Goal: Task Accomplishment & Management: Complete application form

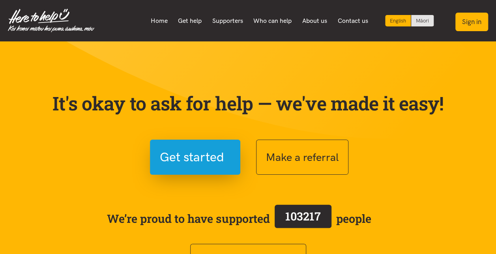
click at [467, 22] on button "Sign in" at bounding box center [471, 22] width 33 height 19
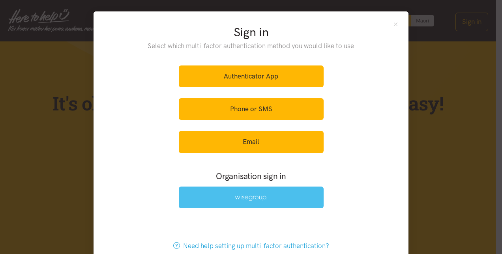
click at [255, 196] on img at bounding box center [251, 197] width 32 height 7
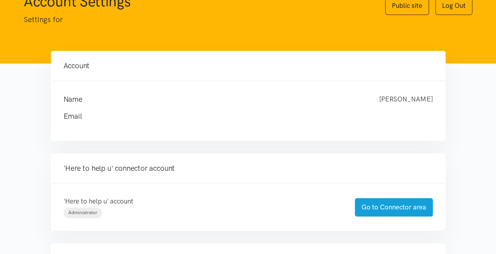
scroll to position [79, 0]
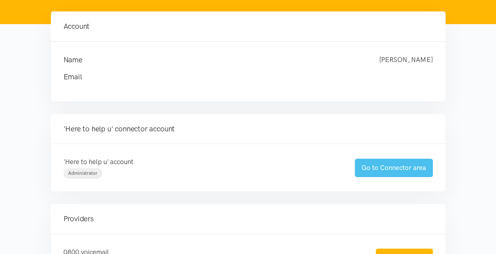
click at [393, 167] on link "Go to Connector area" at bounding box center [394, 168] width 78 height 19
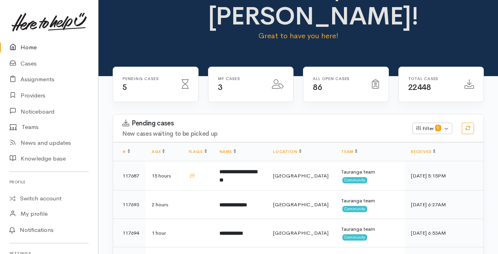
scroll to position [79, 0]
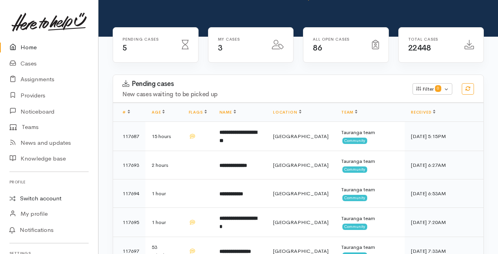
click at [45, 198] on link "Switch account" at bounding box center [49, 198] width 98 height 15
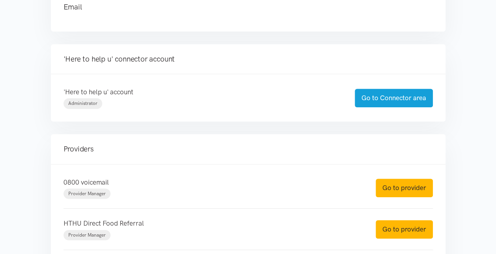
scroll to position [158, 0]
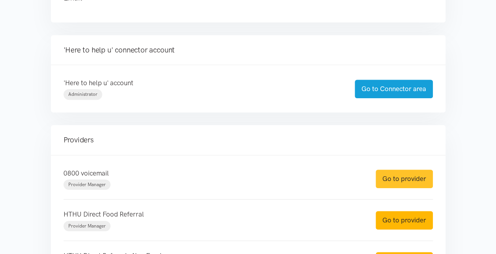
click at [403, 176] on link "Go to provider" at bounding box center [403, 179] width 57 height 19
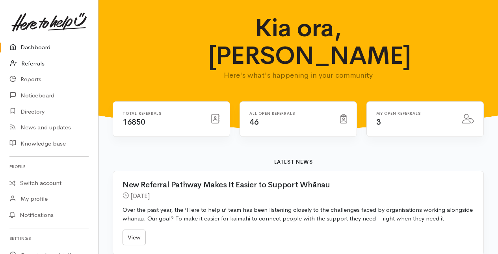
click at [40, 64] on link "Referrals" at bounding box center [49, 64] width 98 height 16
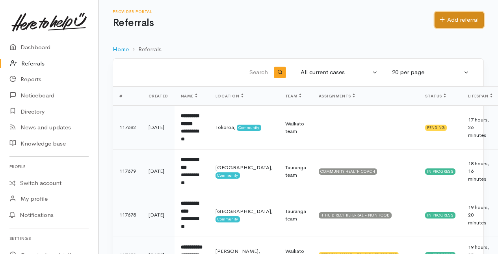
click at [457, 21] on link "Add referral" at bounding box center [459, 20] width 49 height 16
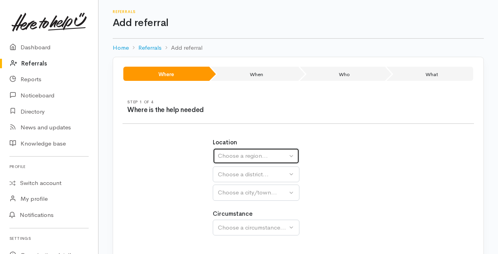
click at [253, 157] on div "Choose a region..." at bounding box center [252, 155] width 69 height 9
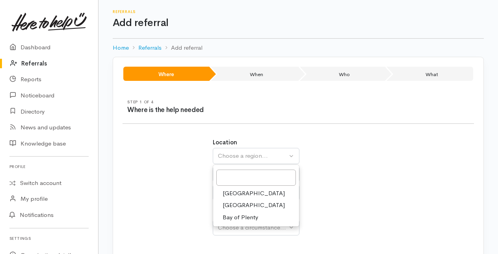
click at [237, 218] on span "Bay of Plenty" at bounding box center [240, 217] width 35 height 9
select select "4"
select select
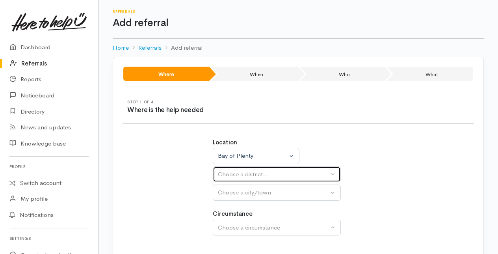
click at [241, 174] on div "Choose a district..." at bounding box center [273, 174] width 111 height 9
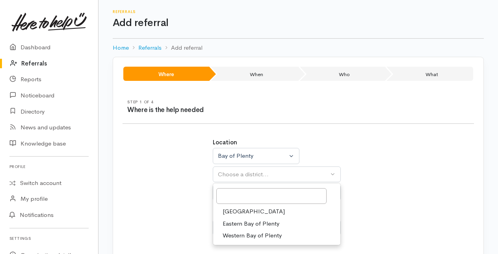
click at [239, 210] on span "[GEOGRAPHIC_DATA]" at bounding box center [254, 211] width 62 height 9
select select "6"
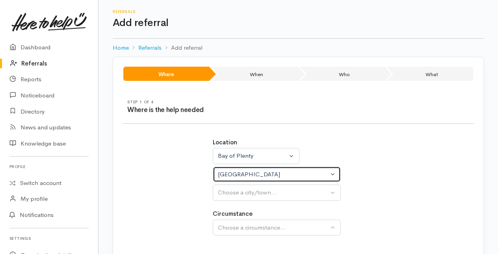
select select
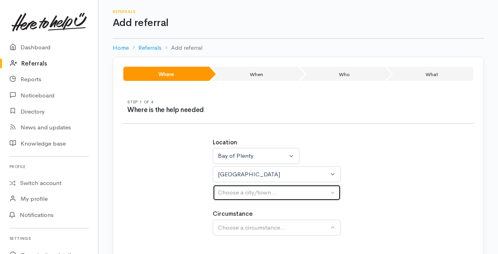
click at [239, 193] on div "Choose a city/town..." at bounding box center [273, 192] width 111 height 9
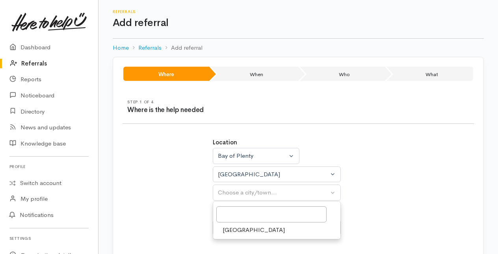
click at [233, 228] on span "[GEOGRAPHIC_DATA]" at bounding box center [254, 230] width 62 height 9
select select "4"
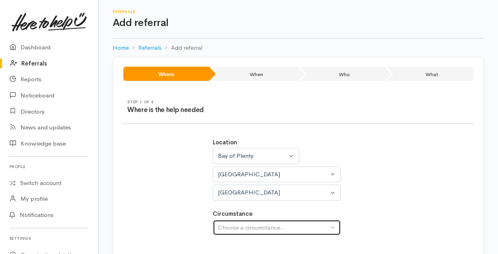
click at [233, 226] on div "Choose a circumstance..." at bounding box center [273, 227] width 111 height 9
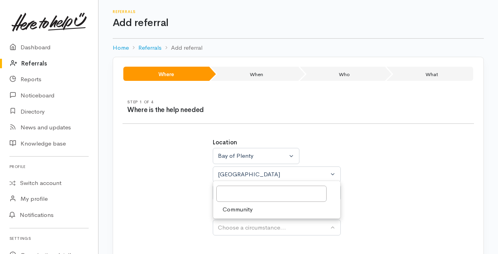
click at [233, 208] on span "Community" at bounding box center [238, 209] width 30 height 9
select select "2"
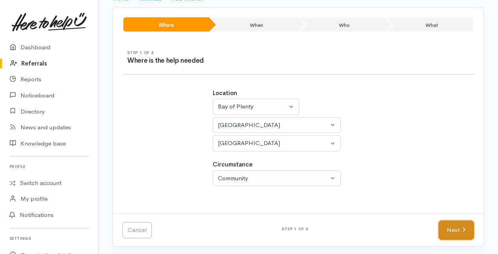
click at [466, 226] on link "Next" at bounding box center [456, 229] width 35 height 19
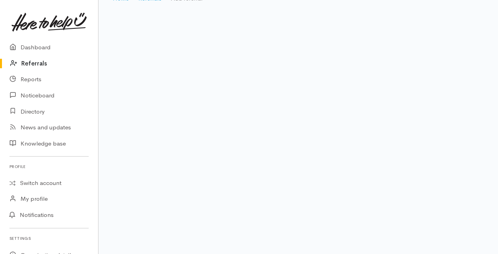
scroll to position [16, 0]
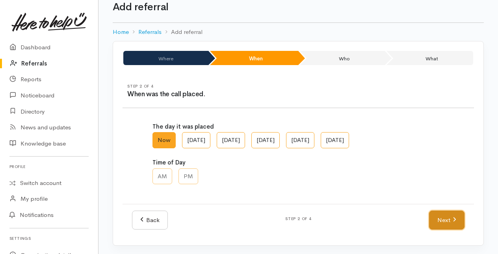
click at [444, 220] on link "Next" at bounding box center [446, 220] width 35 height 19
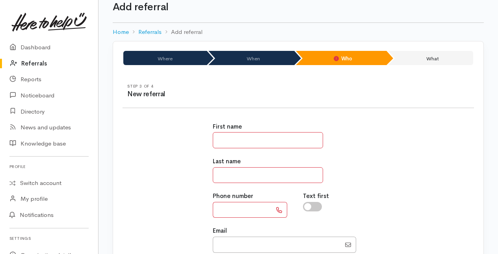
click at [230, 143] on input "text" at bounding box center [268, 140] width 110 height 16
type input "****"
click at [227, 174] on input "text" at bounding box center [268, 175] width 110 height 16
type input "****"
click at [224, 207] on input "text" at bounding box center [242, 210] width 59 height 16
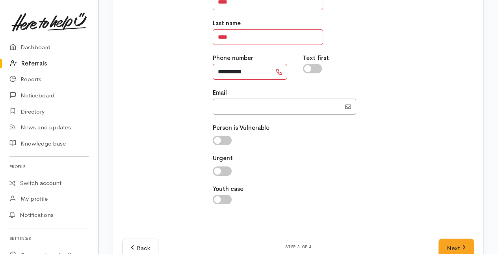
scroll to position [172, 0]
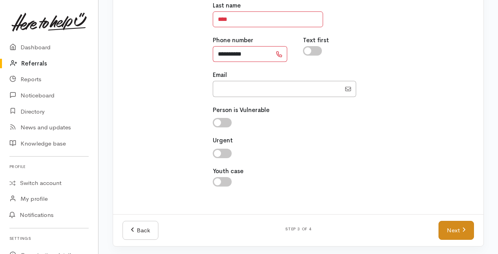
type input "**********"
click at [451, 226] on link "Next" at bounding box center [456, 230] width 35 height 19
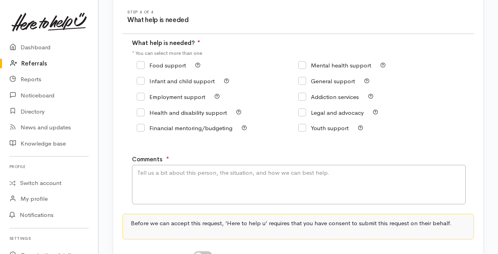
scroll to position [79, 0]
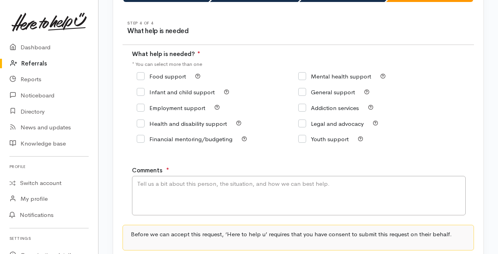
click at [141, 74] on input "Food support" at bounding box center [161, 76] width 49 height 6
checkbox input "true"
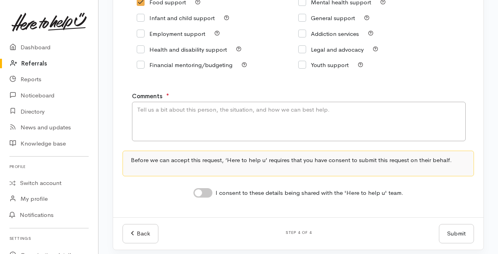
scroll to position [158, 0]
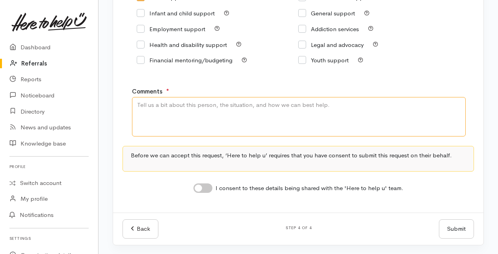
click at [170, 118] on textarea "Comments" at bounding box center [299, 116] width 334 height 39
type textarea "Food support"
click at [203, 188] on input "I consent to these details being shared with the 'Here to help u' team." at bounding box center [203, 187] width 19 height 9
checkbox input "true"
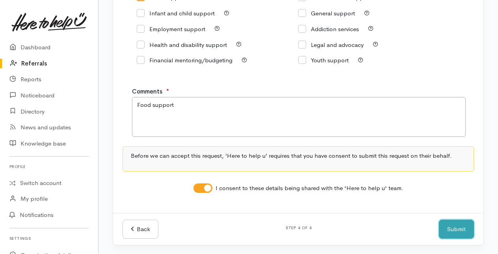
click at [458, 230] on button "Submit" at bounding box center [456, 229] width 35 height 19
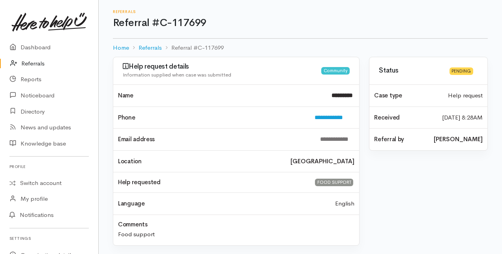
click at [31, 65] on link "Referrals" at bounding box center [49, 64] width 98 height 16
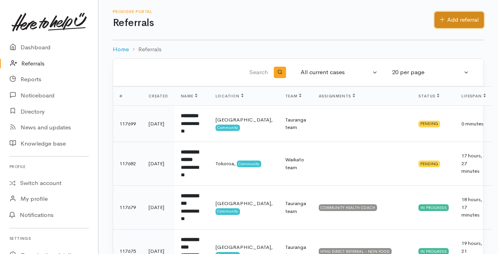
click at [469, 15] on link "Add referral" at bounding box center [459, 20] width 49 height 16
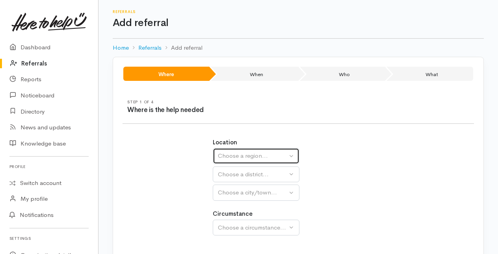
click at [252, 151] on div "Choose a region..." at bounding box center [252, 155] width 69 height 9
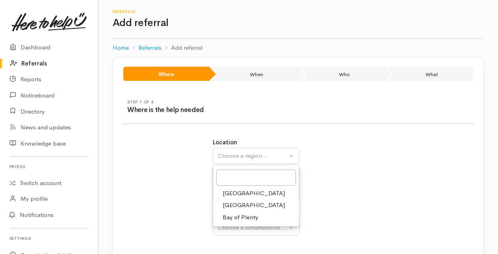
click at [236, 217] on span "Bay of Plenty" at bounding box center [240, 217] width 35 height 9
select select "4"
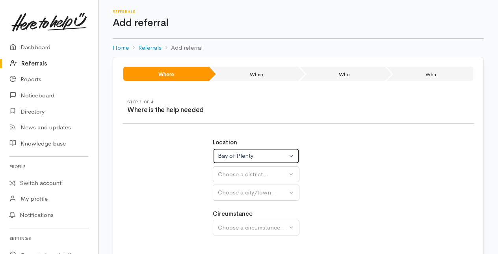
select select
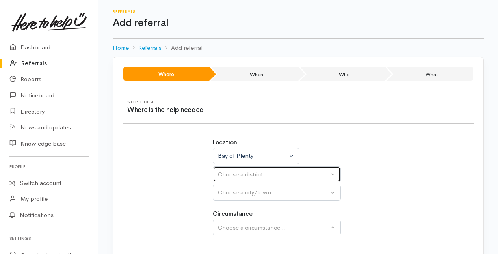
click at [237, 174] on div "Choose a district..." at bounding box center [273, 174] width 111 height 9
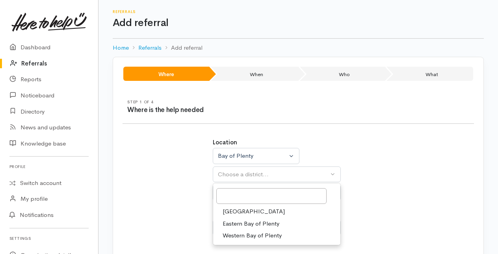
click at [236, 211] on span "[GEOGRAPHIC_DATA]" at bounding box center [254, 211] width 62 height 9
select select "6"
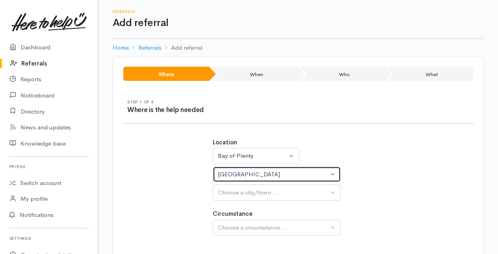
select select
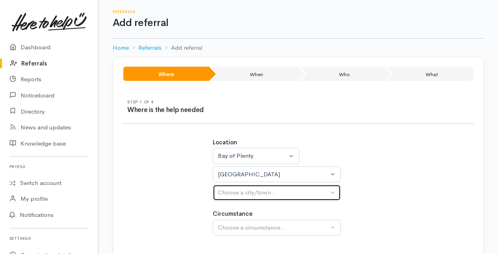
click at [235, 193] on div "Choose a city/town..." at bounding box center [273, 192] width 111 height 9
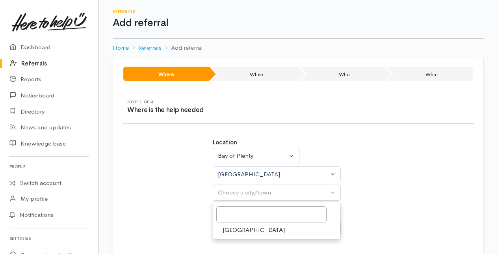
click at [233, 227] on span "[GEOGRAPHIC_DATA]" at bounding box center [254, 230] width 62 height 9
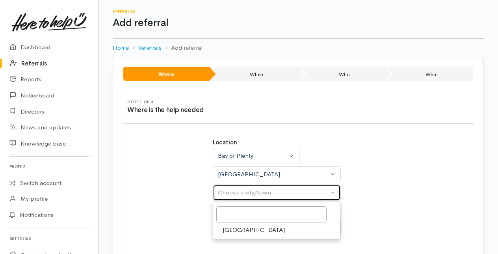
select select "4"
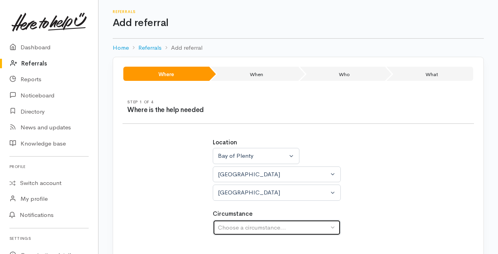
click at [233, 225] on div "Choose a circumstance..." at bounding box center [273, 227] width 111 height 9
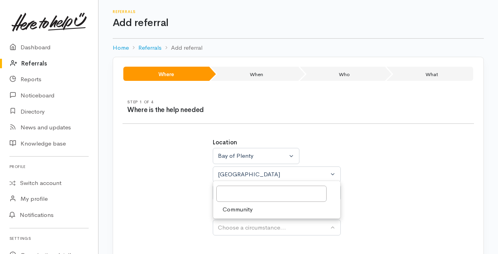
click at [234, 208] on span "Community" at bounding box center [238, 209] width 30 height 9
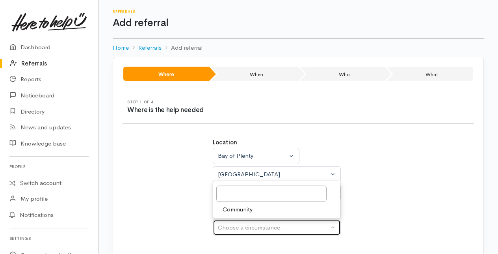
select select "2"
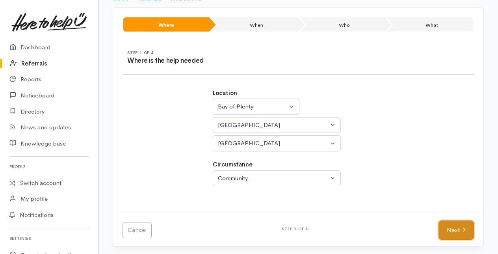
click at [448, 230] on link "Next" at bounding box center [456, 229] width 35 height 19
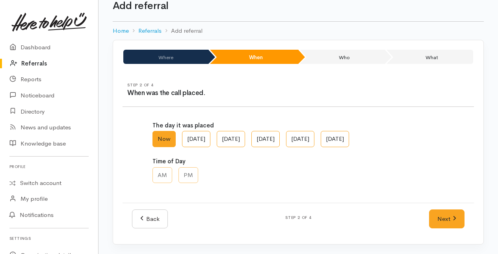
scroll to position [16, 0]
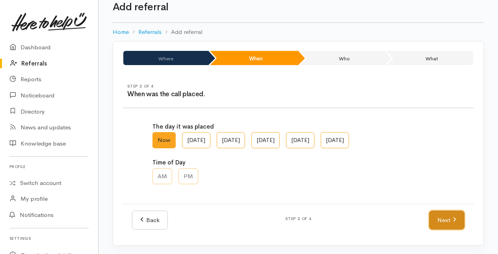
click at [454, 214] on link "Next" at bounding box center [446, 220] width 35 height 19
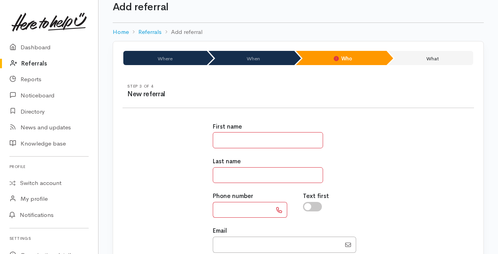
click at [242, 142] on input "text" at bounding box center [268, 140] width 110 height 16
type input "*****"
click at [226, 172] on input "text" at bounding box center [268, 175] width 110 height 16
type input "******"
click at [228, 214] on input "text" at bounding box center [242, 210] width 59 height 16
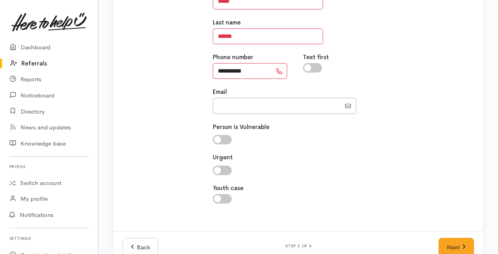
scroll to position [172, 0]
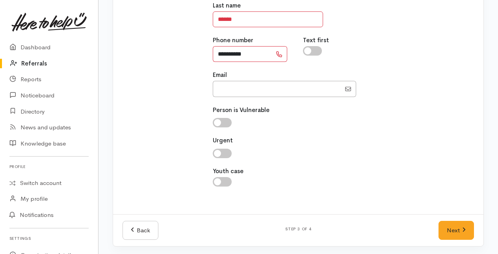
type input "**********"
click at [450, 228] on link "Next" at bounding box center [456, 230] width 35 height 19
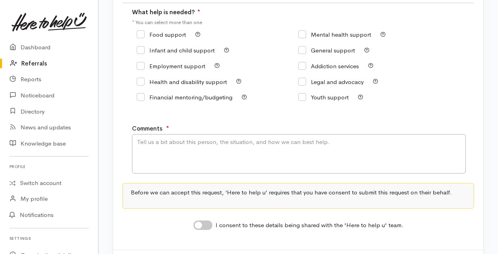
scroll to position [79, 0]
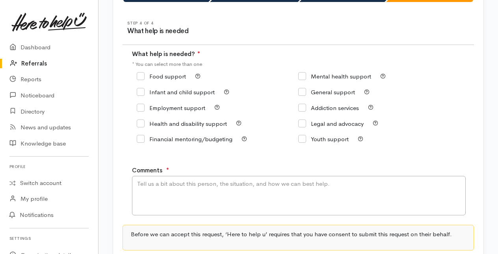
click at [139, 75] on input "Food support" at bounding box center [161, 76] width 49 height 6
checkbox input "true"
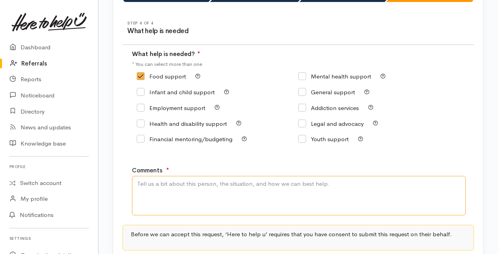
click at [144, 181] on textarea "Comments" at bounding box center [299, 195] width 334 height 39
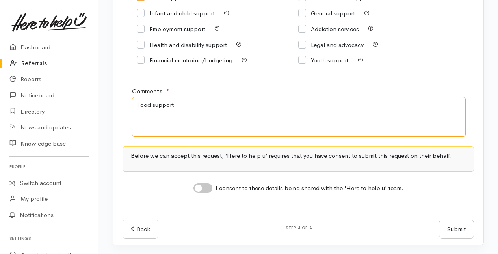
scroll to position [158, 0]
type textarea "Food support"
click at [202, 188] on input "I consent to these details being shared with the 'Here to help u' team." at bounding box center [203, 187] width 19 height 9
checkbox input "true"
click at [457, 228] on button "Submit" at bounding box center [456, 228] width 35 height 19
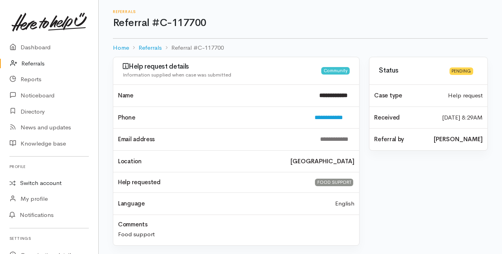
click at [44, 183] on link "Switch account" at bounding box center [49, 182] width 98 height 15
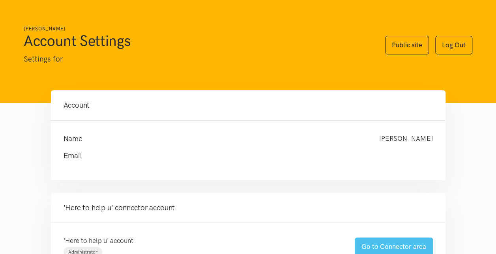
click at [383, 247] on link "Go to Connector area" at bounding box center [394, 246] width 78 height 19
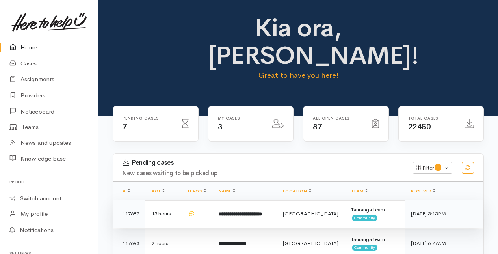
click at [252, 213] on b "**********" at bounding box center [240, 213] width 43 height 5
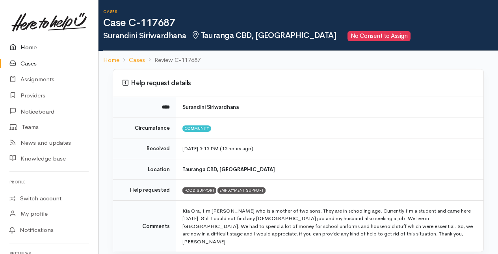
click at [31, 47] on link "Home" at bounding box center [49, 47] width 98 height 16
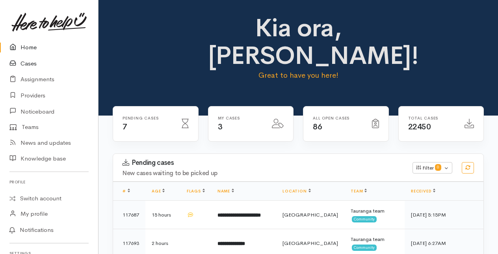
click at [31, 63] on link "Cases" at bounding box center [49, 64] width 98 height 16
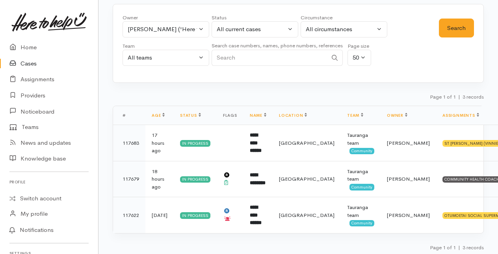
scroll to position [40, 0]
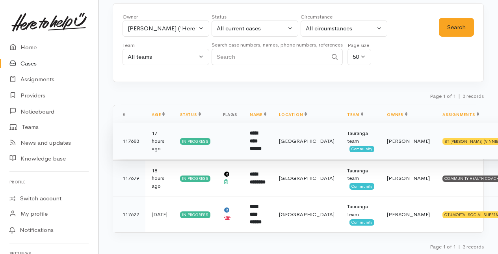
click at [262, 142] on b "**********" at bounding box center [256, 141] width 12 height 21
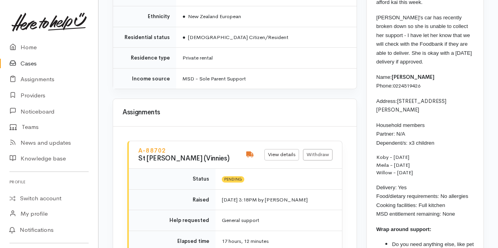
scroll to position [791, 0]
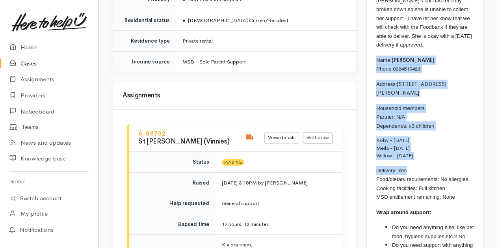
drag, startPoint x: 376, startPoint y: 75, endPoint x: 427, endPoint y: 175, distance: 113.1
click at [427, 175] on div "Stacey is in search of a new bed for her teenage boy, as he has outgrown his si…" at bounding box center [425, 79] width 117 height 407
drag, startPoint x: 427, startPoint y: 175, endPoint x: 383, endPoint y: 122, distance: 69.2
copy div "Name: Stacey Humphries Phone: 0224519426 Address: 2 Richardson Road, Ōmokoroa H…"
click at [441, 152] on p "Koby - 11/01/2011 Meila - 29/10/2013 Willow - 22/05/2021" at bounding box center [426, 147] width 98 height 23
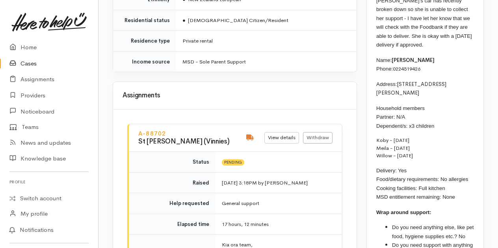
click at [27, 61] on link "Cases" at bounding box center [49, 64] width 98 height 16
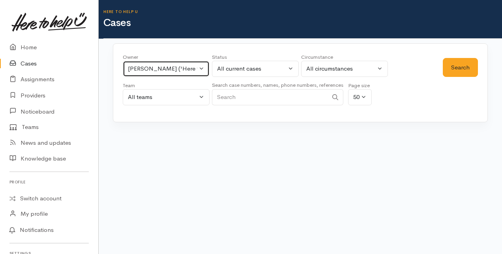
click at [201, 67] on button "Amanda Gabb ('Here to help u')" at bounding box center [166, 69] width 87 height 16
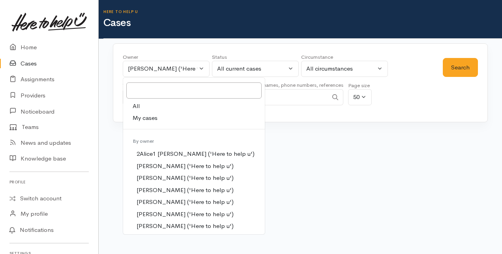
click at [142, 105] on link "All" at bounding box center [194, 106] width 142 height 12
select select "-1"
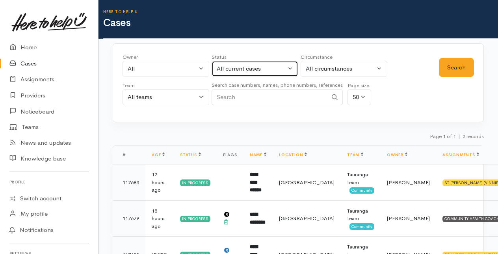
click at [292, 68] on button "All current cases" at bounding box center [255, 69] width 87 height 16
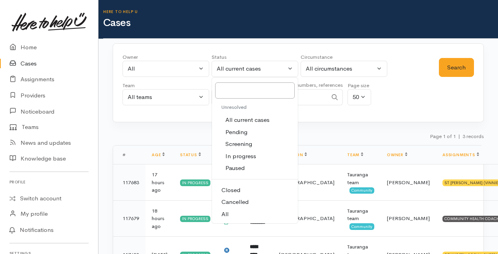
click at [226, 215] on span "All" at bounding box center [225, 214] width 7 height 9
select select "All"
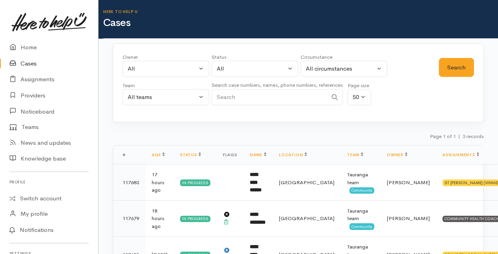
click at [240, 98] on input "Search" at bounding box center [270, 97] width 116 height 16
type input "barbara miru"
click button "Search"
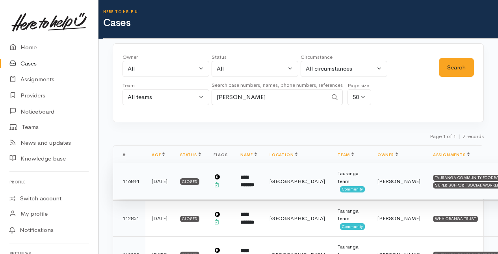
click td "**********"
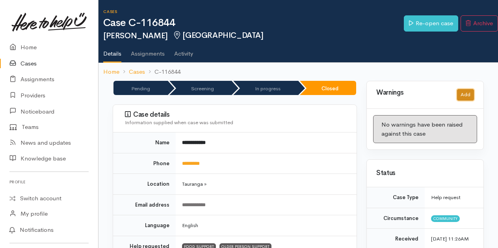
click at [470, 94] on button "Add" at bounding box center [465, 94] width 17 height 11
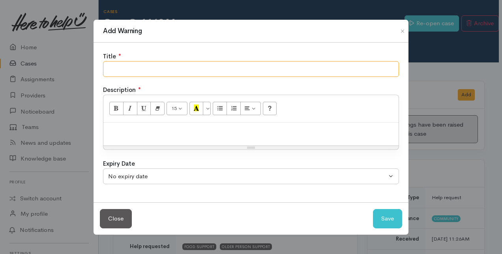
click at [124, 68] on input "text" at bounding box center [251, 69] width 296 height 16
type input "Must Engage with BFM"
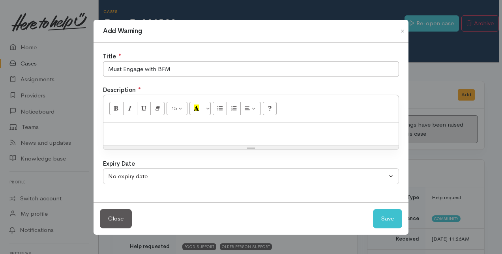
click at [119, 134] on p at bounding box center [250, 131] width 287 height 9
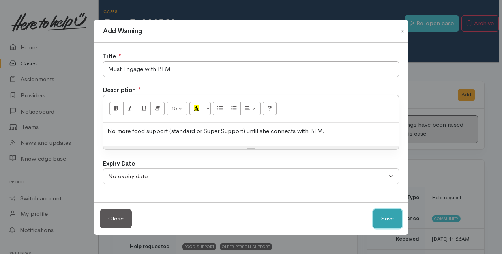
click at [395, 218] on button "Save" at bounding box center [387, 218] width 29 height 19
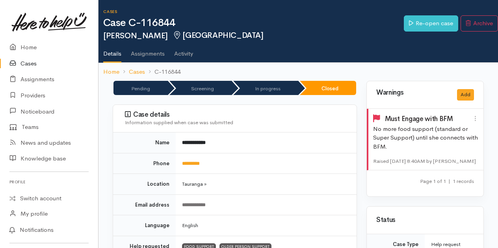
click at [28, 65] on link "Cases" at bounding box center [49, 64] width 98 height 16
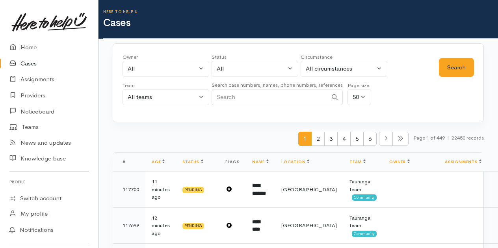
click at [223, 99] on input "Search" at bounding box center [270, 97] width 116 height 16
type input "april kiwi"
click at [458, 65] on button "Search" at bounding box center [456, 67] width 35 height 19
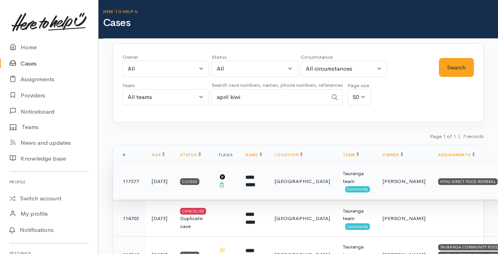
click at [256, 178] on b "**********" at bounding box center [251, 181] width 10 height 13
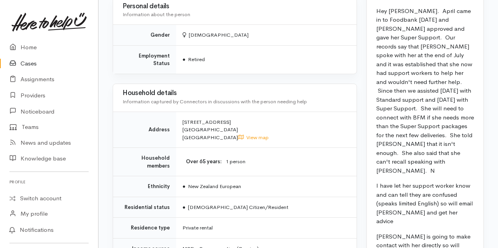
scroll to position [670, 0]
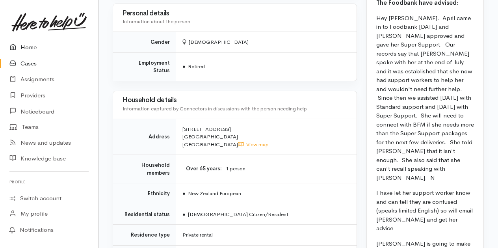
click at [32, 50] on link "Home" at bounding box center [49, 47] width 98 height 16
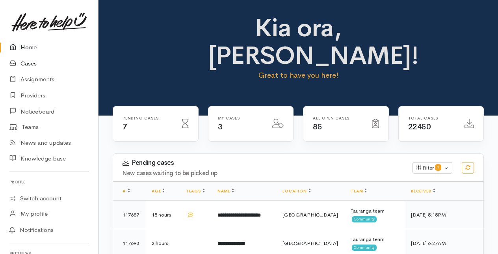
click at [31, 65] on link "Cases" at bounding box center [49, 64] width 98 height 16
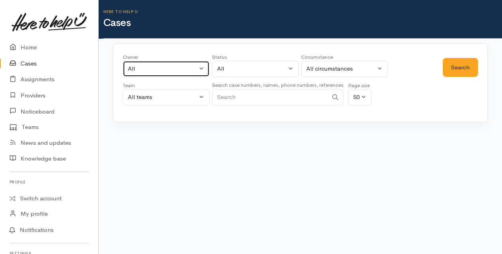
click at [205, 69] on button "All" at bounding box center [166, 69] width 87 height 16
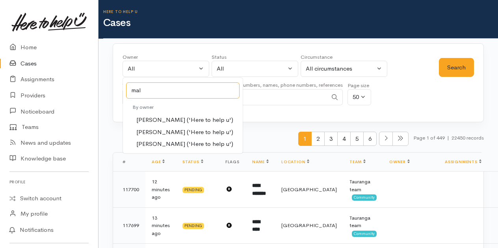
type input "mal"
click at [166, 128] on span "[PERSON_NAME] ('Here to help u')" at bounding box center [184, 132] width 97 height 9
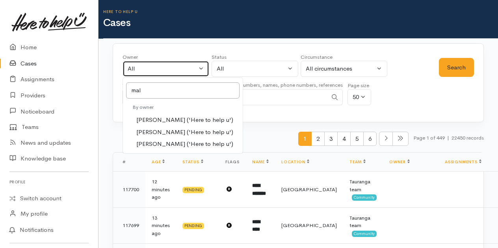
select select "1613"
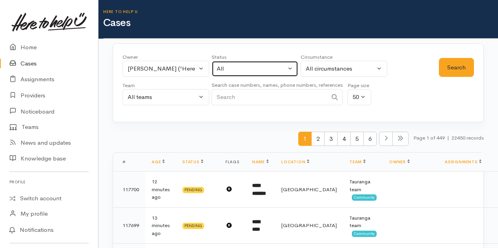
click at [293, 68] on button "All" at bounding box center [255, 69] width 87 height 16
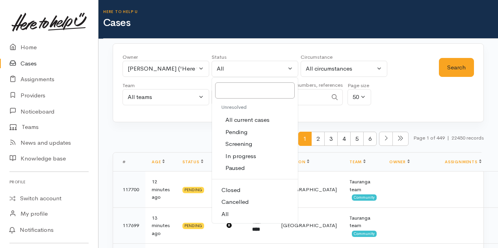
click at [240, 117] on span "All current cases" at bounding box center [248, 120] width 44 height 9
select select "Unresolved"
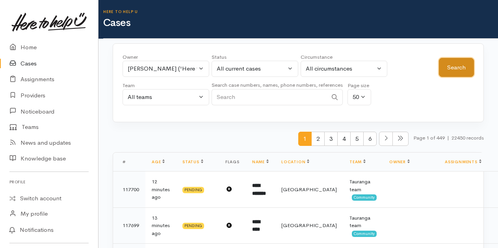
click at [453, 64] on button "Search" at bounding box center [456, 67] width 35 height 19
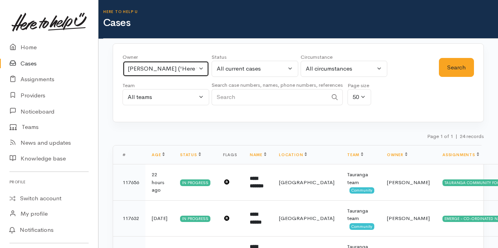
click at [202, 65] on button "[PERSON_NAME] ('Here to help u')" at bounding box center [166, 69] width 87 height 16
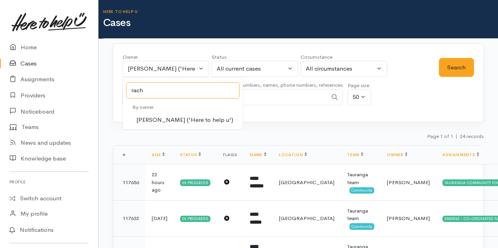
type input "rach"
click at [154, 118] on span "[PERSON_NAME] ('Here to help u')" at bounding box center [184, 120] width 97 height 9
select select "1612"
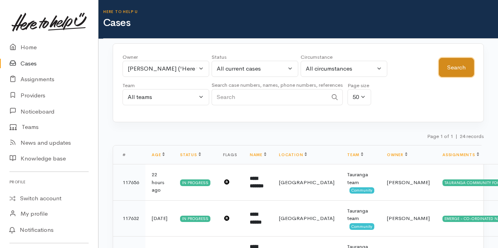
click at [458, 64] on button "Search" at bounding box center [456, 67] width 35 height 19
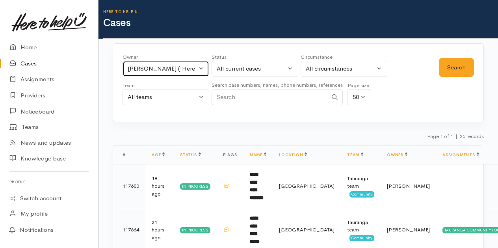
click at [206, 67] on button "[PERSON_NAME] ('Here to help u')" at bounding box center [166, 69] width 87 height 16
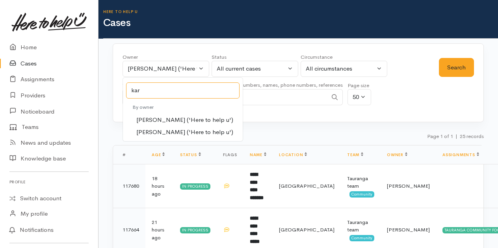
type input "kar"
click at [160, 118] on span "[PERSON_NAME] ('Here to help u')" at bounding box center [184, 120] width 97 height 9
select select "435"
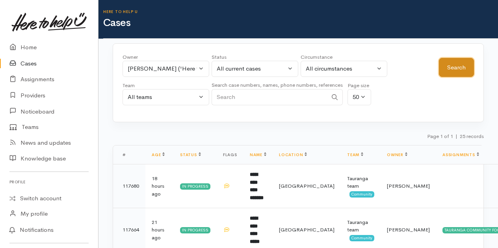
click at [457, 63] on button "Search" at bounding box center [456, 67] width 35 height 19
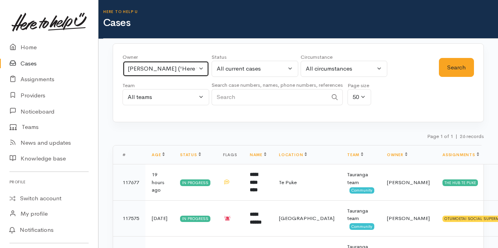
click at [199, 68] on button "[PERSON_NAME] ('Here to help u')" at bounding box center [166, 69] width 87 height 16
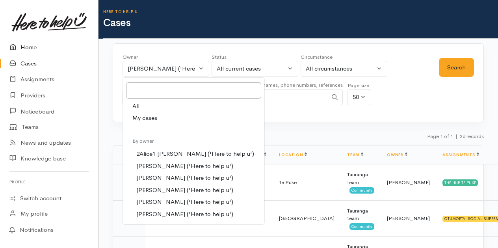
click at [30, 47] on link "Home" at bounding box center [49, 47] width 98 height 16
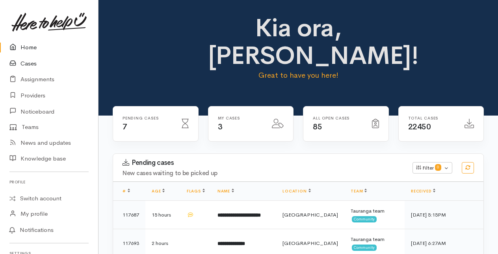
click at [30, 64] on link "Cases" at bounding box center [49, 64] width 98 height 16
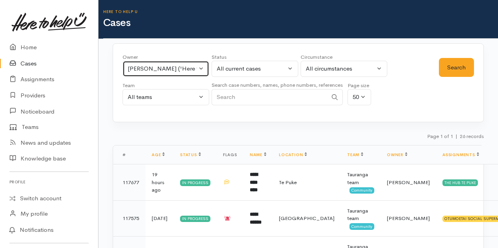
click at [202, 66] on button "Karli Morris ('Here to help u')" at bounding box center [166, 69] width 87 height 16
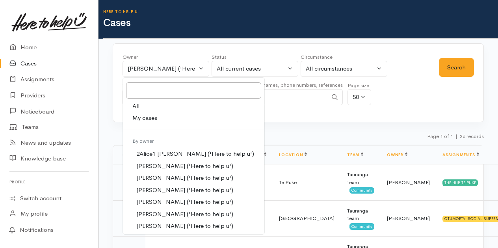
click at [140, 105] on link "All" at bounding box center [194, 106] width 142 height 12
select select "-1"
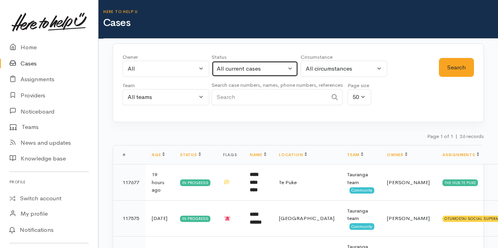
click at [289, 66] on button "All current cases" at bounding box center [255, 69] width 87 height 16
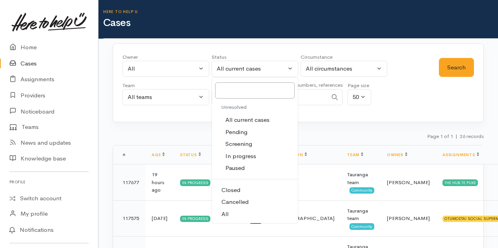
click at [225, 213] on span "All" at bounding box center [225, 214] width 7 height 9
select select "All"
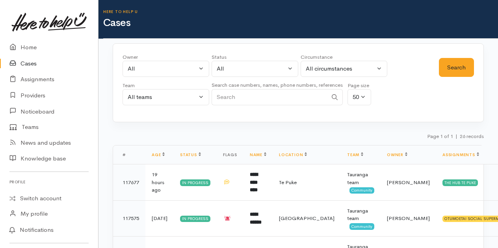
click at [222, 95] on input "Search" at bounding box center [270, 97] width 116 height 16
type input "surandini"
click at [461, 65] on button "Search" at bounding box center [456, 67] width 35 height 19
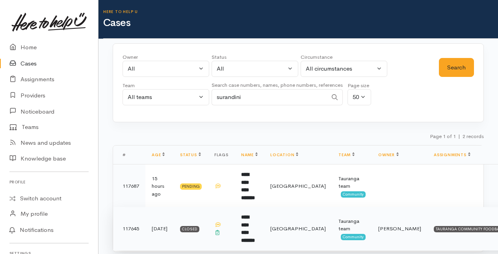
click at [255, 217] on b "**********" at bounding box center [248, 229] width 14 height 28
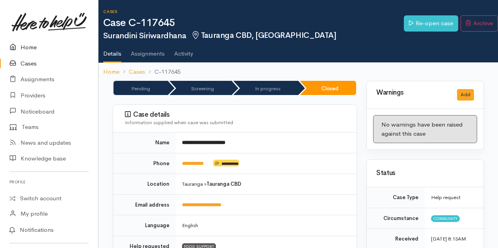
click at [30, 47] on link "Home" at bounding box center [49, 47] width 98 height 16
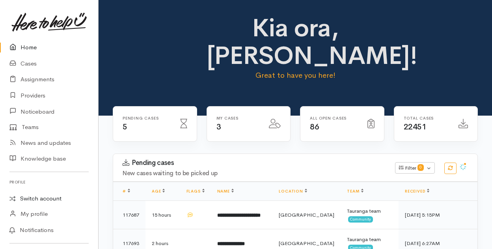
click at [46, 197] on link "Switch account" at bounding box center [49, 198] width 98 height 15
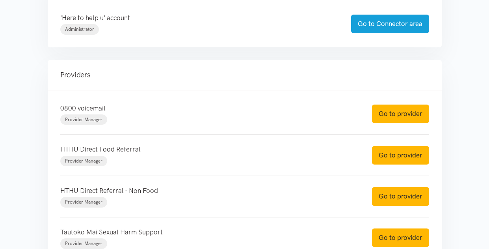
scroll to position [237, 0]
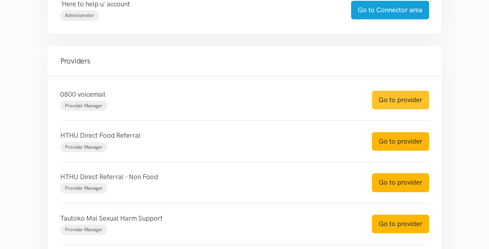
click at [404, 100] on link "Go to provider" at bounding box center [400, 100] width 57 height 19
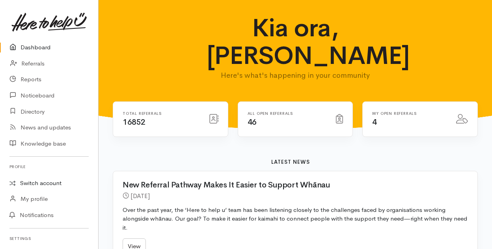
click at [32, 183] on link "Switch account" at bounding box center [49, 182] width 98 height 15
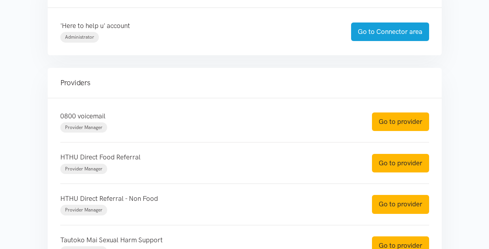
scroll to position [237, 0]
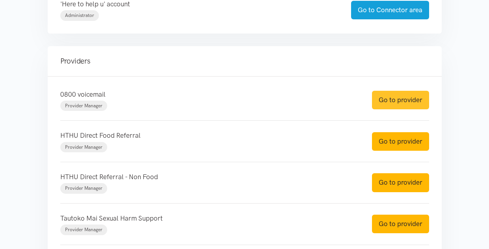
click at [396, 100] on link "Go to provider" at bounding box center [400, 100] width 57 height 19
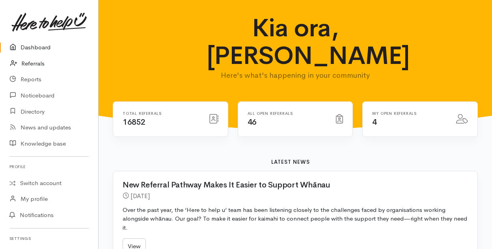
click at [29, 62] on link "Referrals" at bounding box center [49, 64] width 98 height 16
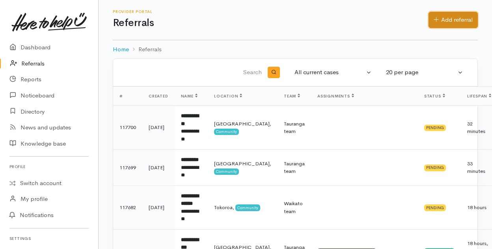
click at [461, 22] on link "Add referral" at bounding box center [453, 20] width 49 height 16
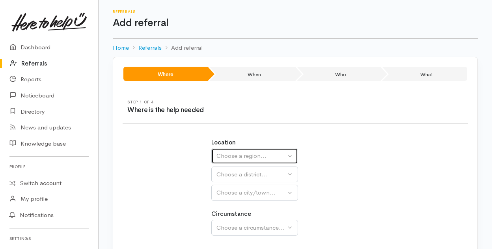
click at [268, 153] on div "Choose a region..." at bounding box center [251, 155] width 69 height 9
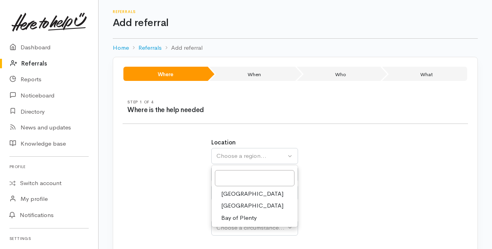
click at [245, 219] on span "Bay of Plenty" at bounding box center [238, 217] width 35 height 9
select select "4"
select select
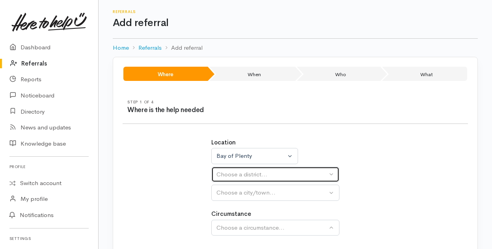
click at [248, 175] on div "Choose a district..." at bounding box center [272, 174] width 111 height 9
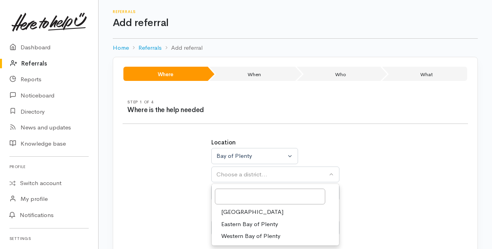
click at [234, 209] on span "Tauranga" at bounding box center [252, 211] width 62 height 9
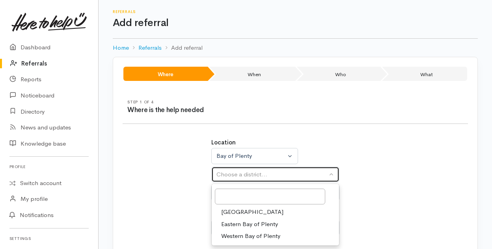
select select "6"
select select
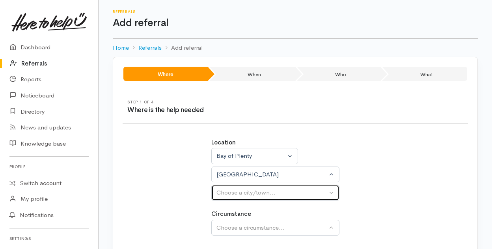
click at [234, 194] on div "Choose a city/town..." at bounding box center [272, 192] width 111 height 9
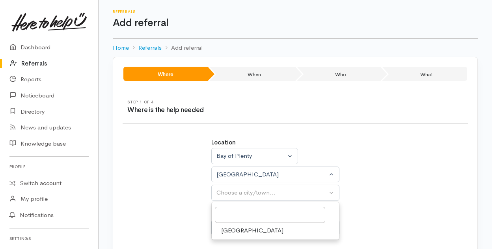
click at [231, 232] on span "[GEOGRAPHIC_DATA]" at bounding box center [252, 230] width 62 height 9
select select "4"
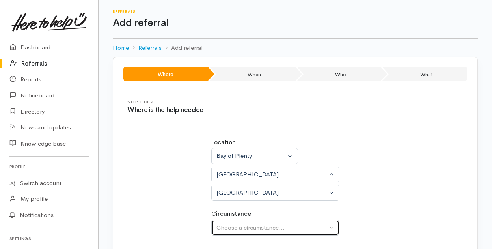
click at [231, 228] on div "Choose a circumstance..." at bounding box center [272, 227] width 111 height 9
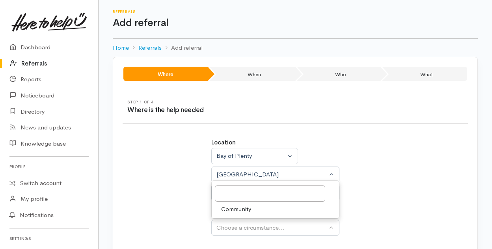
click at [235, 207] on span "Community" at bounding box center [236, 209] width 30 height 9
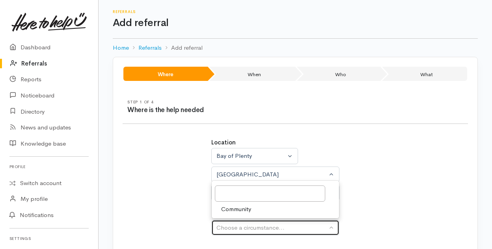
select select "2"
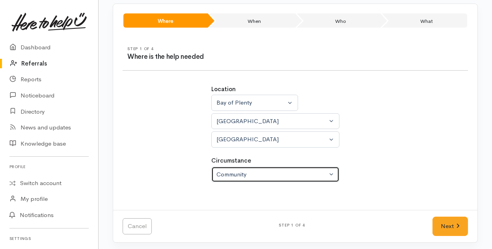
scroll to position [56, 0]
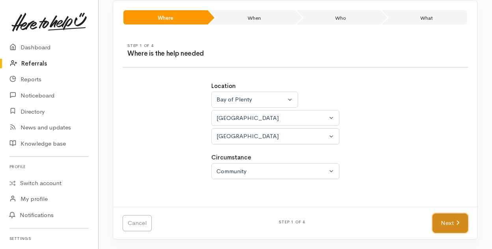
click at [448, 225] on link "Next" at bounding box center [450, 222] width 35 height 19
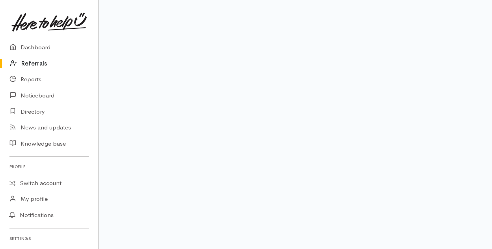
scroll to position [22, 0]
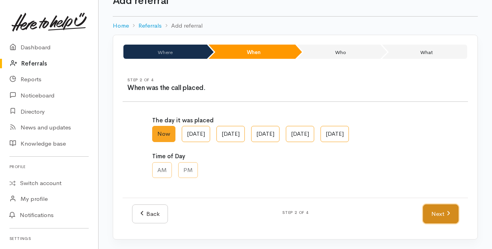
click at [443, 215] on link "Next" at bounding box center [440, 213] width 35 height 19
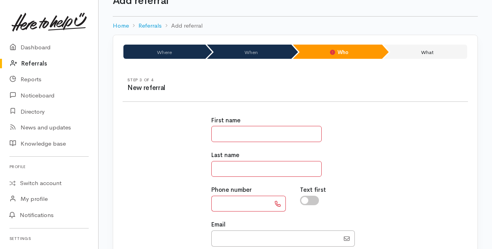
click at [246, 133] on input "text" at bounding box center [266, 134] width 110 height 16
type input "*****"
click at [216, 169] on input "text" at bounding box center [266, 169] width 110 height 16
type input "****"
click at [230, 204] on input "text" at bounding box center [240, 204] width 59 height 16
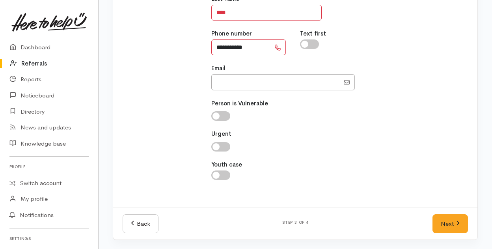
scroll to position [179, 0]
type input "**********"
click at [458, 223] on icon at bounding box center [458, 222] width 3 height 4
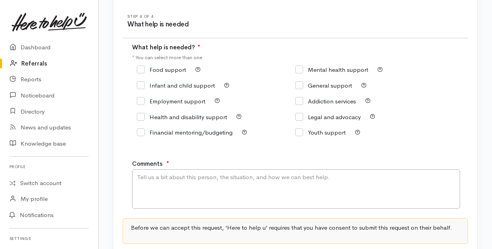
scroll to position [85, 0]
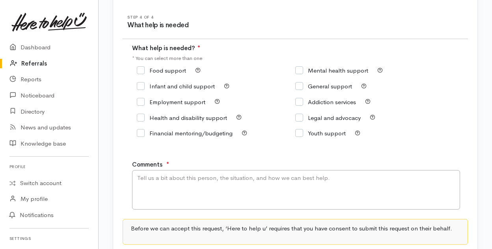
click at [142, 71] on input "Food support" at bounding box center [161, 70] width 49 height 6
checkbox input "true"
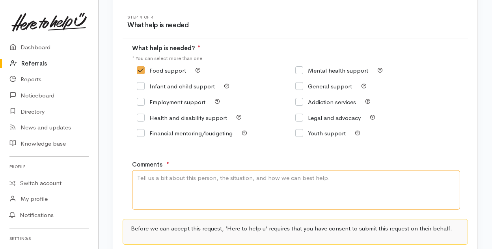
click at [155, 178] on textarea "Comments" at bounding box center [296, 189] width 328 height 39
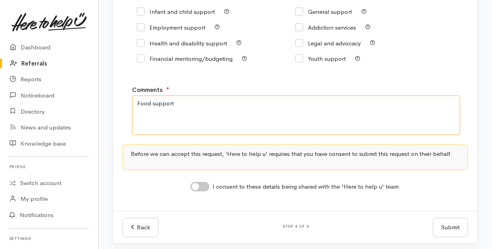
scroll to position [164, 0]
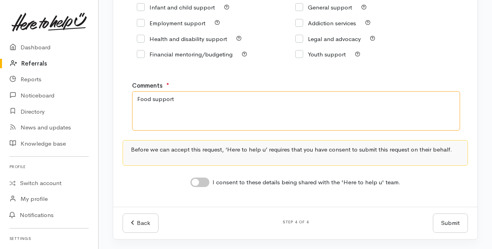
type textarea "Food support"
click at [201, 184] on input "I consent to these details being shared with the 'Here to help u' team." at bounding box center [199, 181] width 19 height 9
checkbox input "true"
click at [450, 223] on button "Submit" at bounding box center [450, 222] width 35 height 19
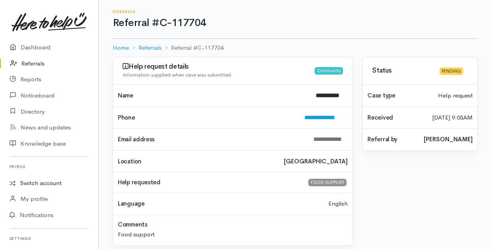
click at [36, 183] on link "Switch account" at bounding box center [49, 182] width 98 height 15
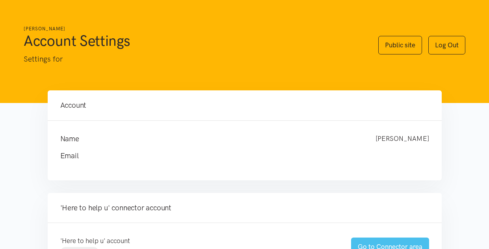
click at [368, 241] on link "Go to Connector area" at bounding box center [390, 246] width 78 height 19
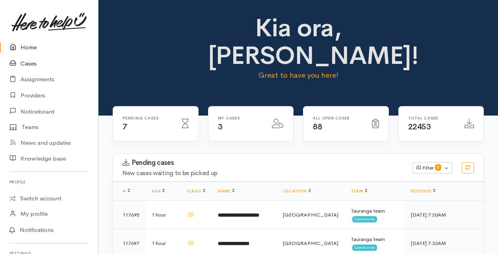
click at [28, 65] on link "Cases" at bounding box center [49, 64] width 98 height 16
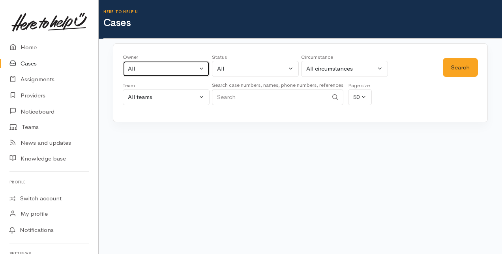
click at [200, 70] on button "All" at bounding box center [166, 69] width 87 height 16
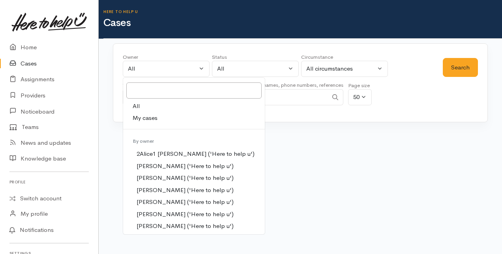
click at [137, 120] on span "My cases" at bounding box center [145, 118] width 25 height 9
select select "205"
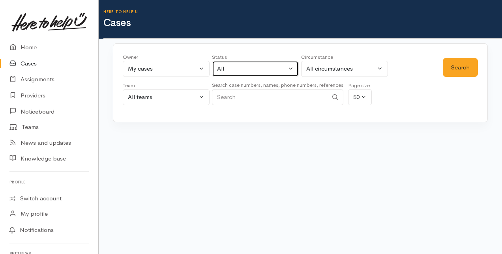
click at [290, 68] on button "All" at bounding box center [255, 69] width 87 height 16
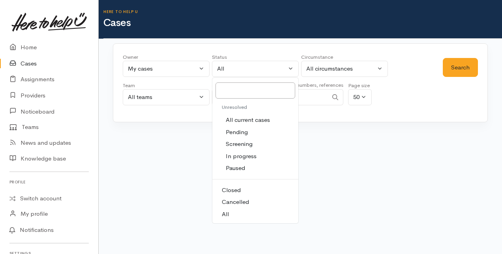
click at [255, 117] on span "All current cases" at bounding box center [248, 120] width 44 height 9
select select "Unresolved"
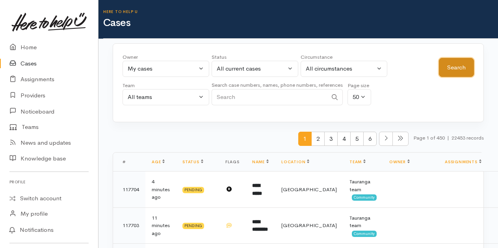
click at [454, 68] on button "Search" at bounding box center [456, 67] width 35 height 19
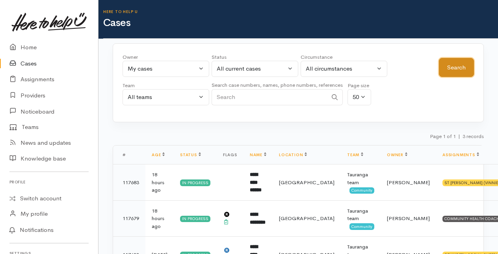
scroll to position [40, 0]
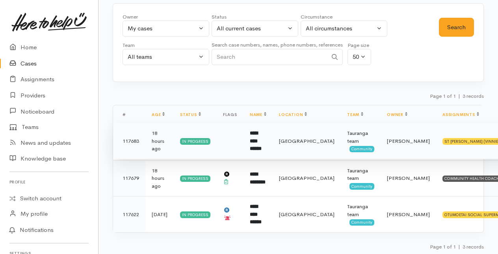
click at [262, 134] on b "**********" at bounding box center [256, 141] width 12 height 21
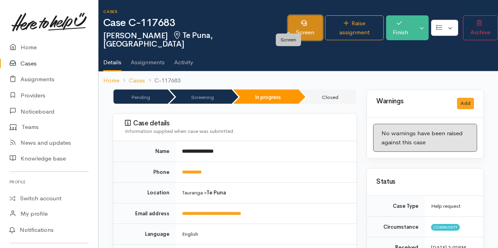
click at [294, 23] on link "Screen" at bounding box center [305, 27] width 35 height 25
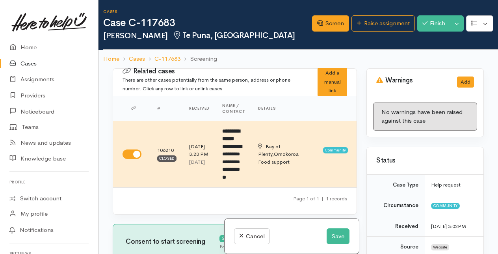
select select "2"
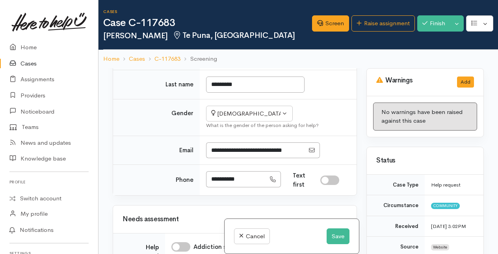
scroll to position [237, 0]
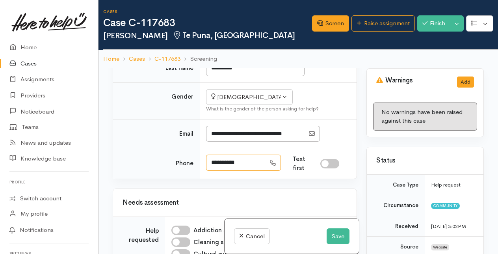
drag, startPoint x: 211, startPoint y: 180, endPoint x: 245, endPoint y: 177, distance: 33.2
click at [245, 171] on input "**********" at bounding box center [236, 163] width 60 height 16
click at [257, 171] on input "**********" at bounding box center [236, 163] width 60 height 16
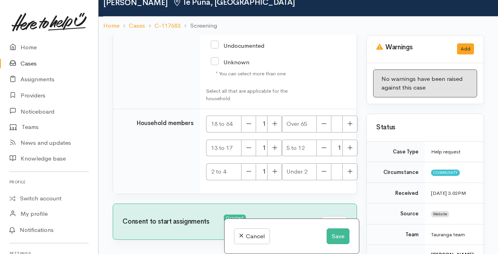
scroll to position [68, 0]
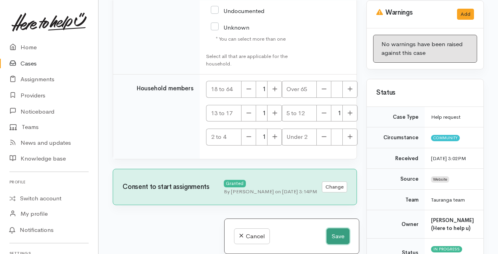
click at [333, 236] on button "Save" at bounding box center [338, 236] width 23 height 16
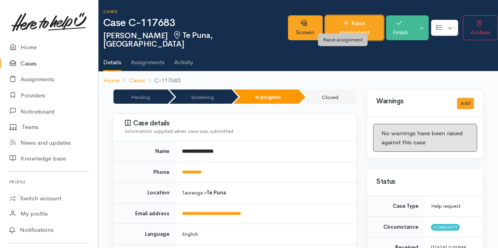
click at [337, 20] on link "Raise assignment" at bounding box center [354, 27] width 59 height 25
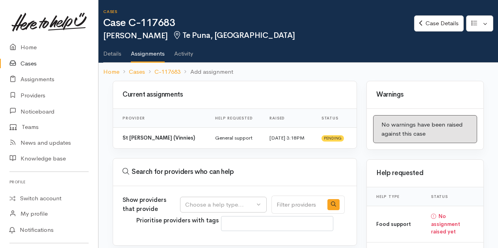
select select
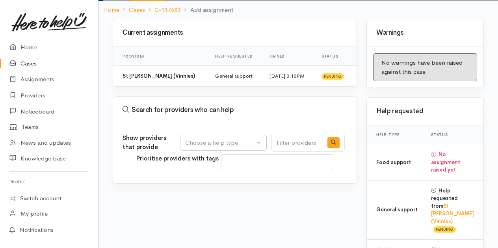
scroll to position [79, 0]
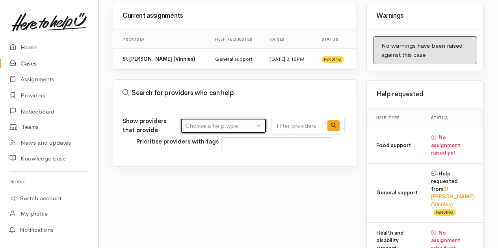
click at [261, 134] on button "Choose a help type..." at bounding box center [223, 126] width 87 height 16
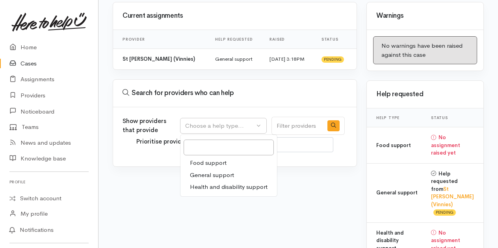
click at [214, 168] on span "Food support" at bounding box center [208, 163] width 37 height 9
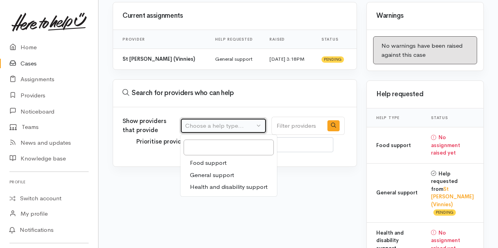
select select "3"
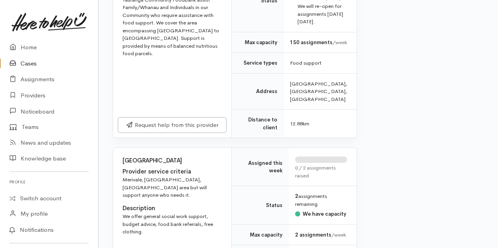
scroll to position [1341, 0]
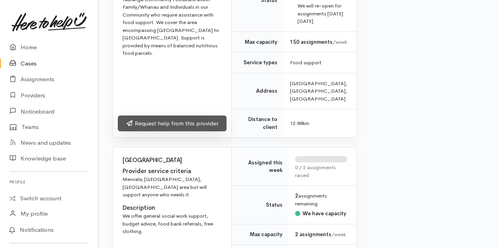
drag, startPoint x: 162, startPoint y: 223, endPoint x: 167, endPoint y: 217, distance: 7.6
click at [162, 132] on link "Request help from this provider" at bounding box center [172, 124] width 109 height 16
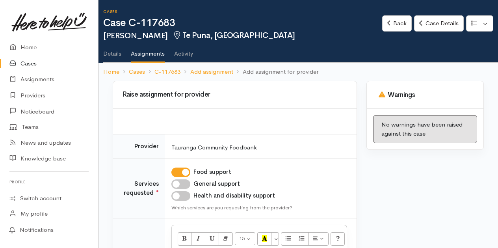
scroll to position [79, 0]
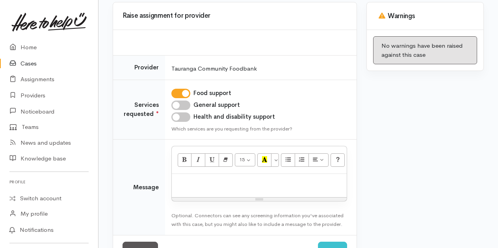
click at [182, 192] on div at bounding box center [259, 185] width 175 height 23
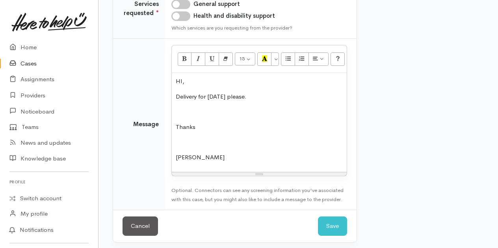
scroll to position [182, 0]
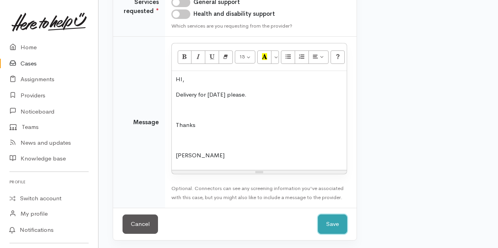
click at [328, 223] on button "Save" at bounding box center [332, 224] width 29 height 19
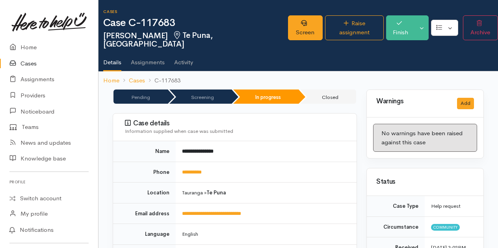
click at [24, 63] on link "Cases" at bounding box center [49, 64] width 98 height 16
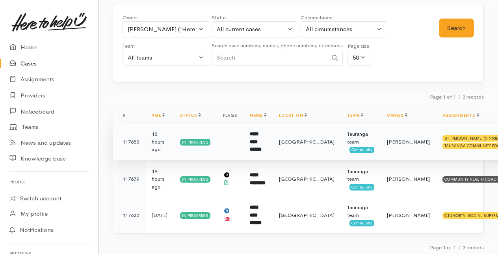
scroll to position [40, 0]
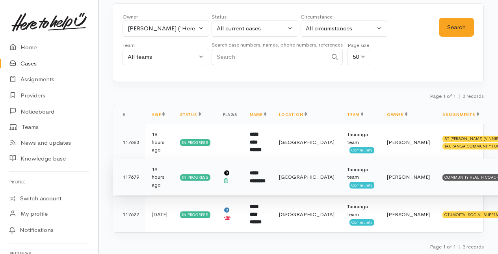
click at [266, 176] on b "**********" at bounding box center [258, 176] width 16 height 13
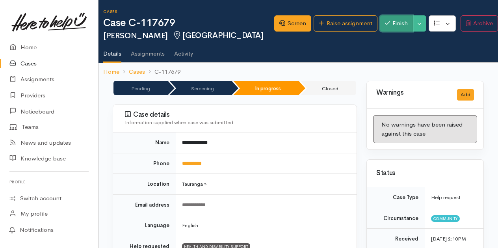
click at [394, 24] on button "Finish" at bounding box center [396, 23] width 33 height 16
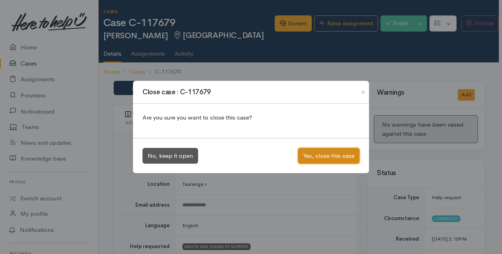
click at [318, 157] on button "Yes, close this case" at bounding box center [329, 156] width 62 height 16
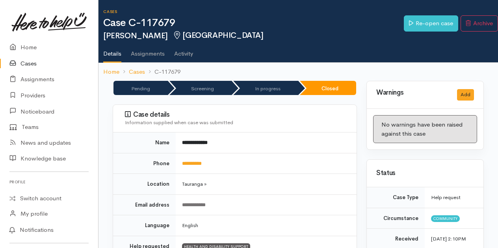
click at [28, 63] on link "Cases" at bounding box center [49, 64] width 98 height 16
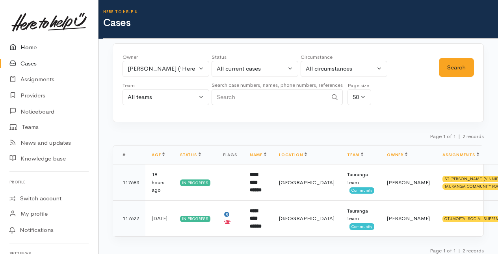
click at [25, 45] on link "Home" at bounding box center [49, 47] width 98 height 16
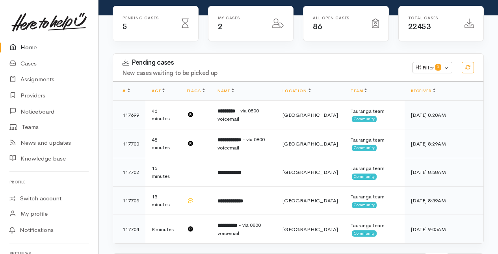
scroll to position [118, 0]
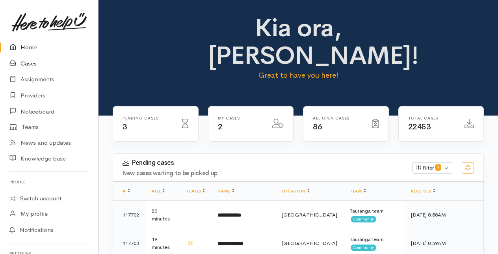
click at [33, 64] on link "Cases" at bounding box center [49, 64] width 98 height 16
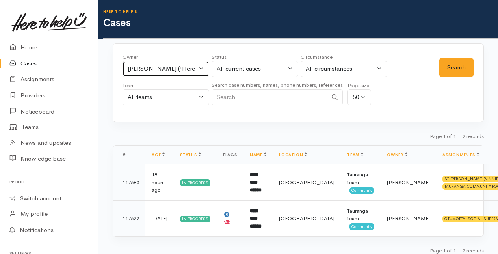
click at [201, 67] on button "[PERSON_NAME] ('Here to help u')" at bounding box center [166, 69] width 87 height 16
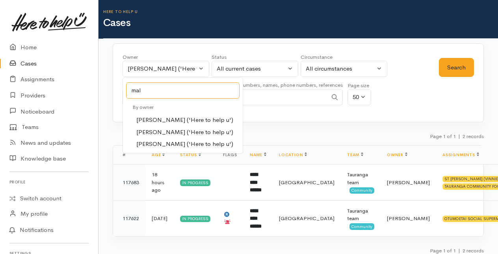
type input "mal"
click at [160, 131] on span "[PERSON_NAME] ('Here to help u')" at bounding box center [184, 132] width 97 height 9
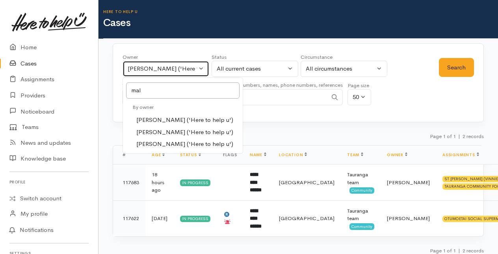
select select "1613"
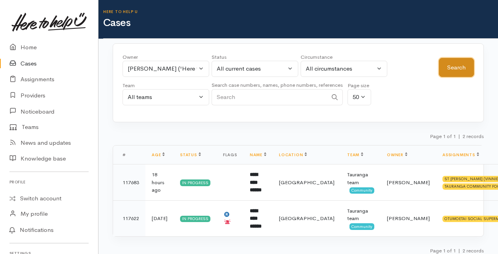
click at [446, 65] on button "Search" at bounding box center [456, 67] width 35 height 19
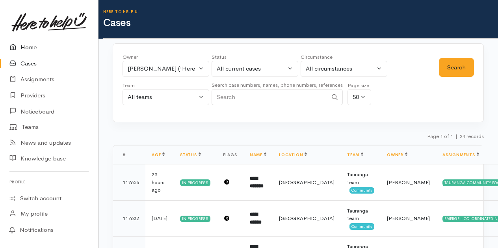
click at [32, 47] on link "Home" at bounding box center [49, 47] width 98 height 16
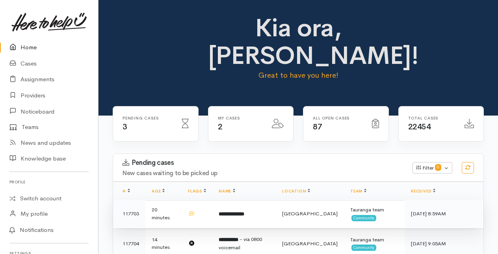
click at [237, 216] on b "**********" at bounding box center [232, 213] width 26 height 5
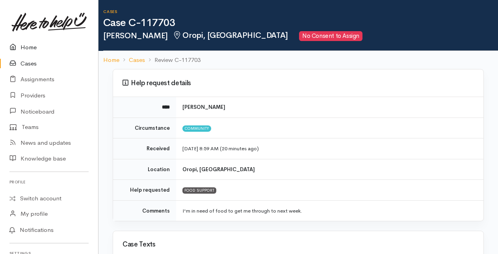
click at [29, 47] on link "Home" at bounding box center [49, 47] width 98 height 16
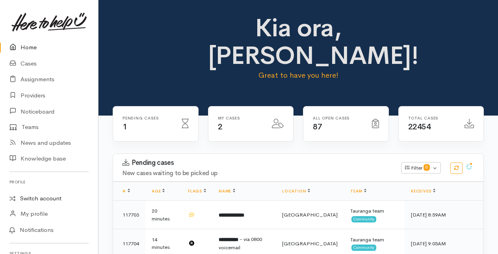
click at [41, 200] on link "Switch account" at bounding box center [49, 198] width 98 height 15
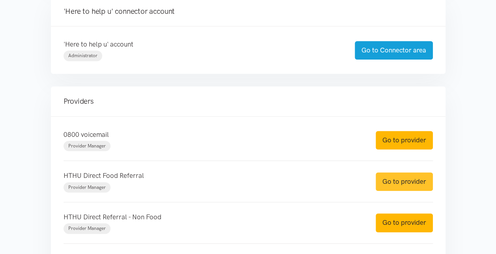
scroll to position [197, 0]
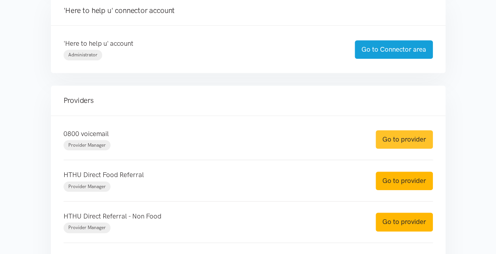
click at [413, 134] on link "Go to provider" at bounding box center [403, 139] width 57 height 19
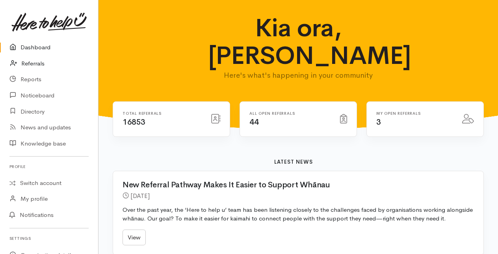
click at [34, 63] on link "Referrals" at bounding box center [49, 64] width 98 height 16
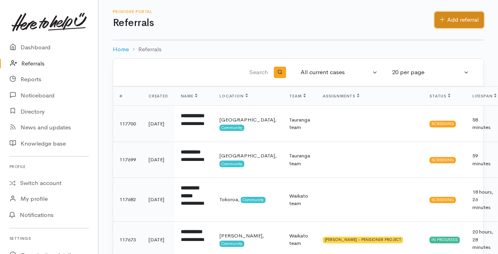
click at [467, 19] on link "Add referral" at bounding box center [459, 20] width 49 height 16
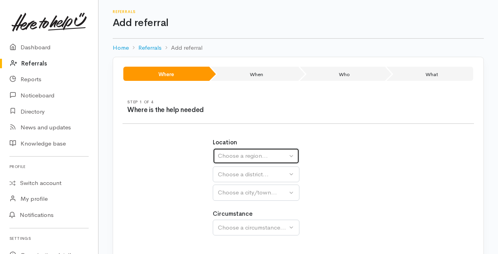
click at [262, 154] on div "Choose a region..." at bounding box center [252, 155] width 69 height 9
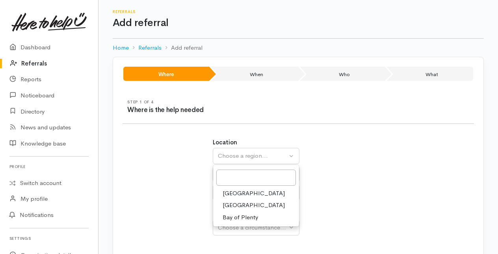
drag, startPoint x: 232, startPoint y: 216, endPoint x: 233, endPoint y: 203, distance: 12.6
click at [233, 216] on span "Bay of Plenty" at bounding box center [240, 217] width 35 height 9
select select "4"
select select
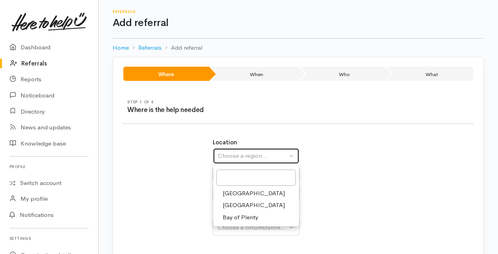
select select
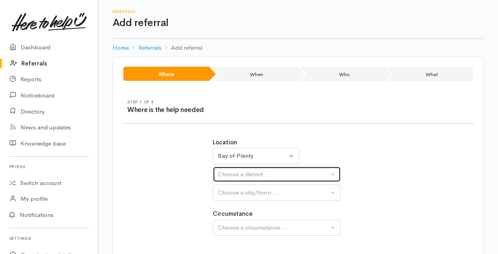
click at [227, 173] on div "Choose a district..." at bounding box center [273, 174] width 111 height 9
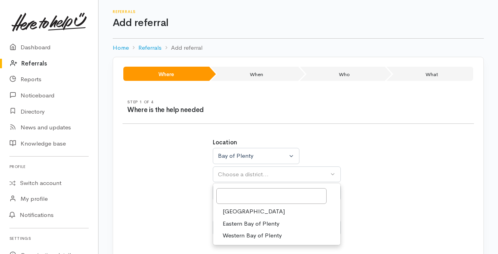
click at [233, 208] on span "[GEOGRAPHIC_DATA]" at bounding box center [254, 211] width 62 height 9
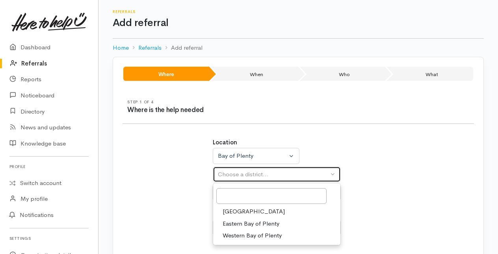
select select "6"
select select
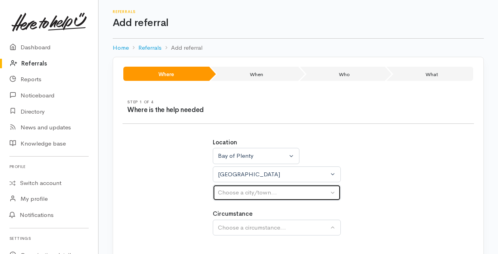
click at [235, 192] on div "Choose a city/town..." at bounding box center [273, 192] width 111 height 9
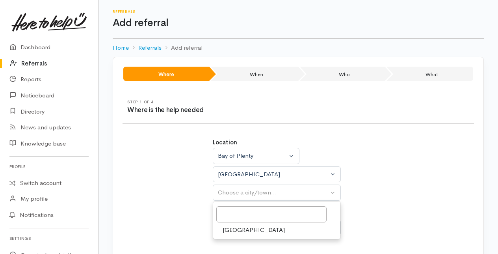
click at [233, 229] on span "[GEOGRAPHIC_DATA]" at bounding box center [254, 230] width 62 height 9
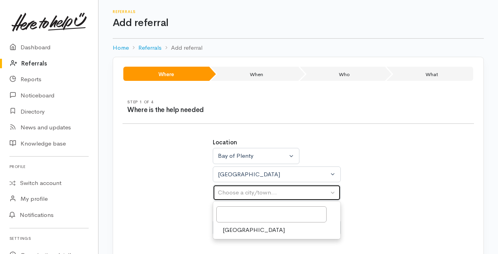
select select "4"
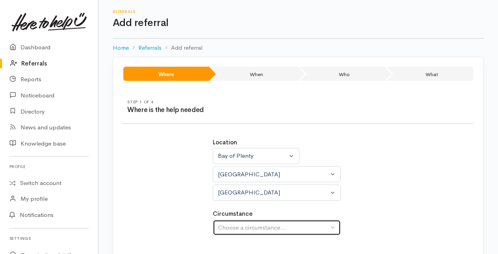
click at [233, 228] on div "Choose a circumstance..." at bounding box center [273, 227] width 111 height 9
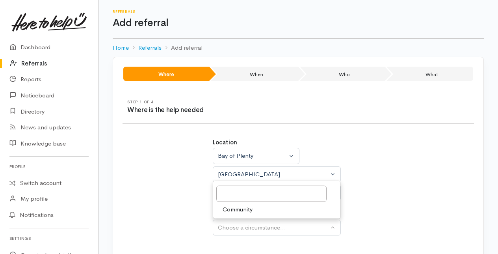
click at [233, 211] on span "Community" at bounding box center [238, 209] width 30 height 9
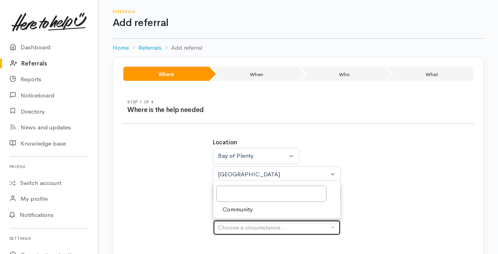
select select "2"
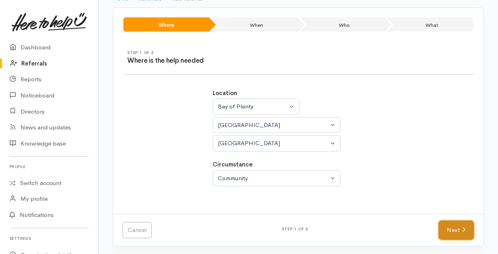
click at [452, 226] on link "Next" at bounding box center [456, 229] width 35 height 19
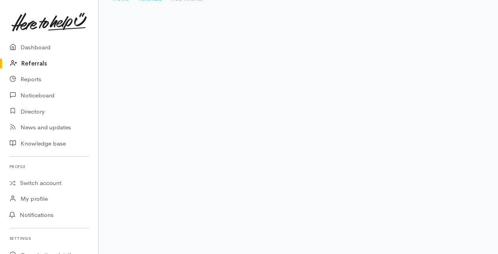
scroll to position [16, 0]
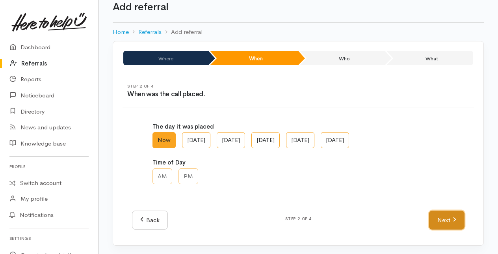
click at [455, 219] on icon at bounding box center [455, 219] width 3 height 4
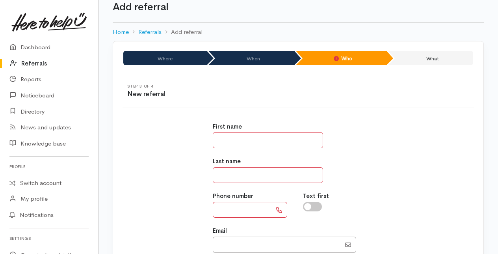
click at [235, 142] on input "text" at bounding box center [268, 140] width 110 height 16
type input "*"
type input "*****"
drag, startPoint x: 231, startPoint y: 173, endPoint x: 223, endPoint y: 170, distance: 9.1
click at [231, 173] on input "text" at bounding box center [268, 175] width 110 height 16
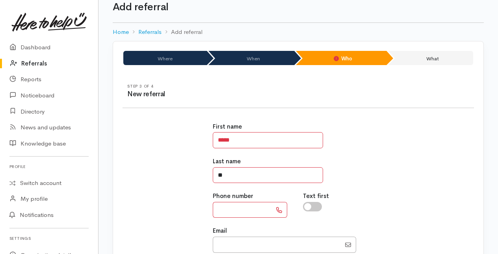
type input "**"
click at [228, 215] on input "text" at bounding box center [242, 210] width 59 height 16
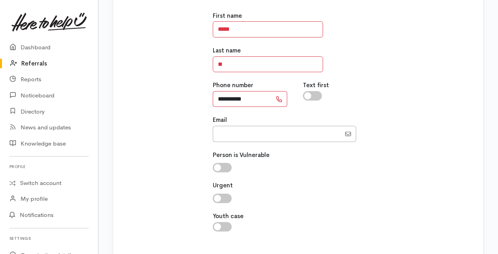
scroll to position [172, 0]
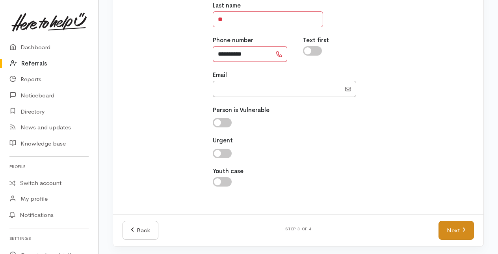
type input "**********"
click at [455, 231] on link "Next" at bounding box center [456, 230] width 35 height 19
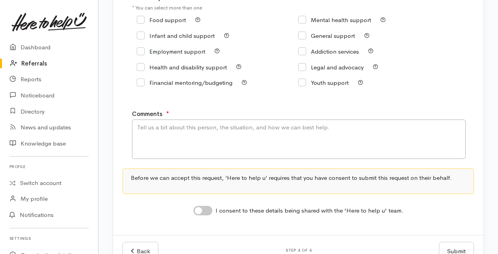
scroll to position [118, 0]
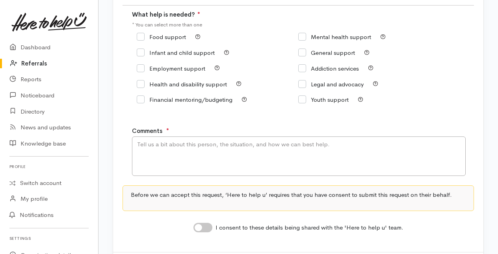
click at [142, 36] on input "Food support" at bounding box center [161, 37] width 49 height 6
checkbox input "true"
click at [155, 151] on textarea "Comments" at bounding box center [299, 155] width 334 height 39
type textarea "S"
type textarea "Food support"
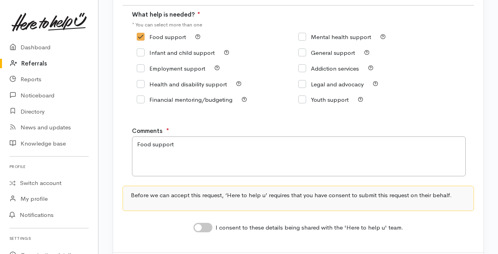
click at [207, 227] on input "I consent to these details being shared with the 'Here to help u' team." at bounding box center [203, 227] width 19 height 9
checkbox input "true"
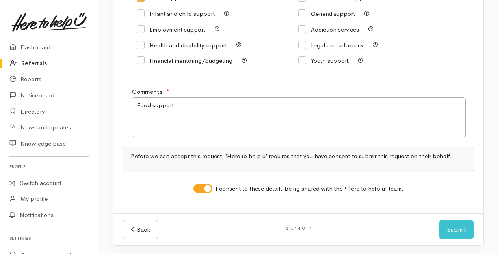
scroll to position [158, 0]
click at [465, 232] on button "Submit" at bounding box center [456, 228] width 35 height 19
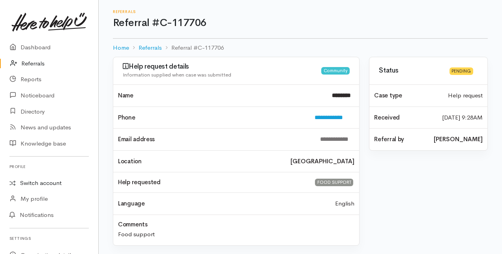
click at [32, 183] on link "Switch account" at bounding box center [49, 182] width 98 height 15
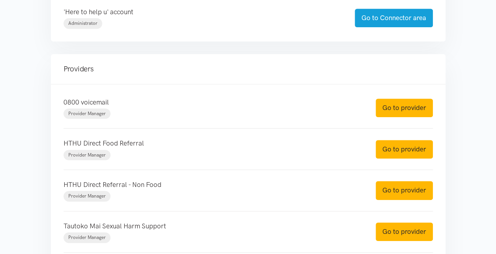
scroll to position [237, 0]
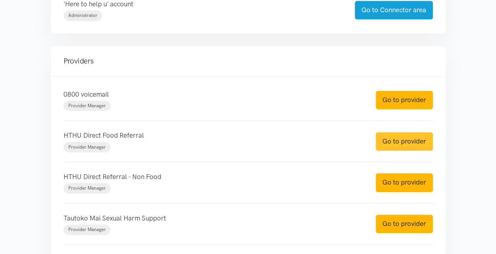
click at [405, 140] on link "Go to provider" at bounding box center [403, 141] width 57 height 19
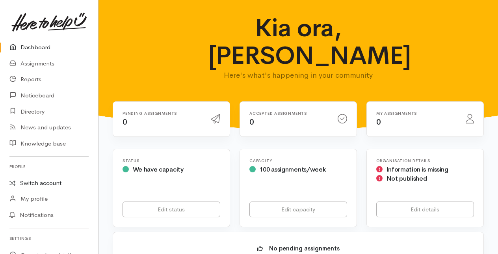
click at [28, 181] on link "Switch account" at bounding box center [49, 182] width 98 height 15
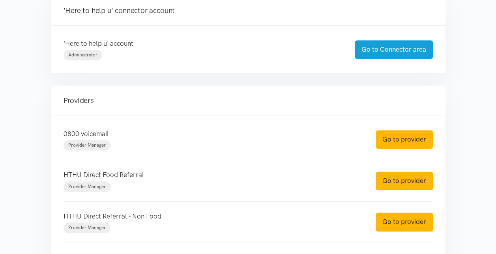
scroll to position [237, 0]
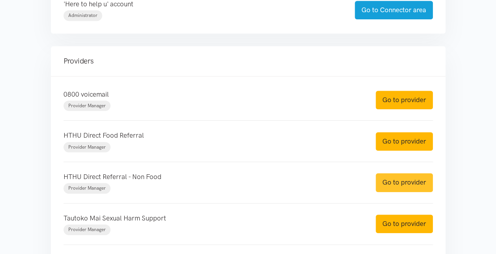
click at [398, 185] on link "Go to provider" at bounding box center [403, 182] width 57 height 19
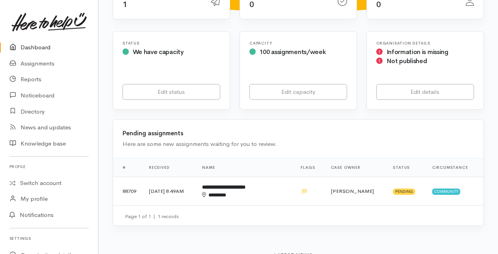
scroll to position [118, 0]
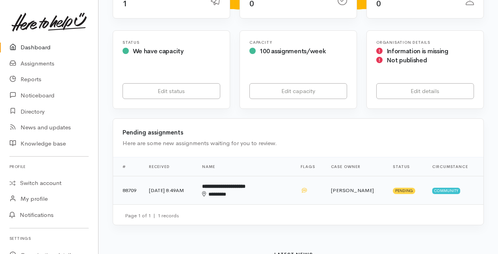
click at [246, 187] on b "**********" at bounding box center [223, 186] width 43 height 5
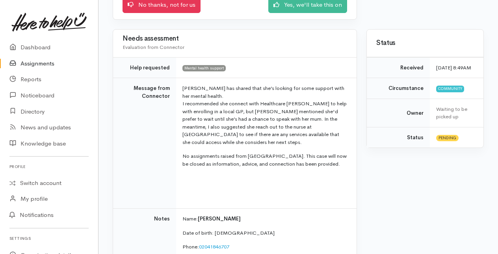
scroll to position [39, 0]
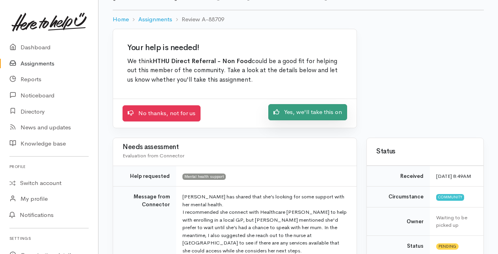
click at [298, 112] on link "Yes, we'll take this on" at bounding box center [308, 112] width 79 height 16
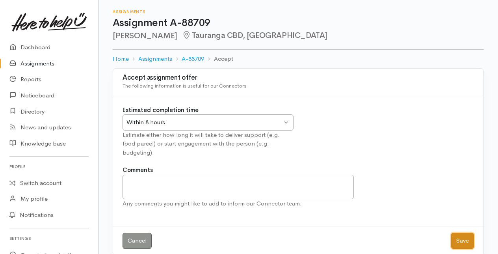
click at [462, 233] on button "Save" at bounding box center [463, 241] width 23 height 16
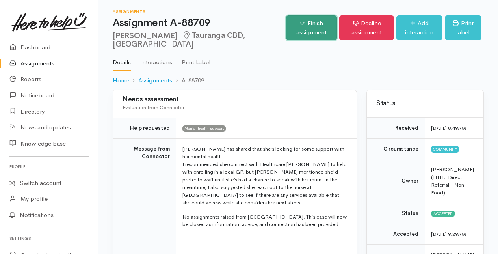
click at [304, 30] on link "Finish assignment" at bounding box center [311, 27] width 51 height 25
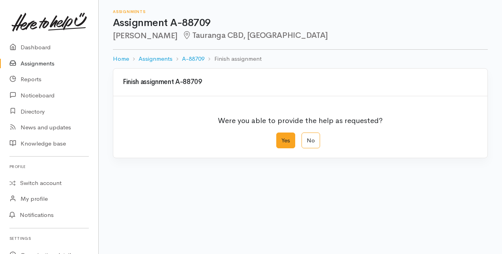
click at [284, 139] on label "Yes" at bounding box center [285, 141] width 19 height 16
click at [281, 138] on input "Yes" at bounding box center [278, 135] width 5 height 5
radio input "true"
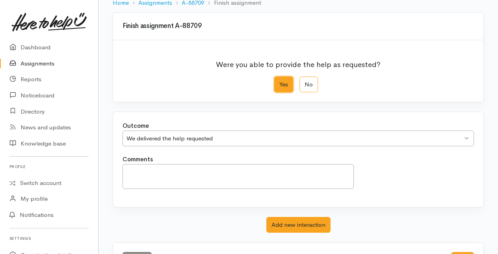
scroll to position [87, 0]
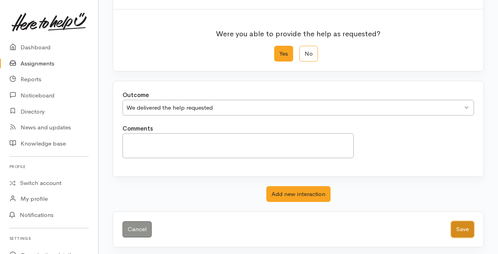
click at [461, 225] on button "Save" at bounding box center [463, 229] width 23 height 16
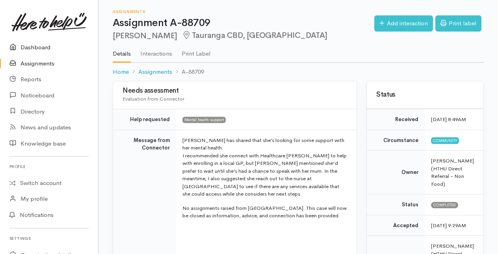
click at [35, 47] on link "Dashboard" at bounding box center [49, 47] width 98 height 16
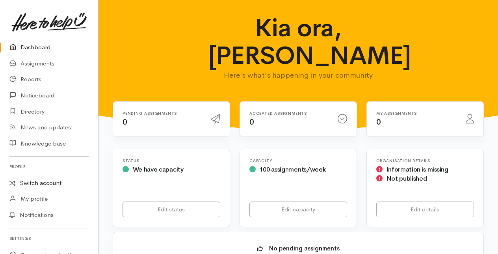
click at [35, 183] on link "Switch account" at bounding box center [49, 182] width 98 height 15
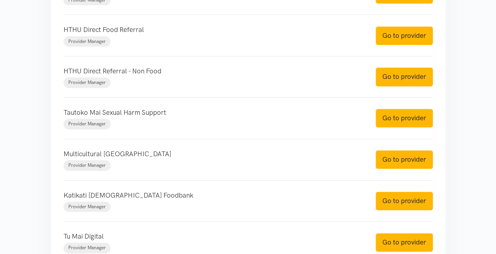
scroll to position [355, 0]
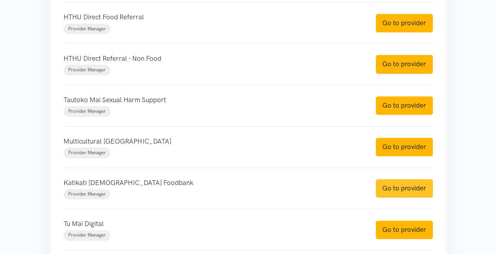
click at [408, 185] on link "Go to provider" at bounding box center [403, 188] width 57 height 19
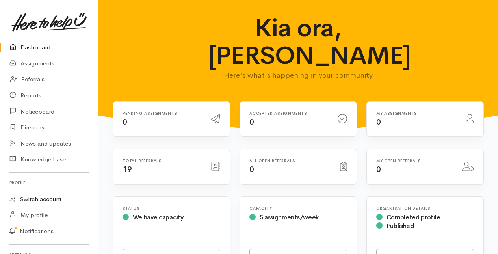
drag, startPoint x: 49, startPoint y: 200, endPoint x: 85, endPoint y: 189, distance: 37.9
click at [49, 199] on link "Switch account" at bounding box center [49, 199] width 98 height 15
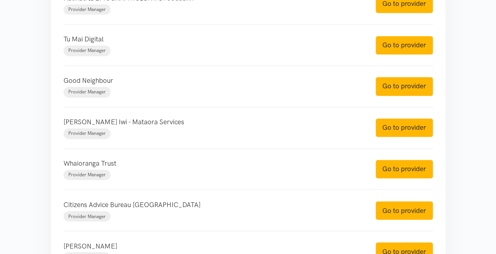
scroll to position [552, 0]
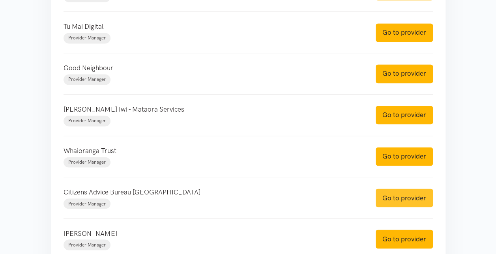
click at [407, 192] on link "Go to provider" at bounding box center [403, 198] width 57 height 19
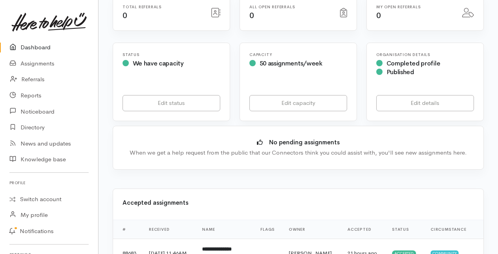
scroll to position [237, 0]
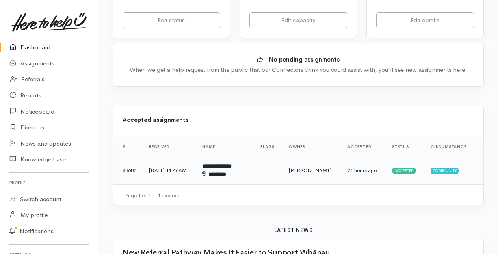
click at [232, 164] on b "**********" at bounding box center [217, 166] width 30 height 5
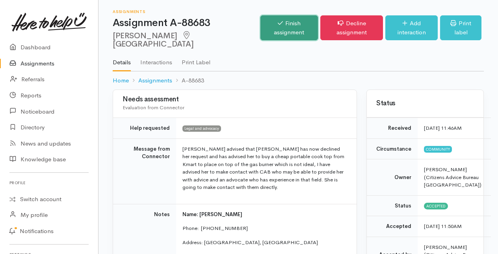
click at [268, 24] on link "Finish assignment" at bounding box center [290, 27] width 58 height 25
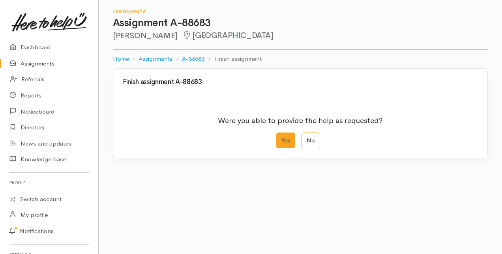
click at [290, 139] on label "Yes" at bounding box center [285, 141] width 19 height 16
click at [281, 138] on input "Yes" at bounding box center [278, 135] width 5 height 5
radio input "true"
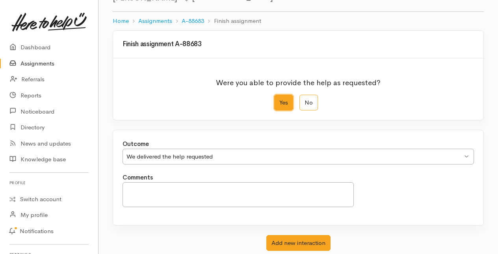
scroll to position [87, 0]
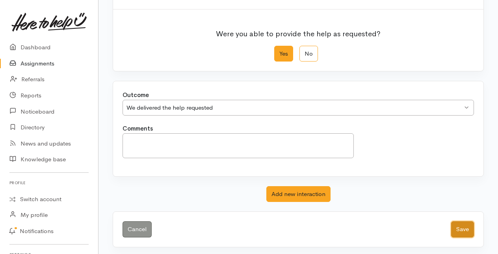
click at [468, 228] on button "Save" at bounding box center [463, 229] width 23 height 16
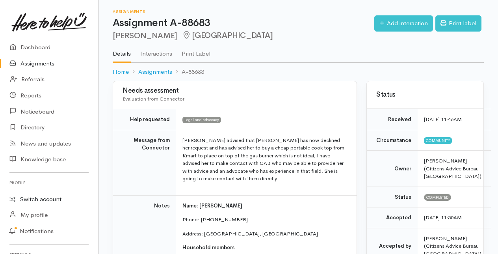
click at [31, 199] on link "Switch account" at bounding box center [49, 199] width 98 height 15
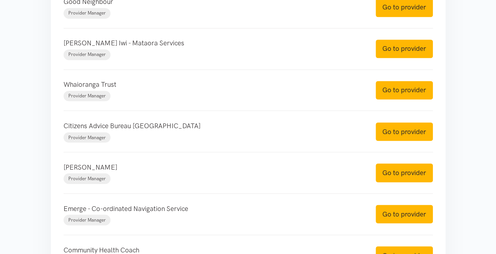
scroll to position [631, 0]
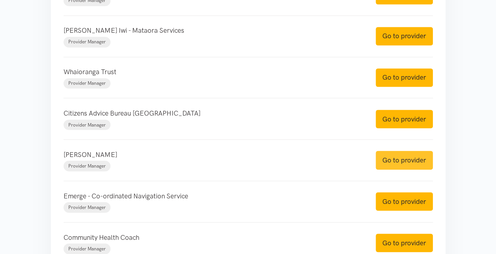
click at [395, 157] on link "Go to provider" at bounding box center [403, 160] width 57 height 19
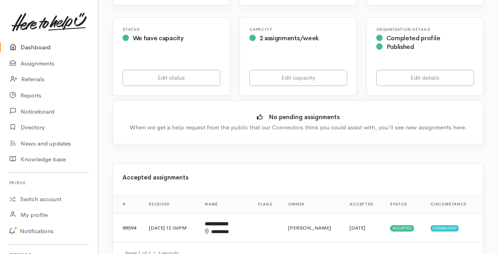
scroll to position [197, 0]
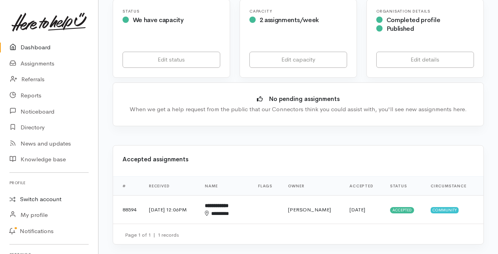
click at [41, 198] on link "Switch account" at bounding box center [49, 199] width 98 height 15
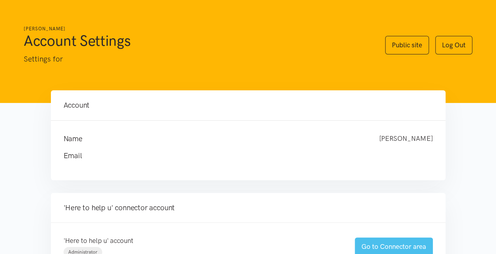
click at [380, 246] on link "Go to Connector area" at bounding box center [394, 246] width 78 height 19
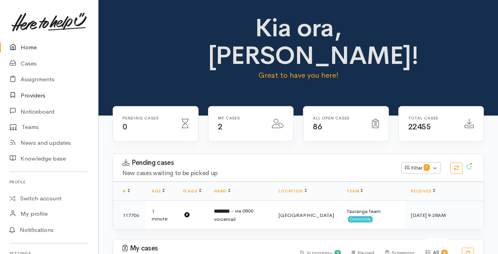
click at [32, 94] on link "Providers" at bounding box center [49, 96] width 98 height 16
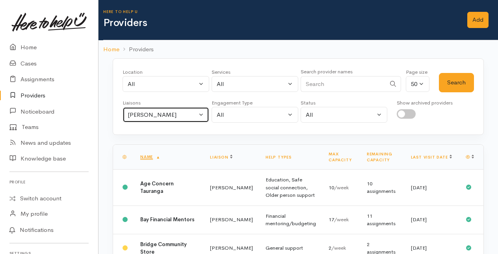
click at [203, 113] on button "[PERSON_NAME]" at bounding box center [166, 115] width 87 height 16
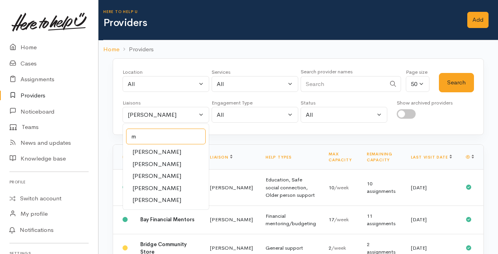
type input "m"
click at [152, 197] on span "Malia Stowers" at bounding box center [157, 200] width 49 height 9
select select "1613"
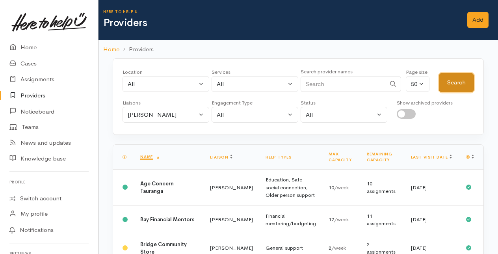
click at [450, 85] on button "Search" at bounding box center [456, 82] width 35 height 19
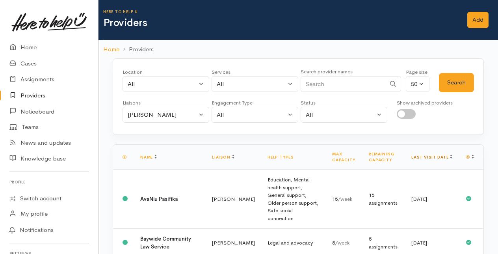
click at [443, 157] on link "Last visit date" at bounding box center [432, 157] width 41 height 5
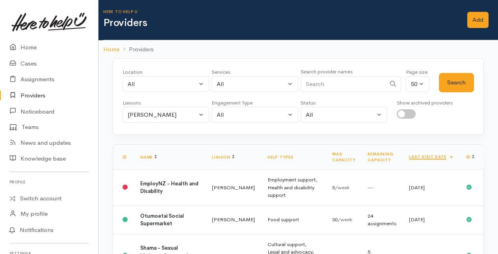
click at [443, 157] on link "Last visit date" at bounding box center [431, 156] width 45 height 5
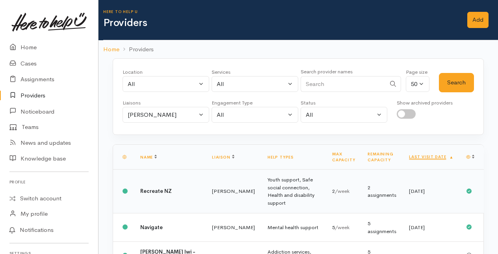
click at [159, 191] on b "Recreate NZ" at bounding box center [156, 191] width 32 height 7
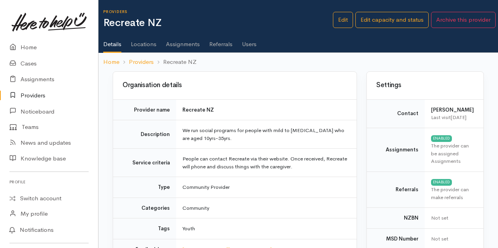
click at [251, 43] on link "Users" at bounding box center [249, 41] width 15 height 22
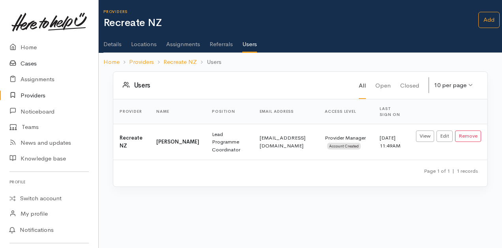
click at [28, 60] on link "Cases" at bounding box center [49, 64] width 98 height 16
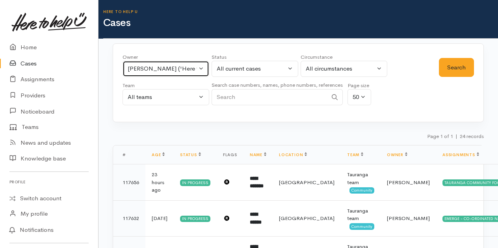
click at [203, 69] on button "[PERSON_NAME] ('Here to help u')" at bounding box center [166, 69] width 87 height 16
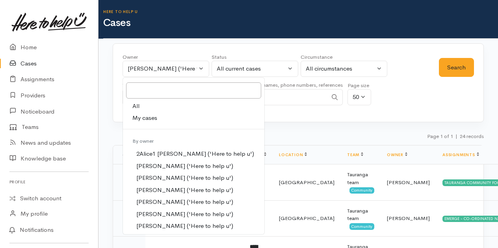
click at [140, 106] on link "All" at bounding box center [194, 106] width 142 height 12
select select "-1"
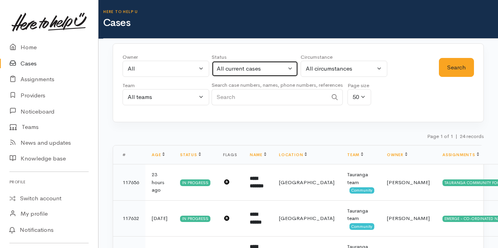
drag, startPoint x: 290, startPoint y: 65, endPoint x: 283, endPoint y: 73, distance: 10.9
click at [290, 65] on button "All current cases" at bounding box center [255, 69] width 87 height 16
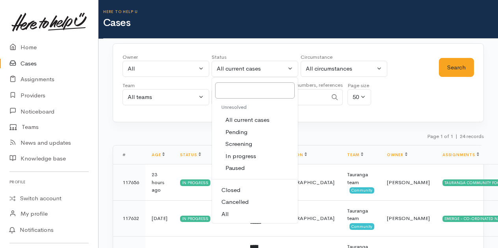
drag, startPoint x: 227, startPoint y: 210, endPoint x: 237, endPoint y: 146, distance: 65.1
click at [227, 210] on span "All" at bounding box center [225, 214] width 7 height 9
select select "All"
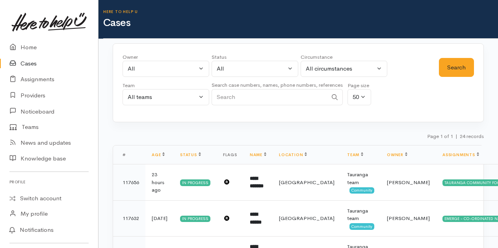
click at [223, 100] on input "Search" at bounding box center [270, 97] width 116 height 16
type input "susan moy"
click at [457, 66] on button "Search" at bounding box center [456, 67] width 35 height 19
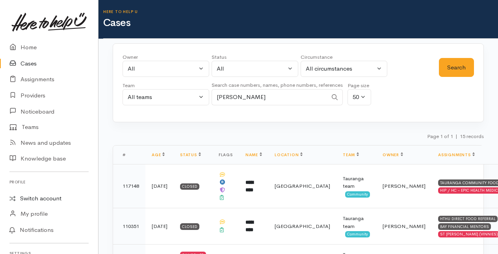
click at [42, 197] on link "Switch account" at bounding box center [49, 198] width 98 height 15
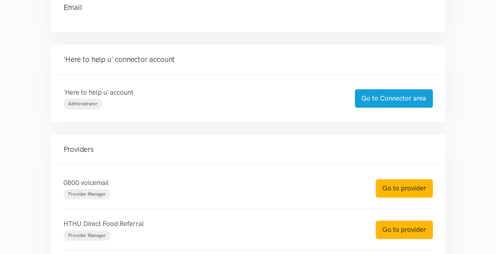
scroll to position [158, 0]
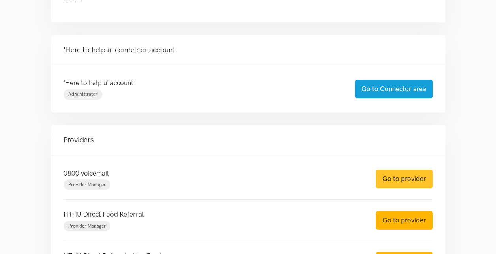
click at [403, 178] on link "Go to provider" at bounding box center [403, 179] width 57 height 19
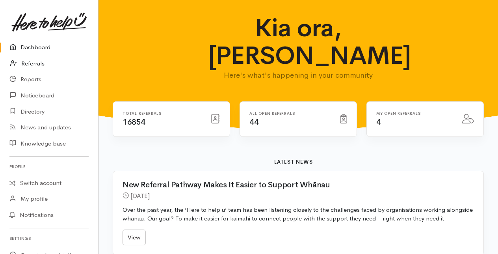
click at [31, 62] on link "Referrals" at bounding box center [49, 64] width 98 height 16
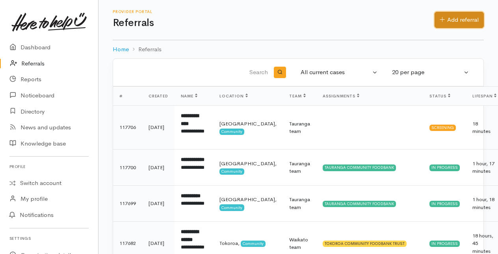
click at [466, 19] on link "Add referral" at bounding box center [459, 20] width 49 height 16
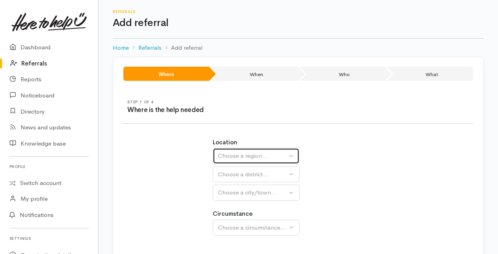
click at [229, 159] on div "Choose a region..." at bounding box center [252, 155] width 69 height 9
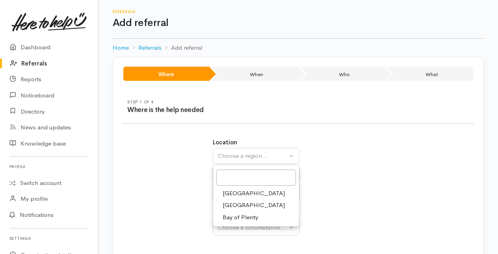
click at [236, 214] on span "Bay of Plenty" at bounding box center [240, 217] width 35 height 9
select select "4"
select select
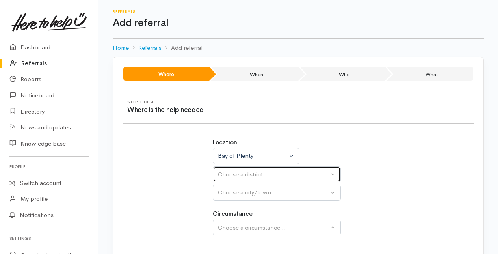
click at [238, 171] on div "Choose a district..." at bounding box center [273, 174] width 111 height 9
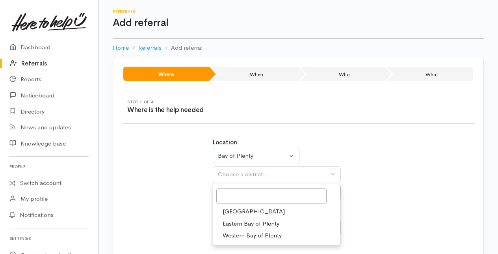
click at [237, 210] on span "[GEOGRAPHIC_DATA]" at bounding box center [254, 211] width 62 height 9
select select "6"
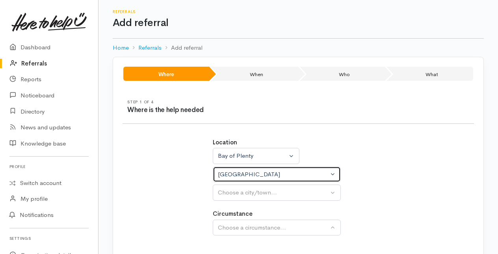
select select
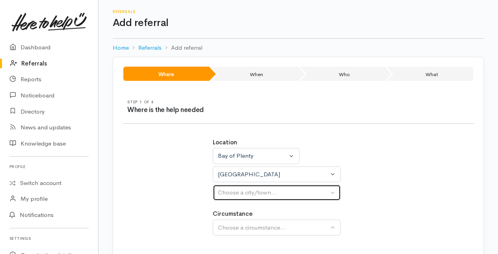
click at [237, 192] on div "Choose a city/town..." at bounding box center [273, 192] width 111 height 9
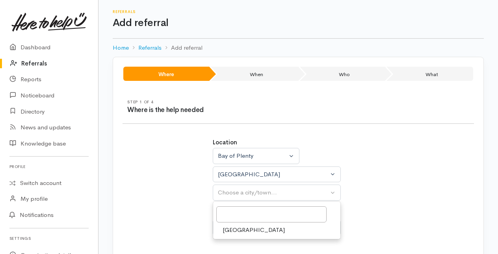
drag, startPoint x: 235, startPoint y: 227, endPoint x: 255, endPoint y: 221, distance: 20.2
click at [239, 227] on span "[GEOGRAPHIC_DATA]" at bounding box center [254, 230] width 62 height 9
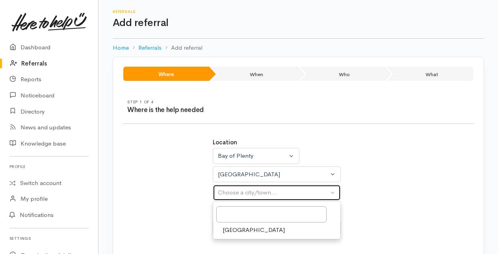
select select "4"
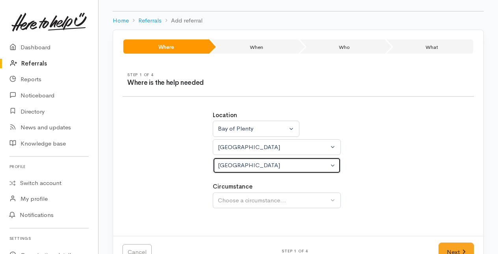
scroll to position [49, 0]
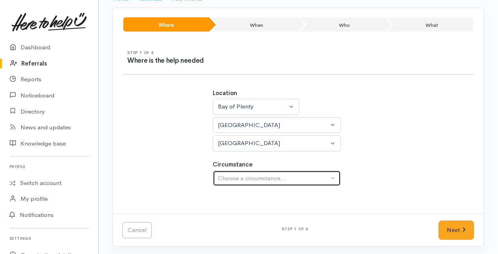
click at [231, 181] on div "Choose a circumstance..." at bounding box center [273, 178] width 111 height 9
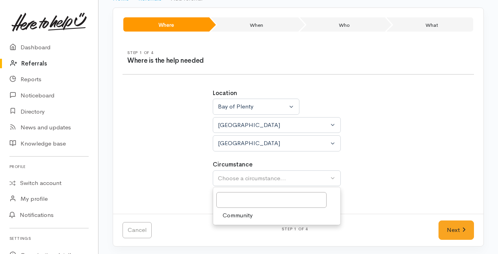
click at [239, 211] on span "Community" at bounding box center [238, 215] width 30 height 9
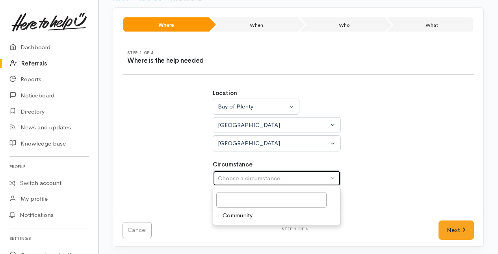
select select "2"
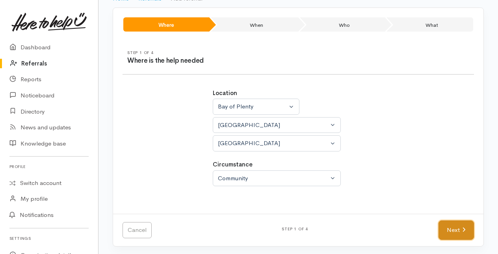
click at [454, 230] on link "Next" at bounding box center [456, 229] width 35 height 19
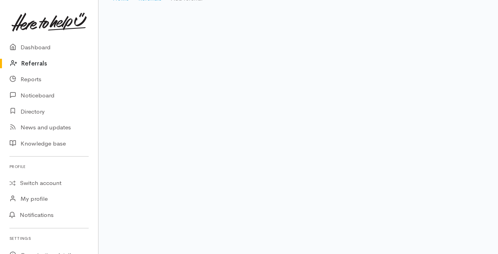
scroll to position [16, 0]
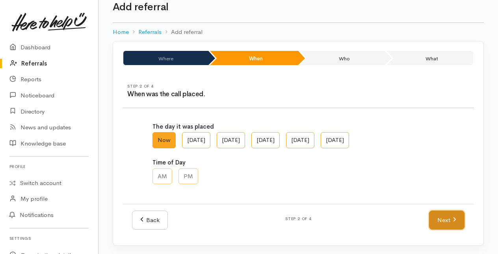
click at [458, 213] on link "Next" at bounding box center [446, 220] width 35 height 19
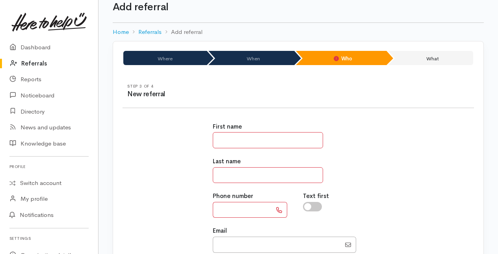
click at [226, 141] on input "text" at bounding box center [268, 140] width 110 height 16
type input "*****"
click at [228, 175] on input "text" at bounding box center [268, 175] width 110 height 16
type input "***"
click at [225, 209] on input "text" at bounding box center [242, 210] width 59 height 16
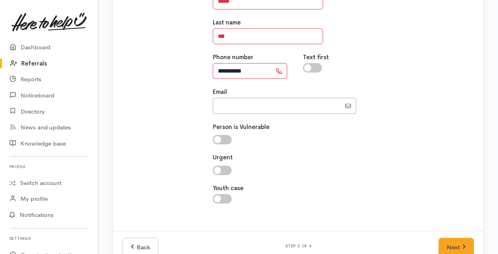
scroll to position [172, 0]
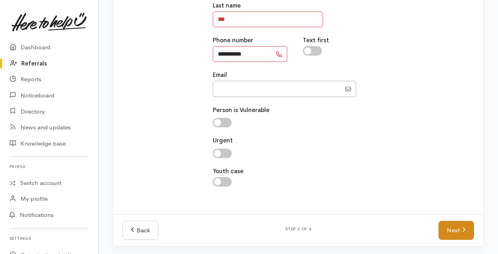
type input "**********"
click at [461, 231] on link "Next" at bounding box center [456, 230] width 35 height 19
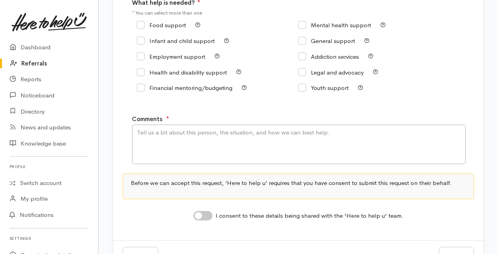
scroll to position [118, 0]
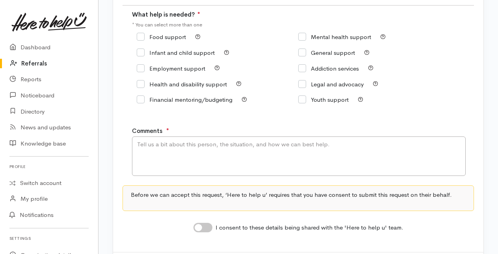
click at [137, 37] on input "Food support" at bounding box center [161, 37] width 49 height 6
checkbox input "true"
click at [149, 146] on textarea "Comments" at bounding box center [299, 155] width 334 height 39
type textarea "Food support"
click at [205, 224] on input "I consent to these details being shared with the 'Here to help u' team." at bounding box center [203, 227] width 19 height 9
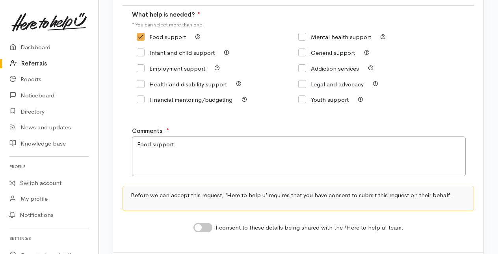
checkbox input "true"
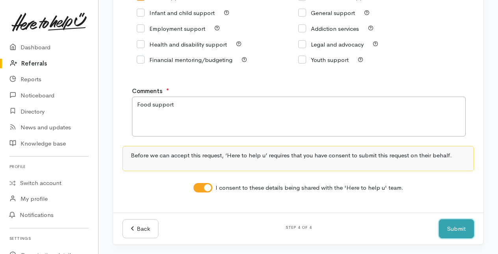
click at [461, 228] on button "Submit" at bounding box center [456, 228] width 35 height 19
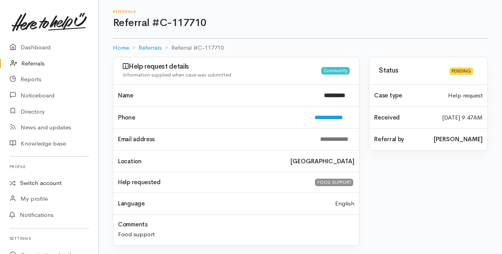
click at [32, 184] on link "Switch account" at bounding box center [49, 182] width 98 height 15
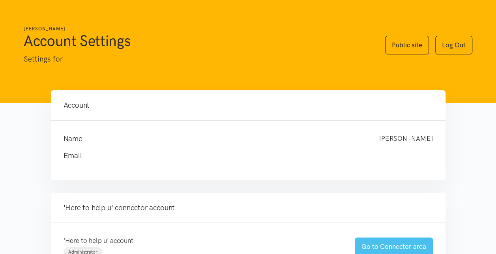
click at [372, 245] on link "Go to Connector area" at bounding box center [394, 246] width 78 height 19
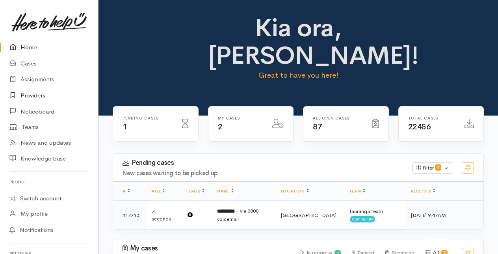
click at [33, 97] on link "Providers" at bounding box center [49, 96] width 98 height 16
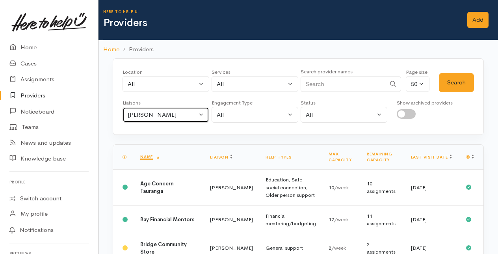
click at [202, 110] on button "Amanda Gabb" at bounding box center [166, 115] width 87 height 16
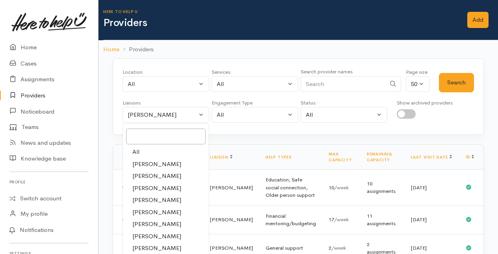
click at [149, 151] on link "All" at bounding box center [166, 152] width 86 height 12
select select "null"
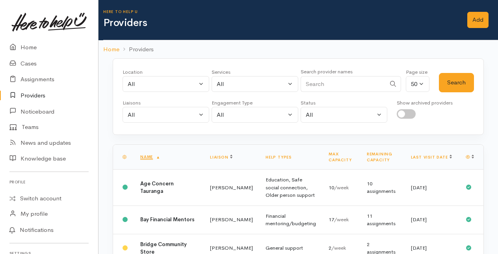
click at [333, 82] on input "Search" at bounding box center [343, 84] width 85 height 16
type input "recreate"
click at [461, 72] on div "Search" at bounding box center [456, 82] width 35 height 28
click at [456, 77] on button "Search" at bounding box center [456, 82] width 35 height 19
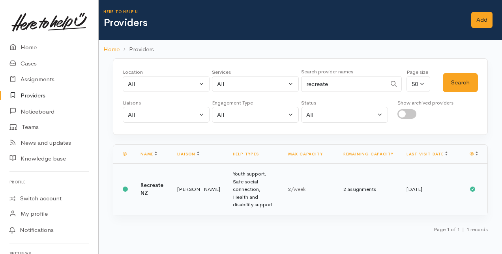
click at [166, 183] on td "Recreate NZ" at bounding box center [152, 189] width 37 height 51
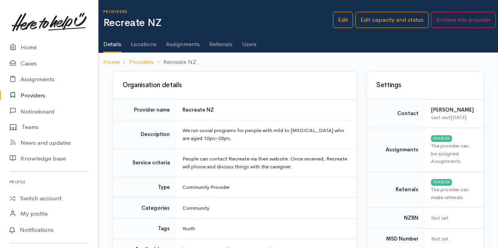
click at [250, 43] on link "Users" at bounding box center [249, 41] width 15 height 22
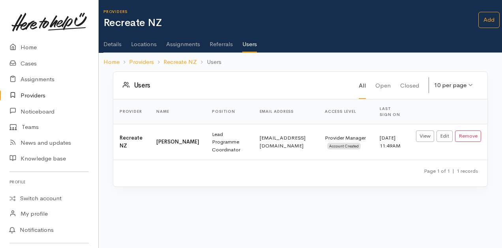
click at [25, 93] on link "Providers" at bounding box center [49, 96] width 98 height 16
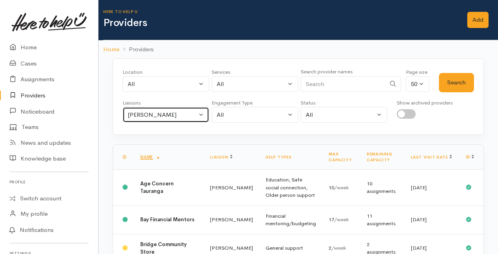
click at [207, 113] on button "[PERSON_NAME]" at bounding box center [166, 115] width 87 height 16
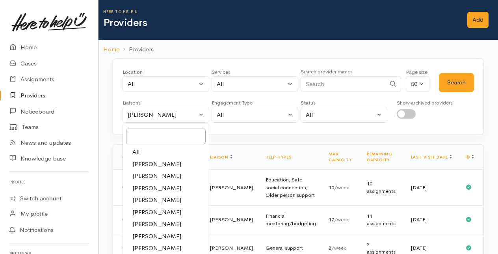
click at [145, 147] on link "All" at bounding box center [166, 152] width 86 height 12
select select "null"
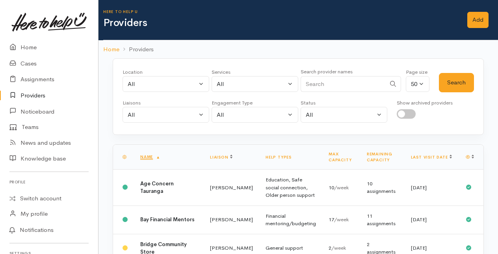
click at [318, 81] on input "Search" at bounding box center [343, 84] width 85 height 16
type input "workbridge"
click at [457, 81] on button "Search" at bounding box center [456, 82] width 35 height 19
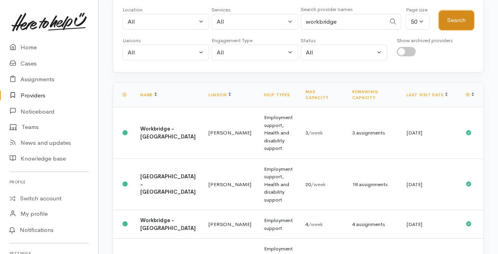
scroll to position [79, 0]
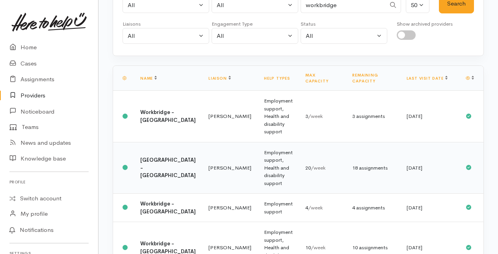
click at [157, 157] on b "[GEOGRAPHIC_DATA] - [GEOGRAPHIC_DATA]" at bounding box center [168, 168] width 56 height 22
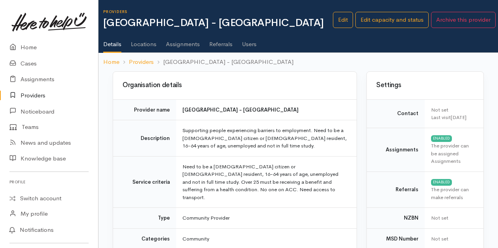
click at [253, 43] on link "Users" at bounding box center [249, 41] width 15 height 22
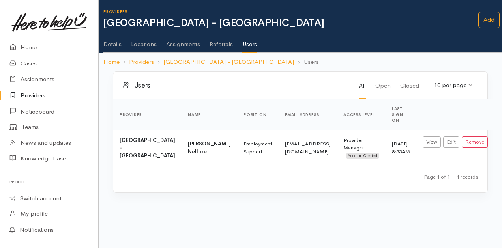
click at [120, 44] on link "Details" at bounding box center [112, 41] width 18 height 22
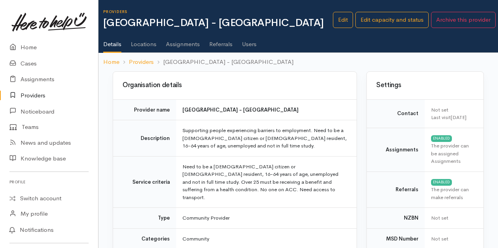
click at [249, 45] on link "Users" at bounding box center [249, 41] width 15 height 22
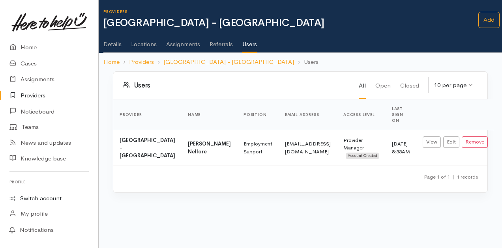
click at [32, 199] on link "Switch account" at bounding box center [49, 198] width 98 height 15
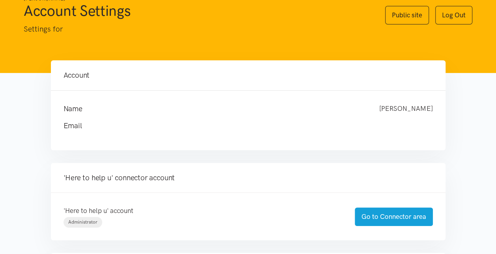
scroll to position [158, 0]
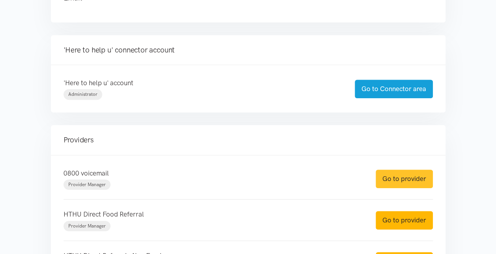
click at [397, 181] on link "Go to provider" at bounding box center [403, 179] width 57 height 19
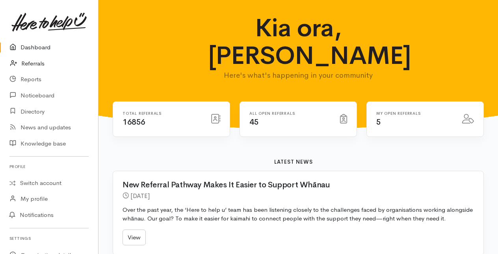
click at [36, 64] on link "Referrals" at bounding box center [49, 64] width 98 height 16
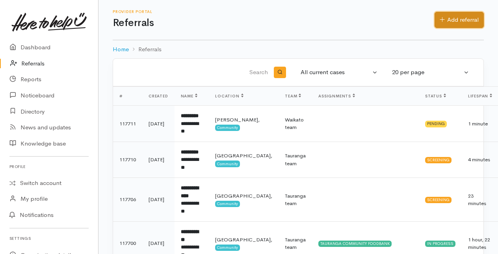
click at [462, 17] on link "Add referral" at bounding box center [459, 20] width 49 height 16
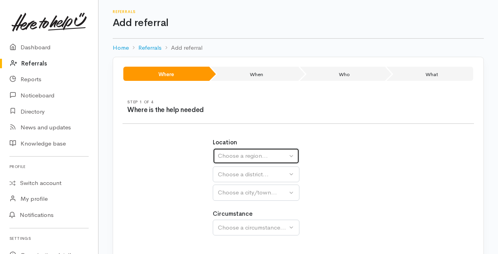
click at [235, 155] on div "Choose a region..." at bounding box center [252, 155] width 69 height 9
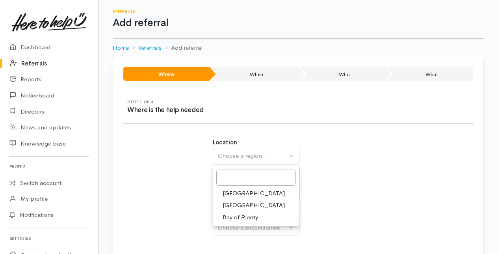
click at [235, 215] on span "Bay of Plenty" at bounding box center [240, 217] width 35 height 9
select select "4"
select select
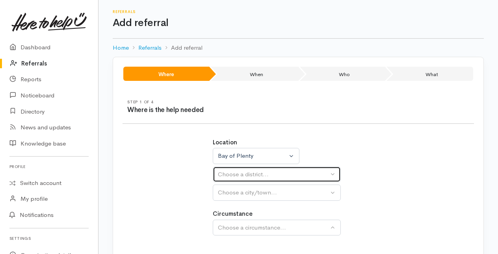
click at [232, 176] on div "Choose a district..." at bounding box center [273, 174] width 111 height 9
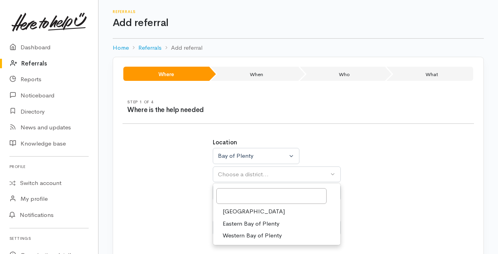
click at [230, 210] on span "Tauranga" at bounding box center [254, 211] width 62 height 9
select select "6"
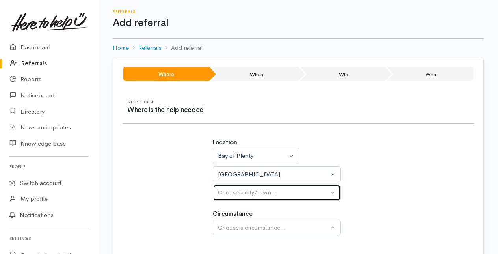
click at [226, 192] on div "Choose a city/town..." at bounding box center [273, 192] width 111 height 9
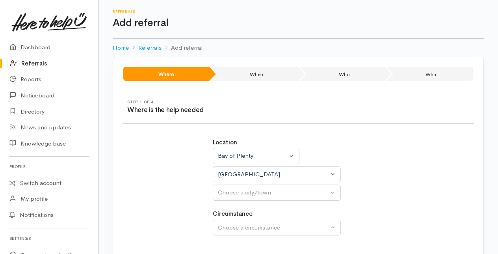
select select
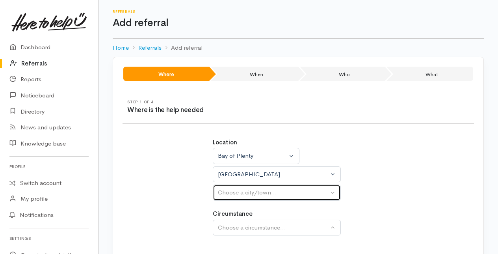
click at [233, 192] on div "Choose a city/town..." at bounding box center [273, 192] width 111 height 9
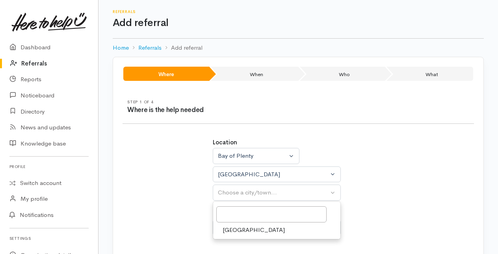
click at [230, 229] on span "[GEOGRAPHIC_DATA]" at bounding box center [254, 230] width 62 height 9
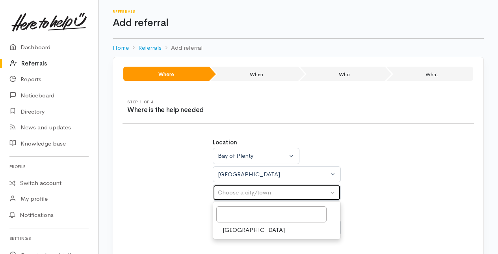
select select "4"
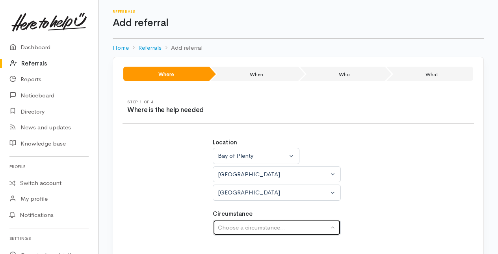
click at [232, 228] on div "Choose a circumstance..." at bounding box center [273, 227] width 111 height 9
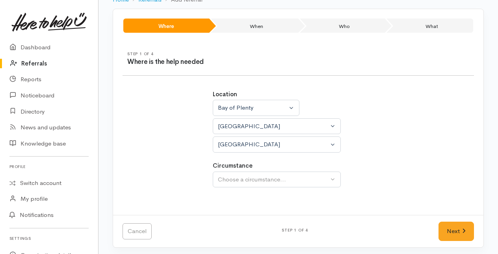
scroll to position [49, 0]
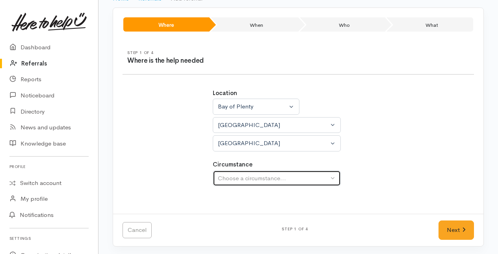
click at [237, 175] on div "Choose a circumstance..." at bounding box center [273, 178] width 111 height 9
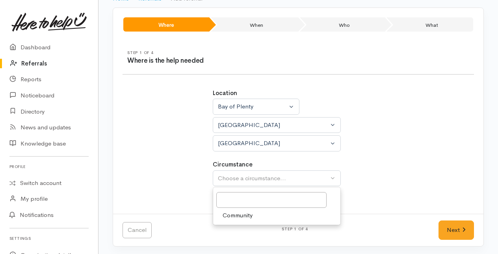
click at [235, 215] on span "Community" at bounding box center [238, 215] width 30 height 9
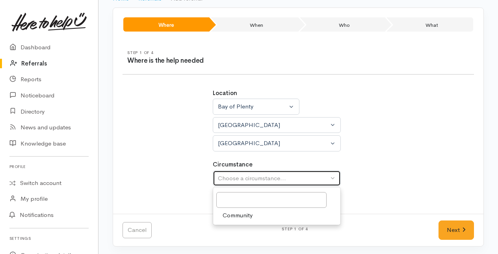
select select "2"
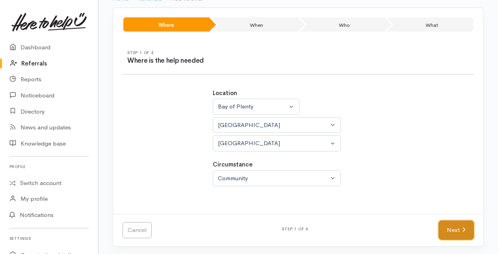
click at [461, 228] on link "Next" at bounding box center [456, 229] width 35 height 19
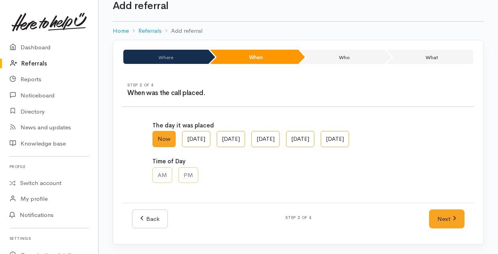
scroll to position [16, 0]
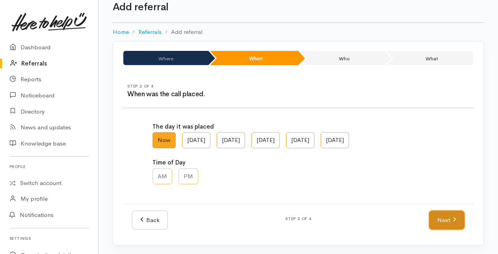
click at [440, 218] on link "Next" at bounding box center [446, 220] width 35 height 19
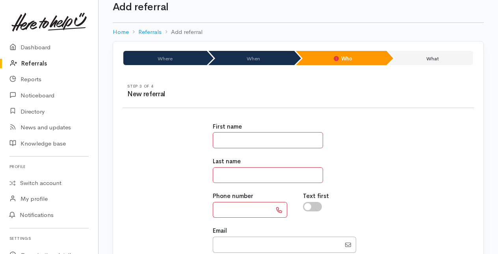
click at [224, 140] on input "text" at bounding box center [268, 140] width 110 height 16
type input "*****"
click at [225, 170] on input "text" at bounding box center [268, 175] width 110 height 16
type input "******"
click at [236, 210] on input "text" at bounding box center [242, 210] width 59 height 16
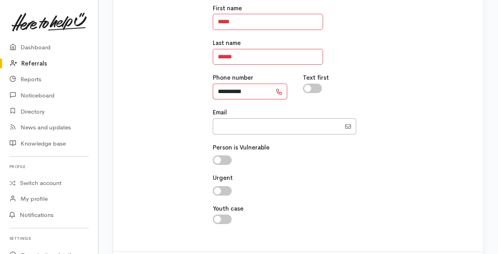
scroll to position [172, 0]
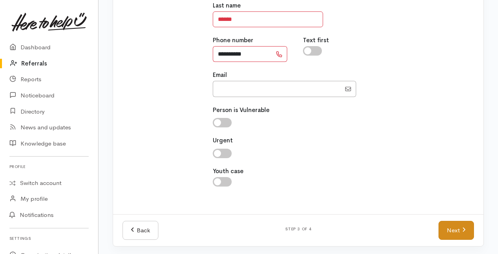
type input "**********"
click at [460, 226] on link "Next" at bounding box center [456, 230] width 35 height 19
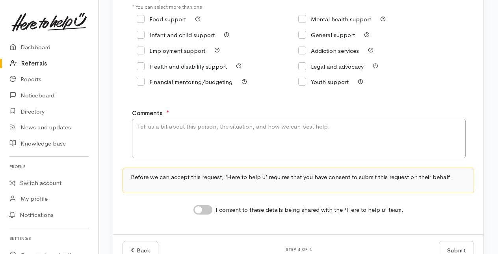
scroll to position [118, 0]
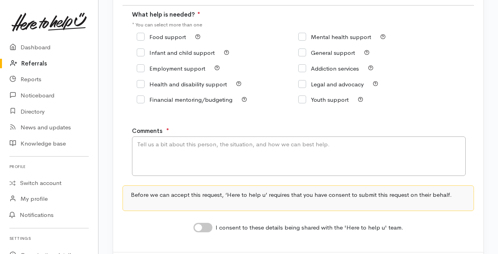
click at [139, 38] on input "Food support" at bounding box center [161, 37] width 49 height 6
checkbox input "true"
click at [168, 154] on textarea "Comments" at bounding box center [299, 155] width 334 height 39
type textarea "Food support"
click at [210, 226] on input "I consent to these details being shared with the 'Here to help u' team." at bounding box center [203, 227] width 19 height 9
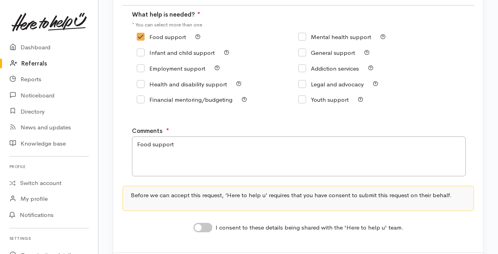
checkbox input "true"
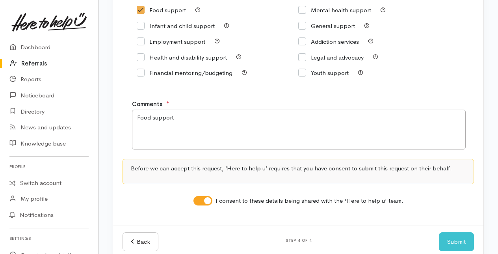
scroll to position [158, 0]
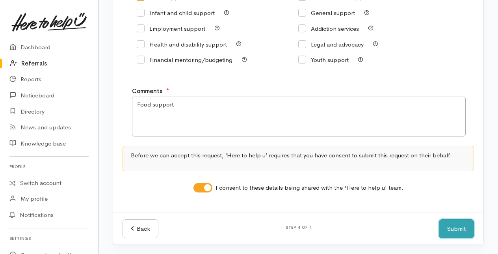
click at [455, 226] on button "Submit" at bounding box center [456, 228] width 35 height 19
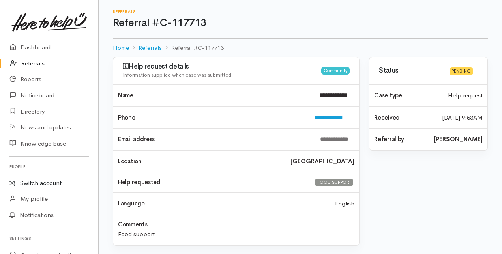
click at [37, 183] on link "Switch account" at bounding box center [49, 182] width 98 height 15
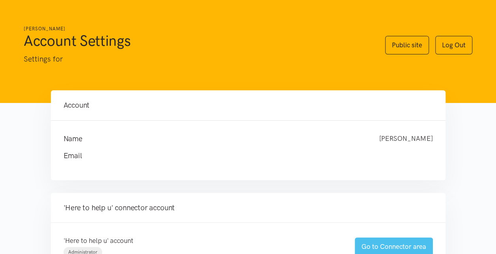
click at [381, 246] on link "Go to Connector area" at bounding box center [394, 246] width 78 height 19
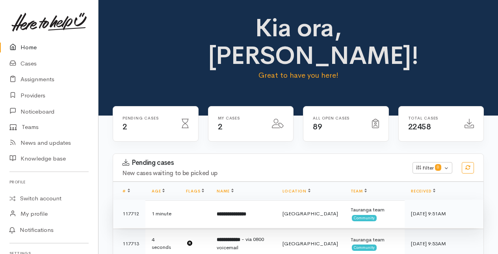
click at [241, 212] on b "**********" at bounding box center [232, 213] width 30 height 5
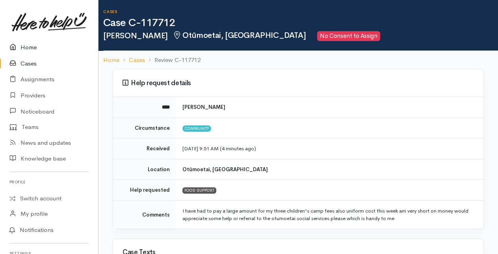
click at [27, 45] on link "Home" at bounding box center [49, 47] width 98 height 16
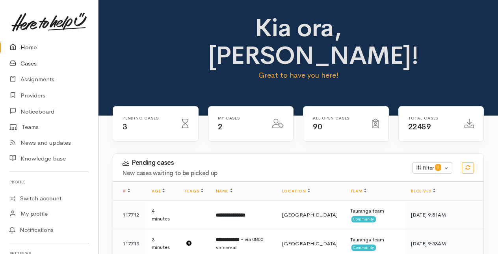
click at [30, 63] on link "Cases" at bounding box center [49, 64] width 98 height 16
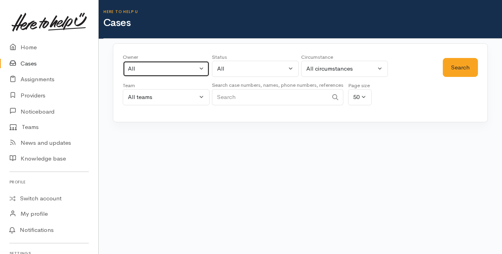
click at [199, 69] on button "All" at bounding box center [166, 69] width 87 height 16
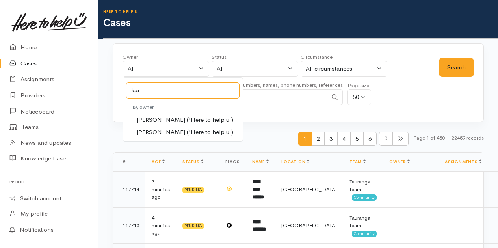
type input "kar"
click at [154, 116] on span "Karli Morris ('Here to help u')" at bounding box center [184, 120] width 97 height 9
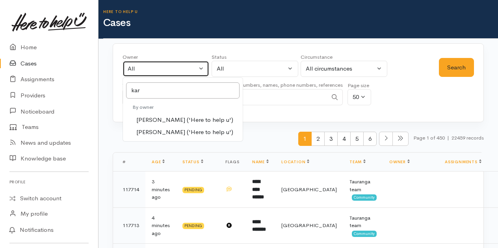
select select "435"
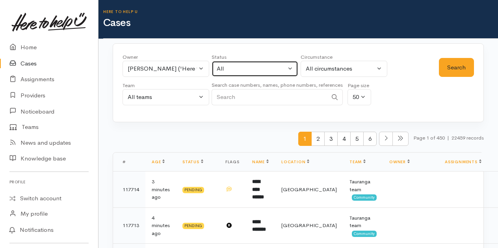
click at [291, 70] on button "All" at bounding box center [255, 69] width 87 height 16
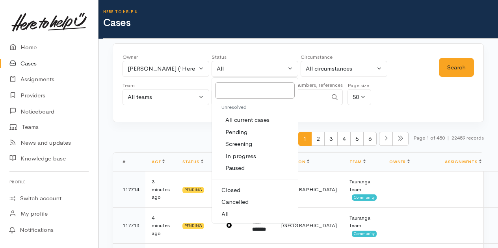
click at [243, 117] on span "All current cases" at bounding box center [248, 120] width 44 height 9
select select "Unresolved"
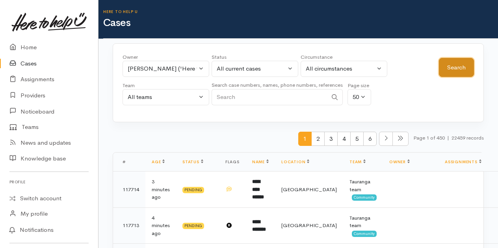
click at [469, 66] on button "Search" at bounding box center [456, 67] width 35 height 19
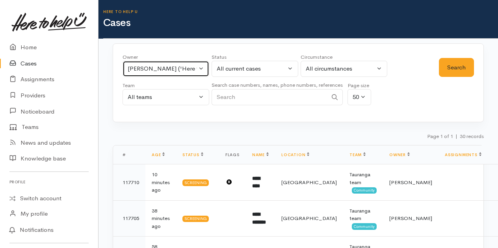
click at [205, 65] on button "Karli Morris ('Here to help u')" at bounding box center [166, 69] width 87 height 16
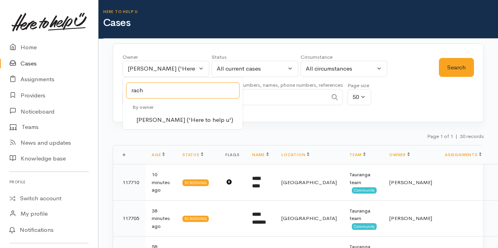
type input "rach"
click at [158, 119] on span "Rachel Proctor ('Here to help u')" at bounding box center [184, 120] width 97 height 9
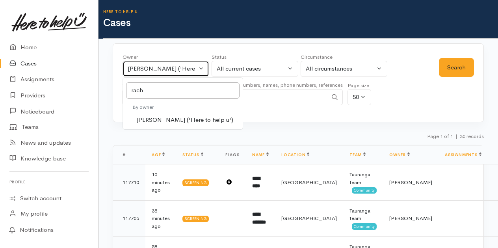
select select "1612"
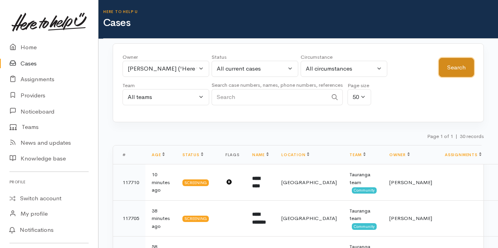
click at [457, 73] on button "Search" at bounding box center [456, 67] width 35 height 19
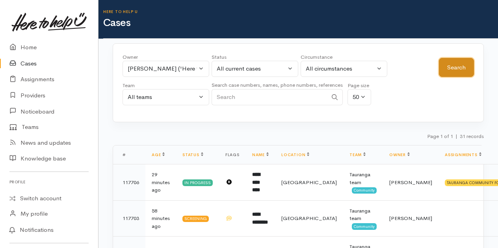
scroll to position [39, 0]
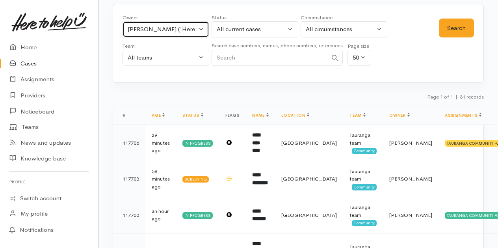
click at [203, 25] on button "[PERSON_NAME] ('Here to help u')" at bounding box center [166, 29] width 87 height 16
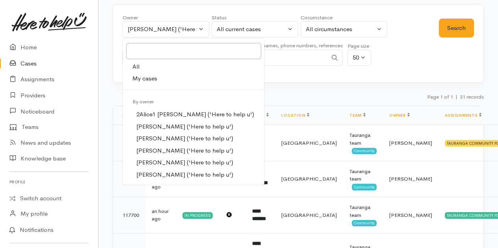
click at [147, 63] on link "All" at bounding box center [194, 67] width 142 height 12
select select "-1"
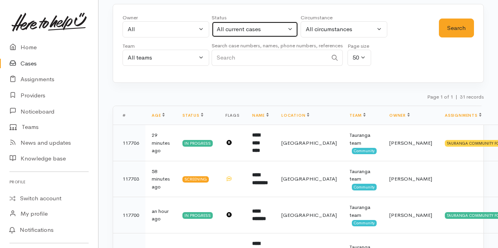
click at [291, 29] on button "All current cases" at bounding box center [255, 29] width 87 height 16
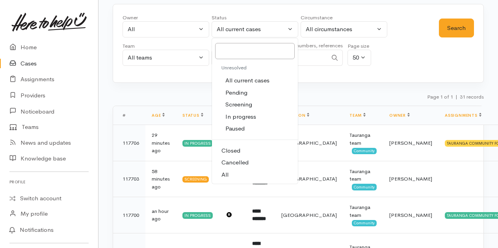
click at [225, 174] on span "All" at bounding box center [225, 174] width 7 height 9
select select "All"
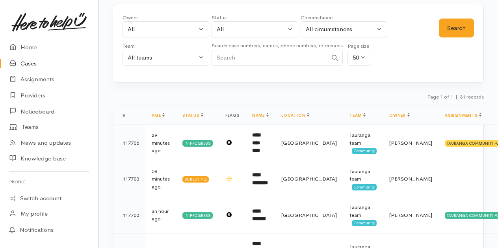
click at [228, 59] on input "Search" at bounding box center [270, 58] width 116 height 16
type input "april kiwi"
click at [459, 24] on button "Search" at bounding box center [456, 28] width 35 height 19
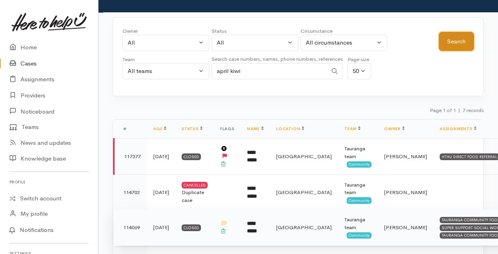
scroll to position [0, 0]
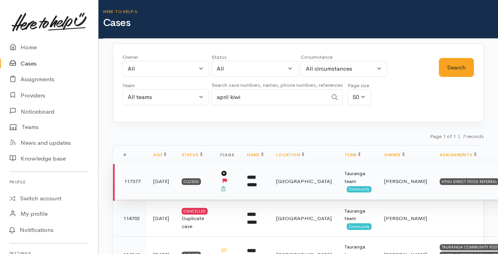
click at [256, 179] on b "**********" at bounding box center [252, 181] width 10 height 13
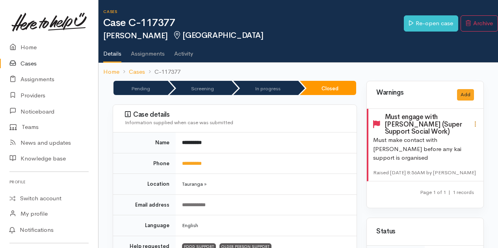
click at [475, 121] on icon at bounding box center [475, 124] width 7 height 7
click at [433, 135] on link "Edit" at bounding box center [447, 139] width 62 height 12
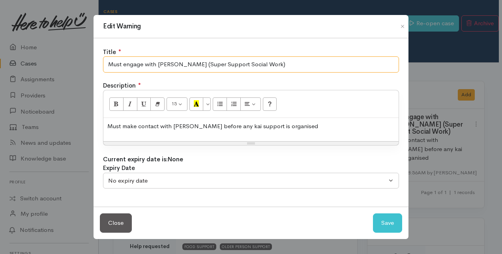
click at [256, 65] on input "Must engage with Melissa (Super Support Social Work)" at bounding box center [251, 64] width 296 height 16
type input "Must engage with BFM"
click at [295, 125] on p "Must make contact with Melissa before any kai support is organised" at bounding box center [250, 126] width 287 height 9
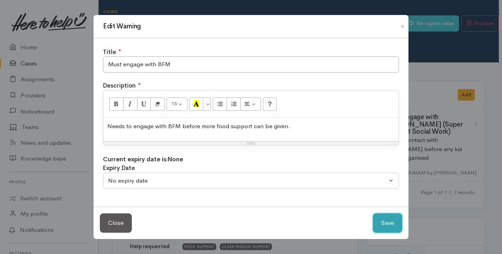
click at [394, 223] on button "Save" at bounding box center [387, 222] width 29 height 19
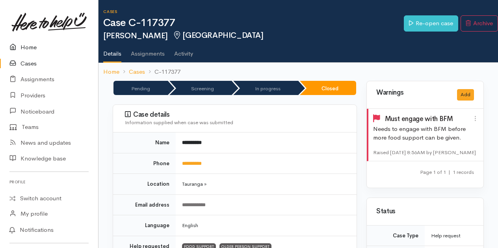
click at [32, 49] on link "Home" at bounding box center [49, 47] width 98 height 16
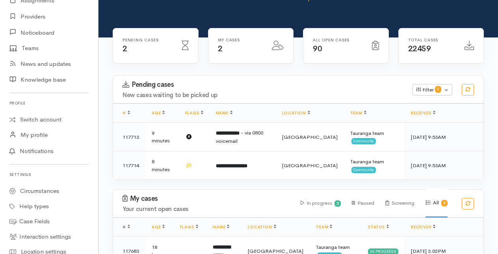
scroll to position [79, 0]
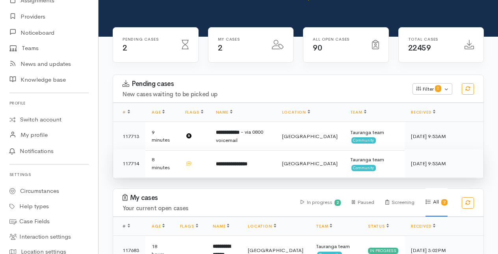
click at [236, 162] on b "**********" at bounding box center [232, 163] width 32 height 5
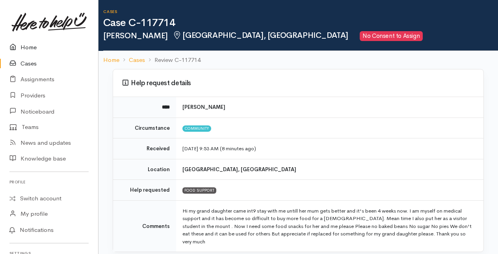
click at [28, 46] on link "Home" at bounding box center [49, 47] width 98 height 16
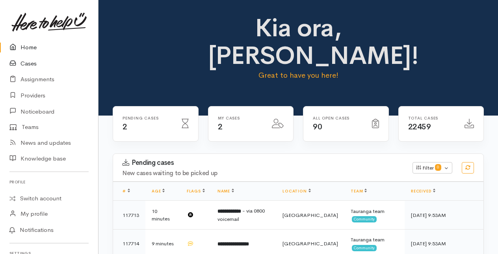
click at [27, 65] on link "Cases" at bounding box center [49, 64] width 98 height 16
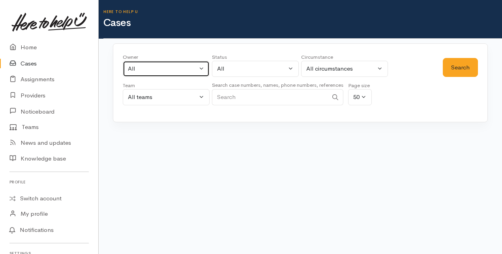
click at [201, 67] on button "All" at bounding box center [166, 69] width 87 height 16
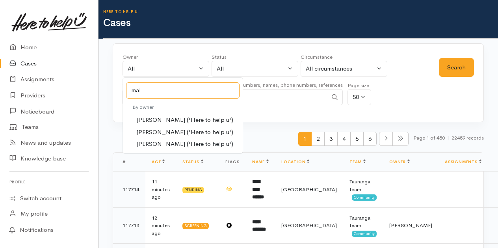
type input "mal"
click at [152, 132] on span "[PERSON_NAME] ('Here to help u')" at bounding box center [184, 132] width 97 height 9
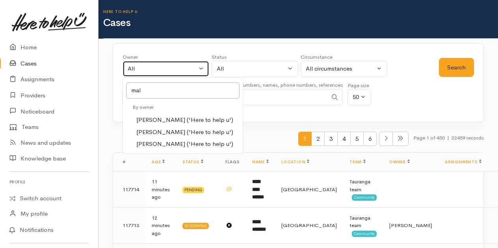
select select "1613"
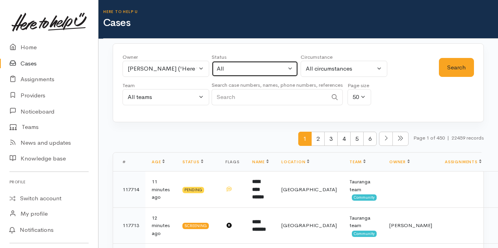
click at [294, 66] on button "All" at bounding box center [255, 69] width 87 height 16
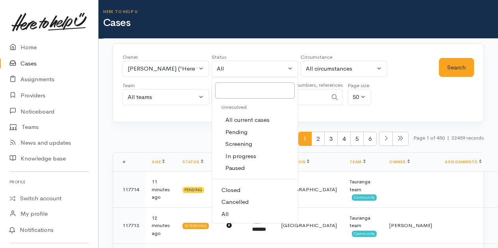
drag, startPoint x: 251, startPoint y: 120, endPoint x: 356, endPoint y: 94, distance: 107.7
click at [252, 120] on span "All current cases" at bounding box center [248, 120] width 44 height 9
select select "Unresolved"
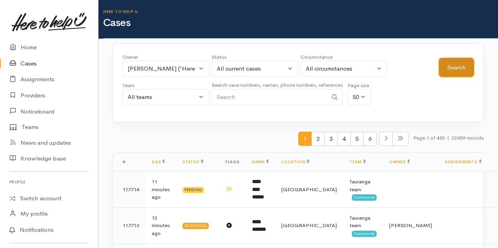
click at [467, 69] on button "Search" at bounding box center [456, 67] width 35 height 19
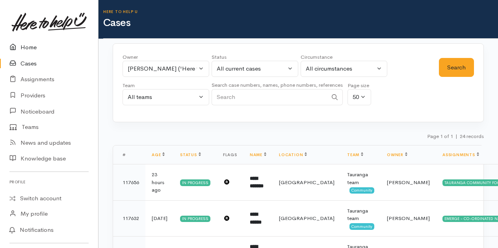
click at [28, 46] on link "Home" at bounding box center [49, 47] width 98 height 16
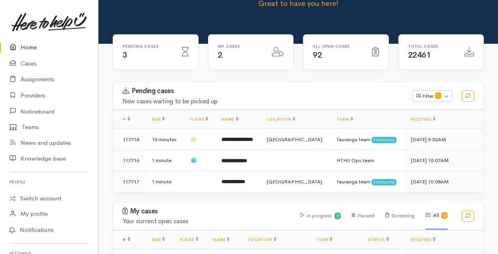
scroll to position [79, 0]
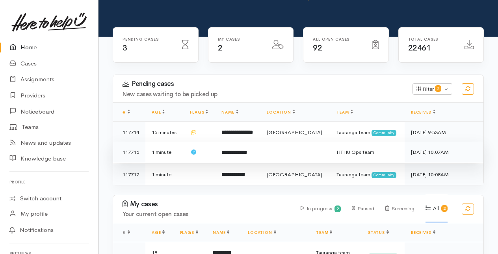
click at [247, 152] on b "**********" at bounding box center [235, 152] width 26 height 5
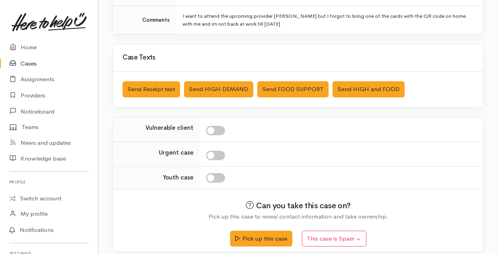
scroll to position [178, 0]
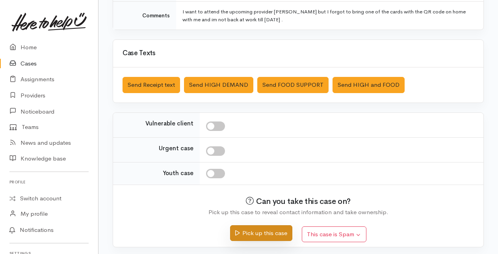
click at [261, 233] on button "Pick up this case" at bounding box center [261, 233] width 62 height 16
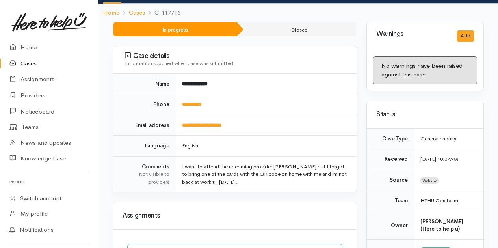
scroll to position [39, 0]
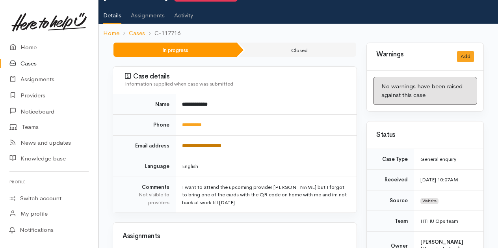
click at [201, 144] on link "**********" at bounding box center [201, 145] width 39 height 5
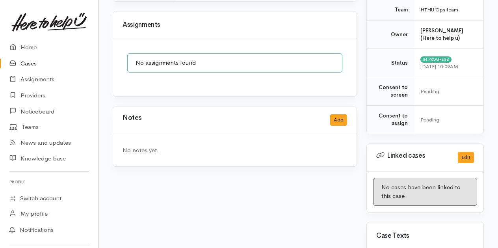
scroll to position [303, 0]
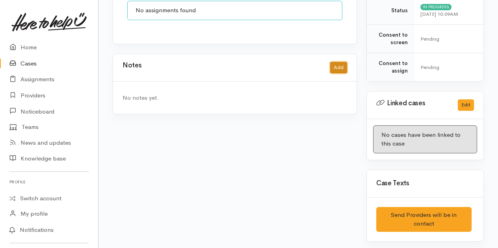
click at [342, 68] on button "Add" at bounding box center [338, 67] width 17 height 11
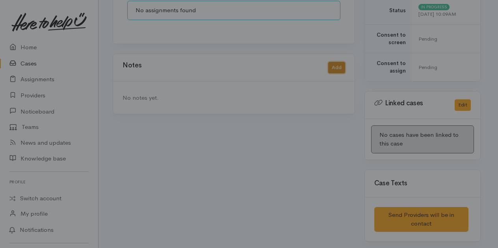
scroll to position [297, 0]
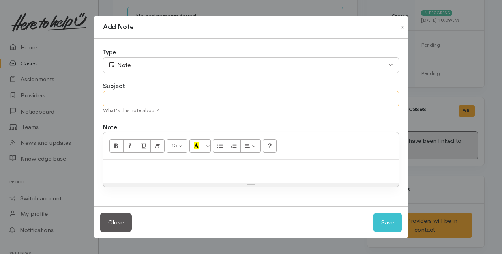
click at [120, 100] on input "text" at bounding box center [251, 99] width 296 height 16
type input "Follow up"
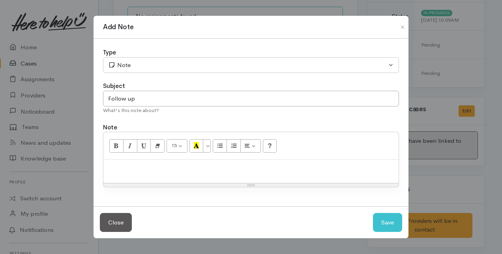
click at [111, 169] on p at bounding box center [250, 168] width 287 height 9
click at [390, 220] on button "Save" at bounding box center [387, 222] width 29 height 19
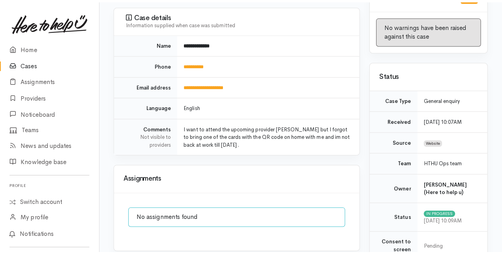
scroll to position [0, 0]
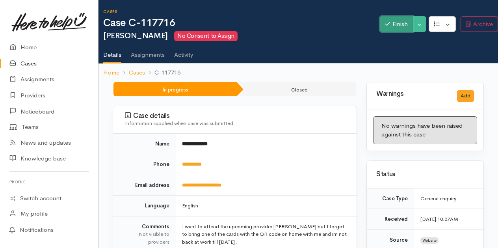
click at [388, 25] on button "Finish" at bounding box center [396, 24] width 33 height 16
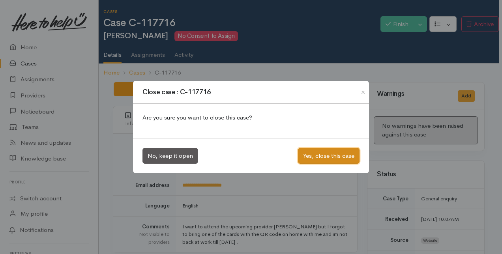
click at [330, 153] on button "Yes, close this case" at bounding box center [329, 156] width 62 height 16
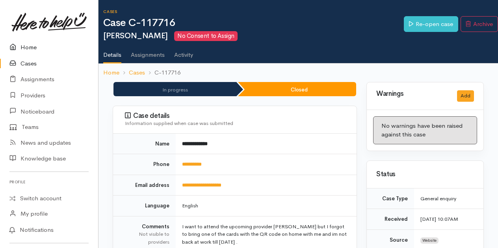
click at [34, 47] on link "Home" at bounding box center [49, 47] width 98 height 16
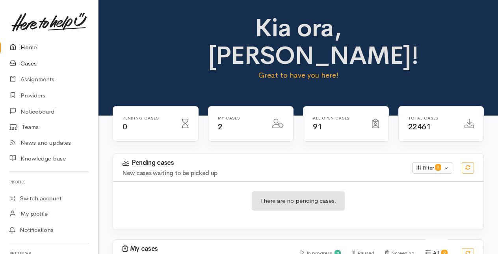
click at [30, 64] on link "Cases" at bounding box center [49, 64] width 98 height 16
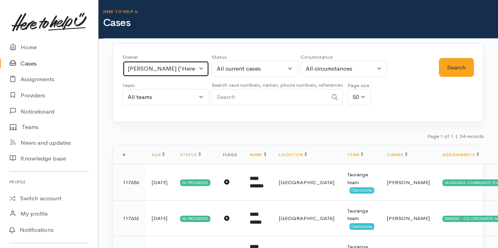
click at [200, 68] on button "[PERSON_NAME] ('Here to help u')" at bounding box center [166, 69] width 87 height 16
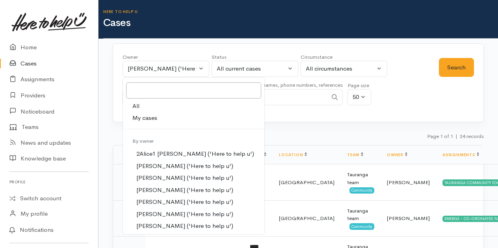
click at [141, 118] on span "My cases" at bounding box center [145, 118] width 25 height 9
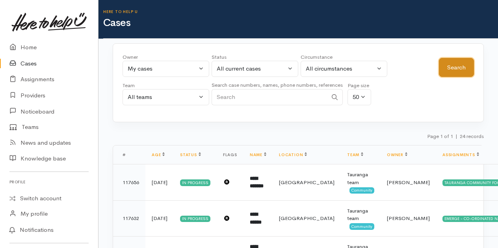
click at [451, 67] on button "Search" at bounding box center [456, 67] width 35 height 19
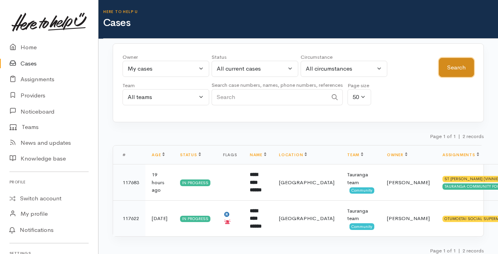
scroll to position [4, 0]
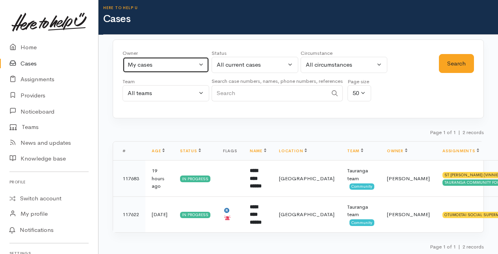
click at [199, 63] on button "My cases" at bounding box center [166, 65] width 87 height 16
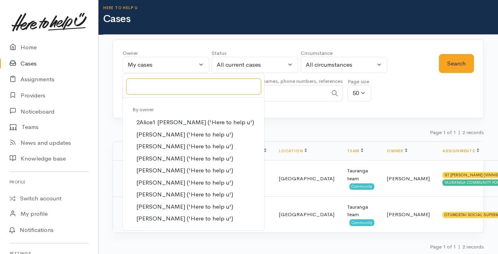
scroll to position [0, 0]
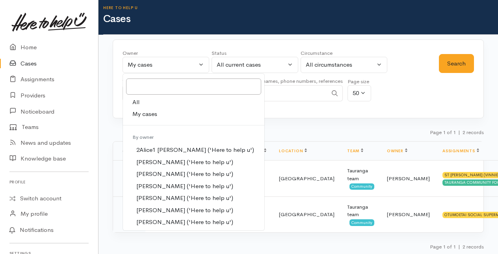
click at [144, 101] on link "All" at bounding box center [194, 102] width 142 height 12
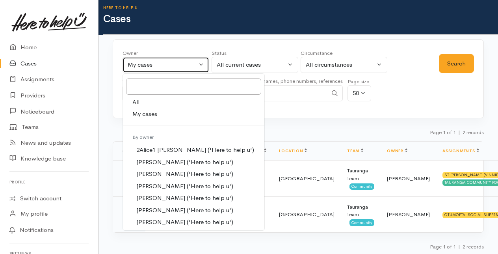
select select "-1"
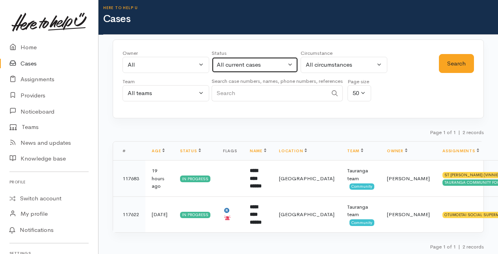
click at [290, 65] on button "All current cases" at bounding box center [255, 65] width 87 height 16
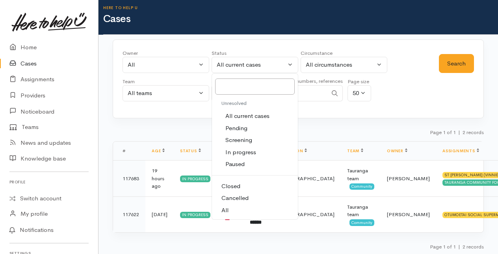
click at [231, 207] on link "All" at bounding box center [255, 210] width 86 height 12
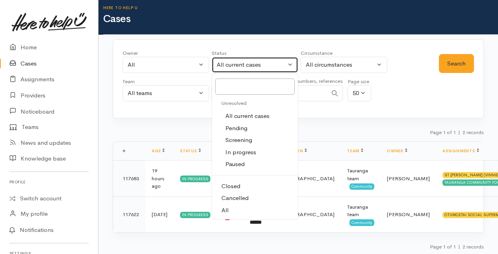
select select "All"
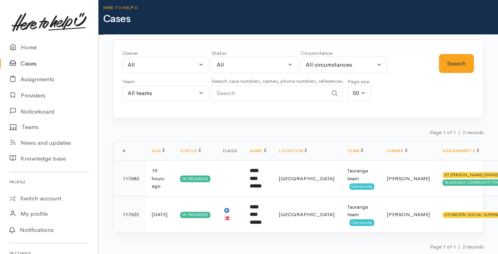
click at [231, 90] on input "Search" at bounding box center [270, 93] width 116 height 16
type input "sarah brown"
click at [458, 62] on button "Search" at bounding box center [456, 63] width 35 height 19
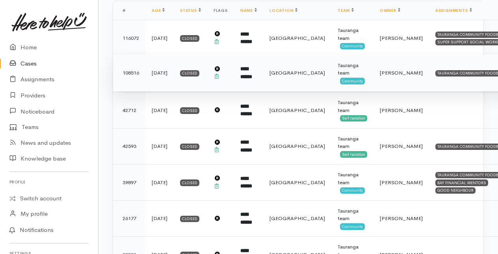
scroll to position [184, 0]
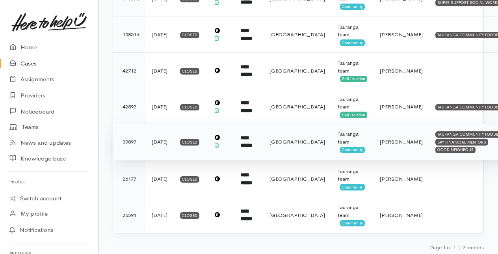
click at [250, 140] on td "**********" at bounding box center [248, 142] width 29 height 36
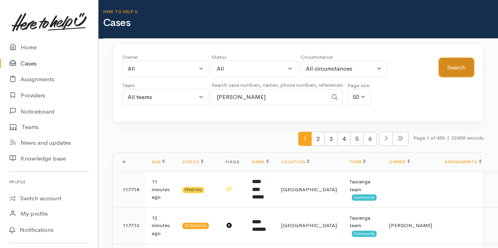
click at [452, 67] on button "Search" at bounding box center [456, 67] width 35 height 19
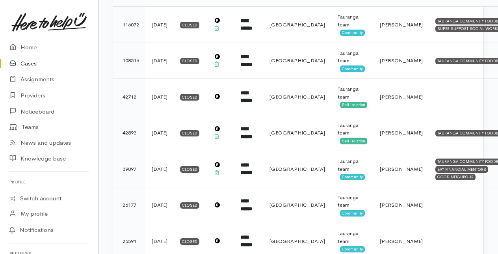
scroll to position [184, 0]
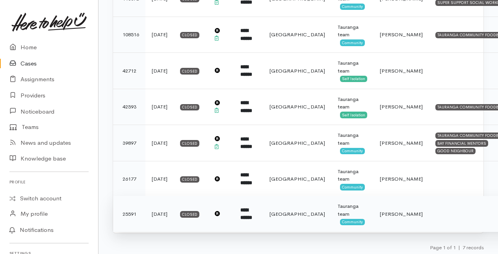
click at [250, 210] on b "**********" at bounding box center [247, 213] width 12 height 13
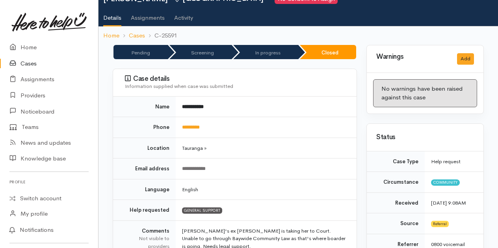
scroll to position [33, 0]
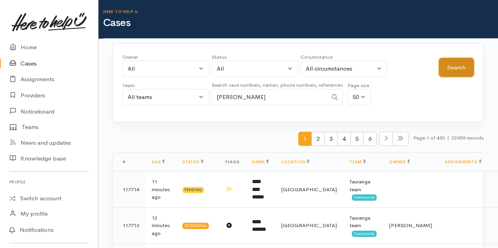
click at [451, 68] on button "Search" at bounding box center [456, 67] width 35 height 19
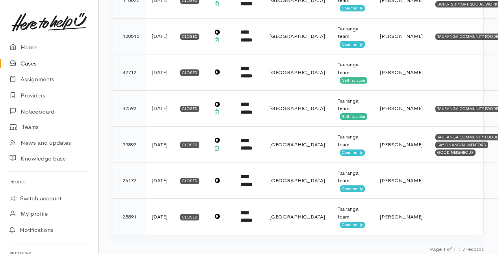
scroll to position [184, 0]
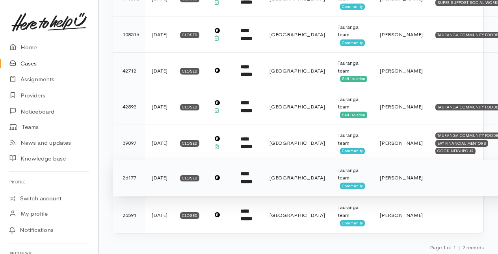
click at [252, 176] on b "**********" at bounding box center [247, 177] width 12 height 13
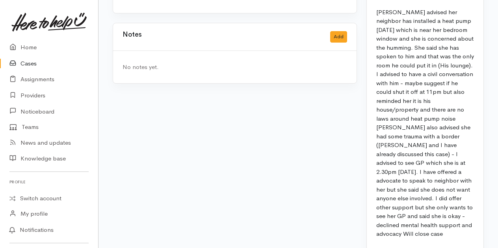
scroll to position [836, 0]
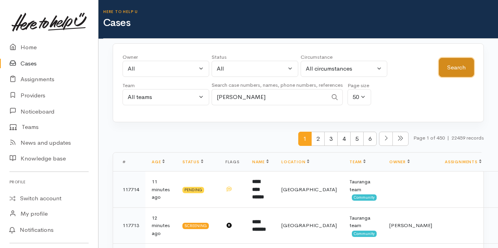
click at [461, 65] on button "Search" at bounding box center [456, 67] width 35 height 19
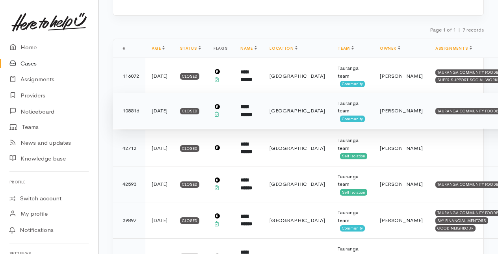
scroll to position [118, 0]
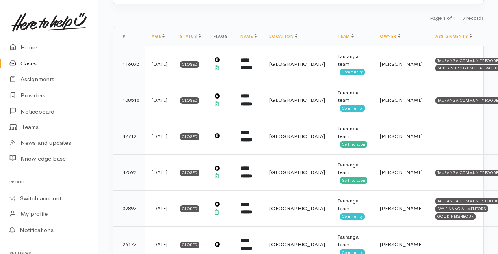
click at [29, 65] on link "Cases" at bounding box center [49, 64] width 98 height 16
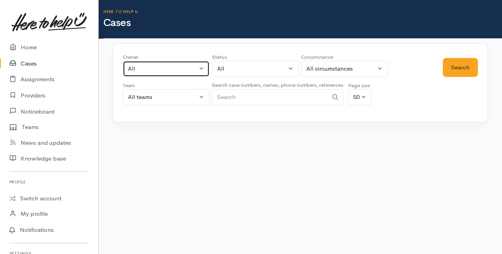
click at [200, 66] on button "All" at bounding box center [166, 69] width 87 height 16
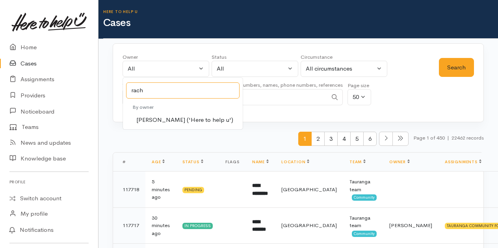
type input "rach"
click at [149, 119] on span "[PERSON_NAME] ('Here to help u')" at bounding box center [184, 120] width 97 height 9
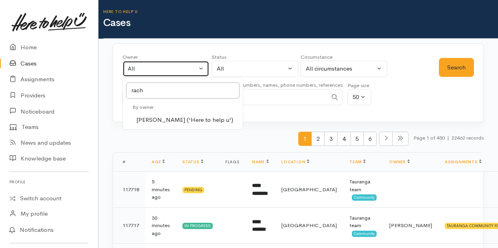
select select "1612"
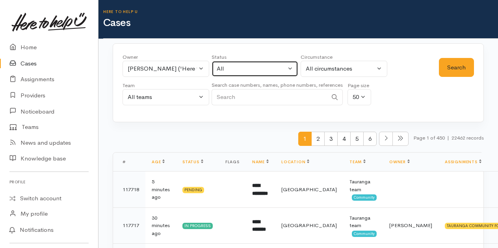
click at [291, 67] on button "All" at bounding box center [255, 69] width 87 height 16
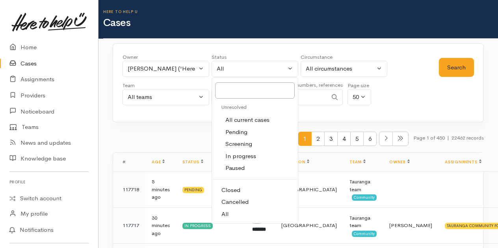
click at [250, 116] on span "All current cases" at bounding box center [248, 120] width 44 height 9
select select "Unresolved"
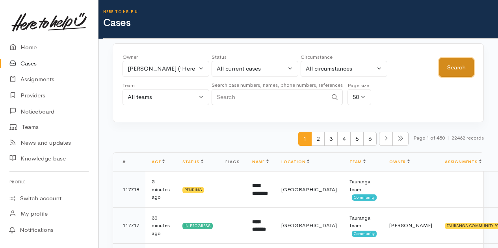
click at [446, 67] on button "Search" at bounding box center [456, 67] width 35 height 19
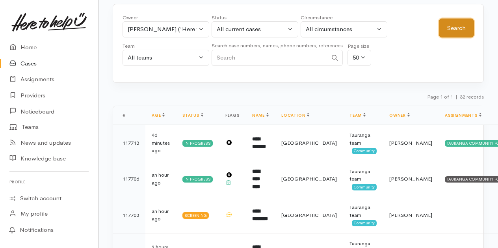
scroll to position [79, 0]
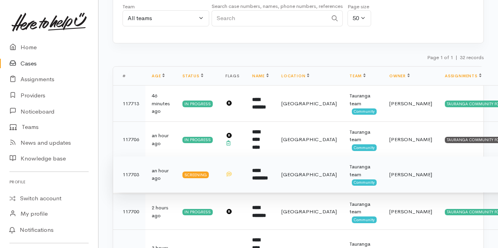
click at [267, 173] on b "**********" at bounding box center [260, 174] width 16 height 13
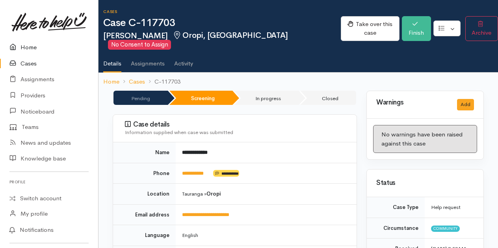
click at [25, 46] on link "Home" at bounding box center [49, 47] width 98 height 16
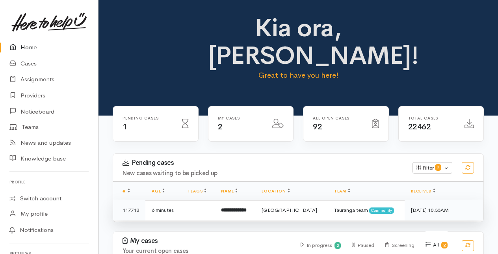
click at [246, 211] on b "**********" at bounding box center [234, 209] width 26 height 5
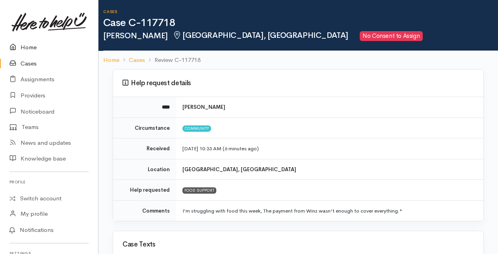
click at [32, 49] on link "Home" at bounding box center [49, 47] width 98 height 16
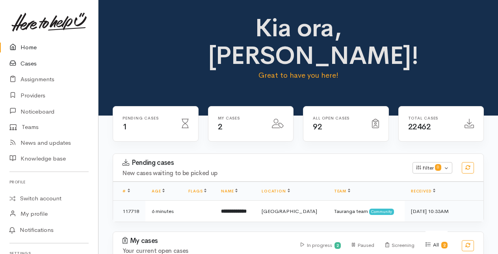
click at [34, 64] on link "Cases" at bounding box center [49, 64] width 98 height 16
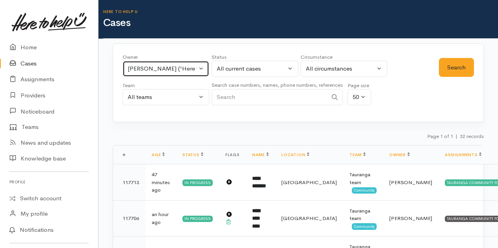
click at [203, 69] on button "Rachel Proctor ('Here to help u')" at bounding box center [166, 69] width 87 height 16
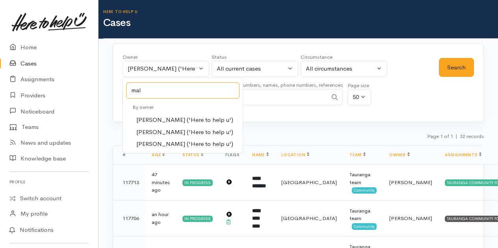
type input "mal"
click at [156, 132] on span "Malia Stowers ('Here to help u')" at bounding box center [184, 132] width 97 height 9
select select "1613"
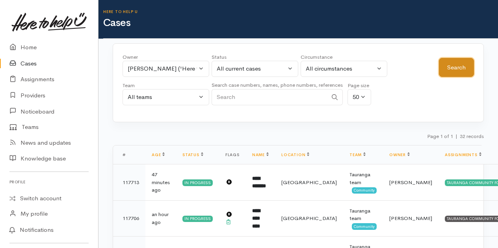
click at [452, 67] on button "Search" at bounding box center [456, 67] width 35 height 19
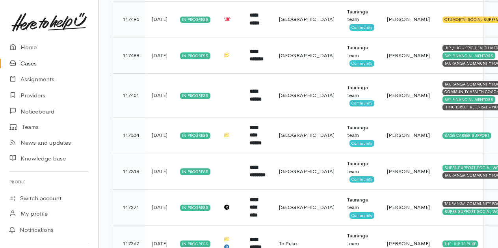
scroll to position [513, 0]
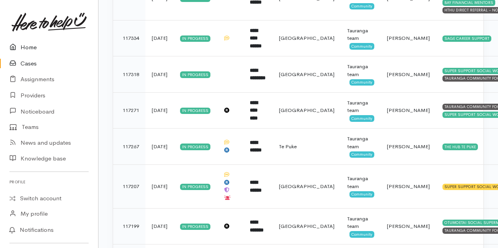
click at [28, 47] on link "Home" at bounding box center [49, 47] width 98 height 16
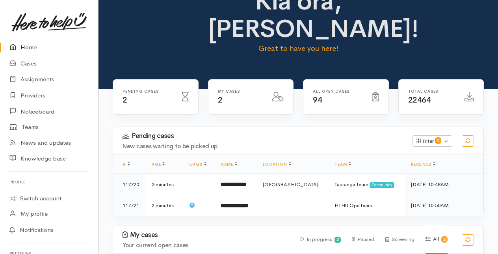
scroll to position [39, 0]
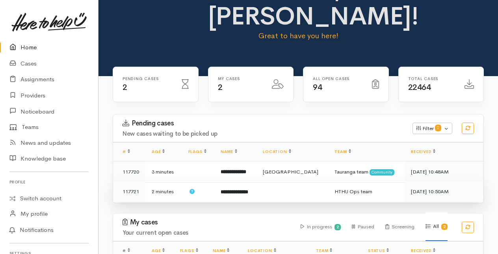
click at [248, 190] on b "**********" at bounding box center [235, 191] width 28 height 5
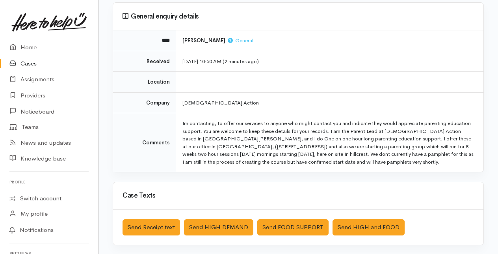
scroll to position [79, 0]
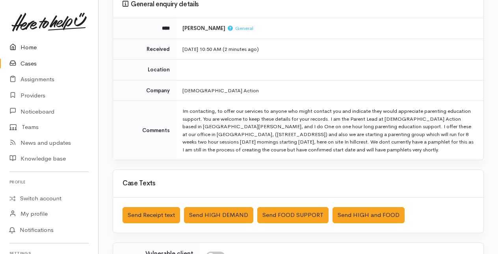
click at [29, 45] on link "Home" at bounding box center [49, 47] width 98 height 16
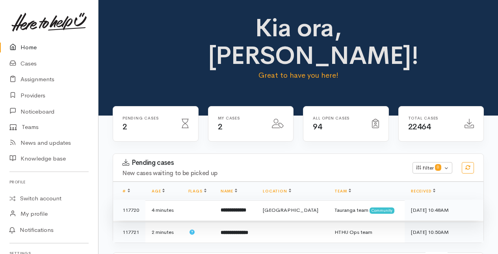
click at [246, 209] on b "**********" at bounding box center [234, 209] width 26 height 5
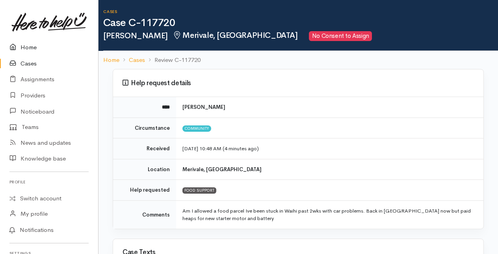
click at [23, 48] on link "Home" at bounding box center [49, 47] width 98 height 16
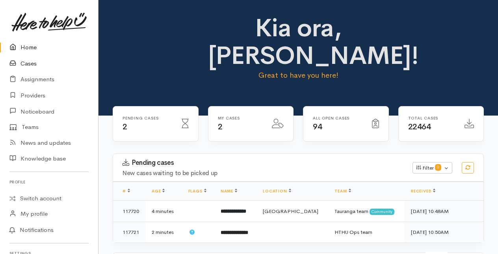
click at [32, 61] on link "Cases" at bounding box center [49, 64] width 98 height 16
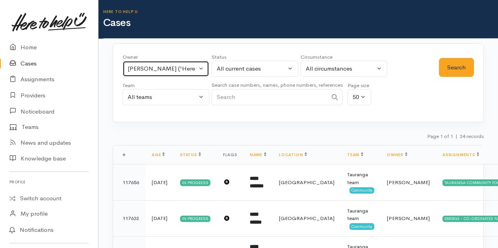
click at [198, 68] on button "[PERSON_NAME] ('Here to help u')" at bounding box center [166, 69] width 87 height 16
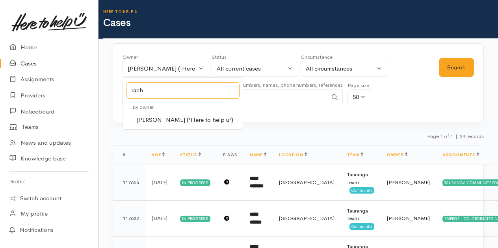
type input "rach"
click at [155, 120] on span "[PERSON_NAME] ('Here to help u')" at bounding box center [184, 120] width 97 height 9
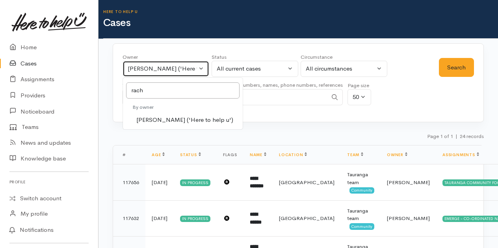
select select "1612"
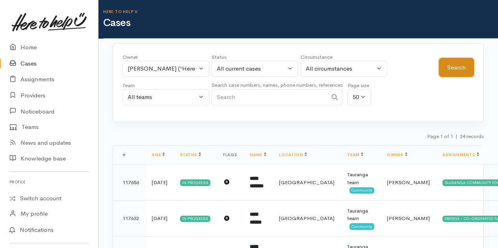
click at [455, 66] on button "Search" at bounding box center [456, 67] width 35 height 19
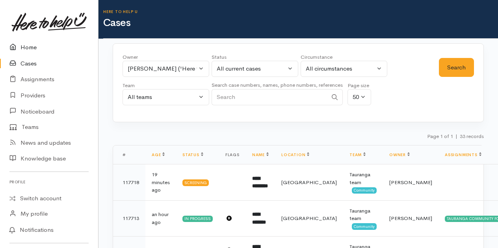
click at [25, 47] on link "Home" at bounding box center [49, 47] width 98 height 16
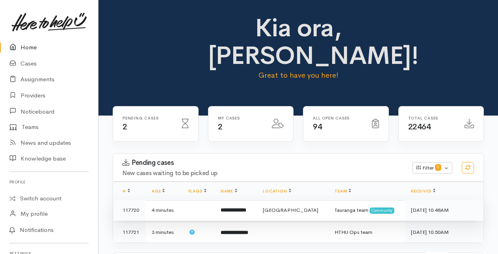
click at [246, 210] on b "**********" at bounding box center [234, 209] width 26 height 5
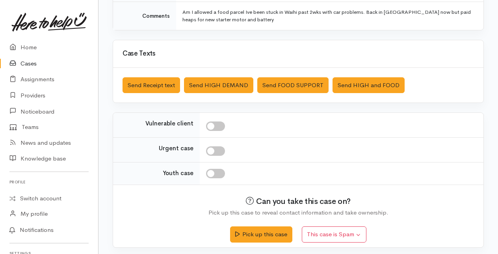
scroll to position [199, 0]
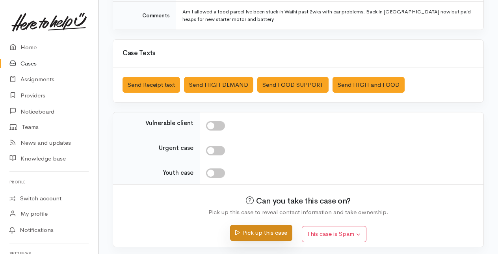
click at [258, 231] on button "Pick up this case" at bounding box center [261, 233] width 62 height 16
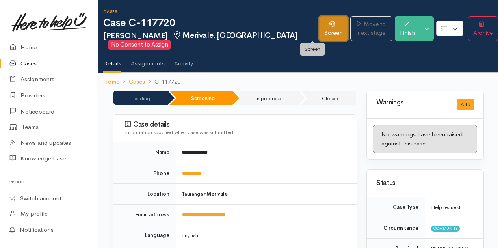
click at [319, 30] on link "Screen" at bounding box center [333, 28] width 29 height 25
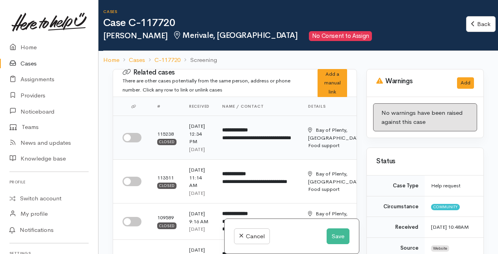
click at [126, 138] on input "checkbox" at bounding box center [132, 137] width 19 height 9
checkbox input "true"
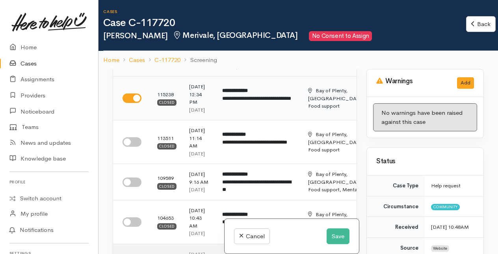
scroll to position [79, 0]
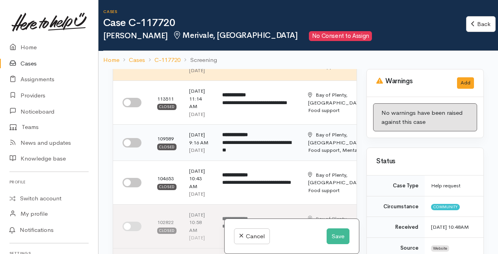
click at [131, 147] on input "checkbox" at bounding box center [132, 142] width 19 height 9
checkbox input "true"
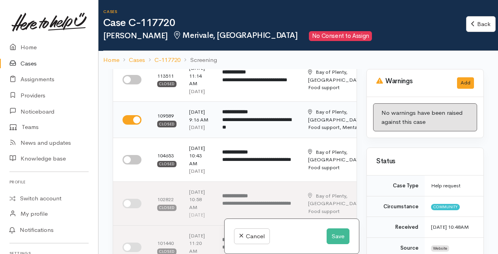
scroll to position [118, 0]
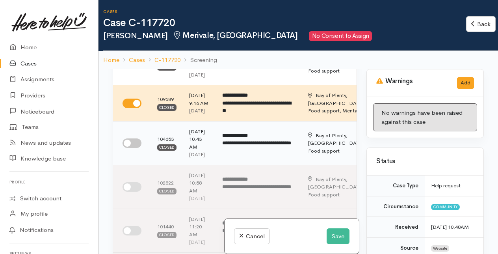
click at [131, 148] on input "checkbox" at bounding box center [132, 142] width 19 height 9
checkbox input "true"
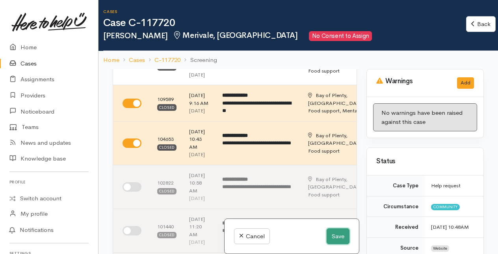
click at [339, 238] on button "Save" at bounding box center [338, 236] width 23 height 16
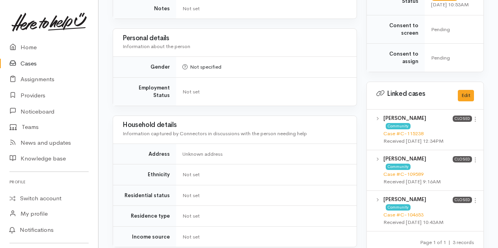
scroll to position [394, 0]
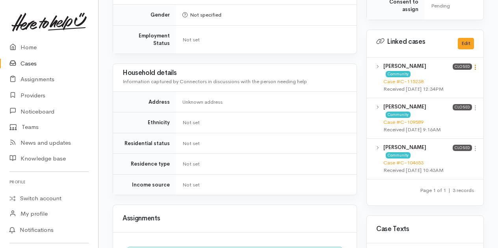
click at [476, 65] on icon at bounding box center [475, 67] width 7 height 7
click at [446, 78] on link "View case" at bounding box center [447, 83] width 62 height 12
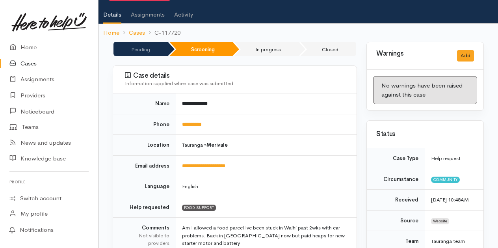
scroll to position [0, 0]
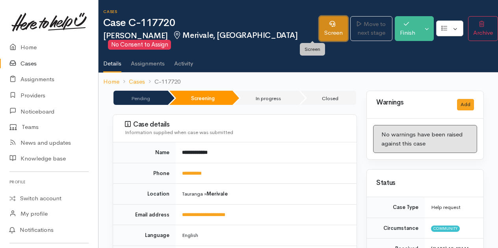
click at [319, 33] on link "Screen" at bounding box center [333, 28] width 29 height 25
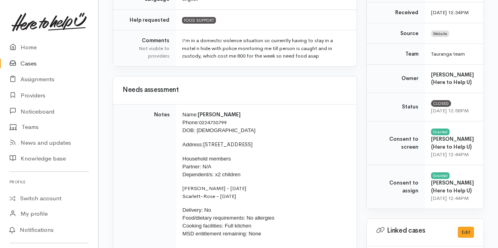
scroll to position [276, 0]
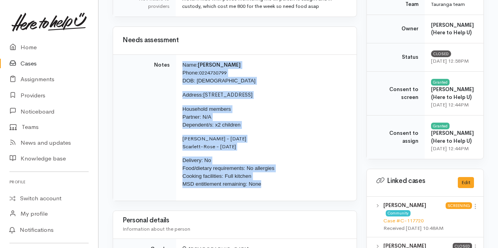
drag, startPoint x: 183, startPoint y: 61, endPoint x: 283, endPoint y: 185, distance: 159.3
click at [283, 185] on td "Name: [PERSON_NAME] Phone: [PHONE_NUMBER] DOB: [DEMOGRAPHIC_DATA] Address: [STR…" at bounding box center [266, 127] width 181 height 146
copy td "Name: [PERSON_NAME] Phone: [PHONE_NUMBER] DOB: [DEMOGRAPHIC_DATA] Address: [STR…"
click at [277, 121] on p "Household members Partner: N/A Dependent/s: x2 children" at bounding box center [265, 117] width 165 height 24
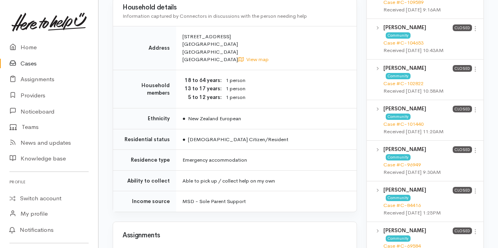
scroll to position [592, 0]
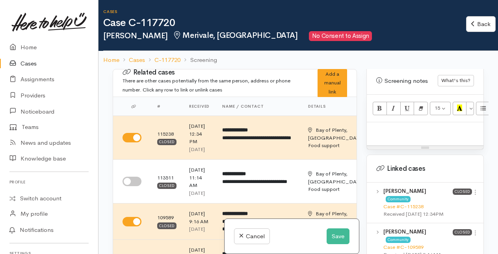
scroll to position [552, 0]
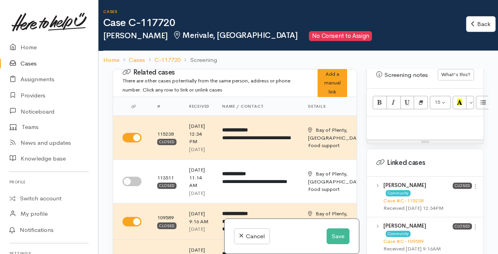
click at [384, 121] on p at bounding box center [425, 124] width 109 height 9
paste div
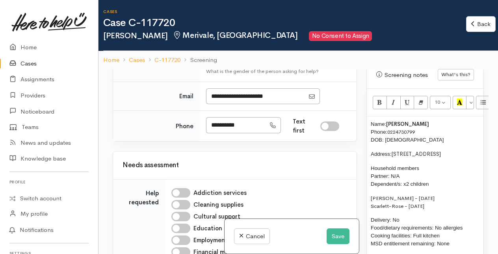
scroll to position [670, 0]
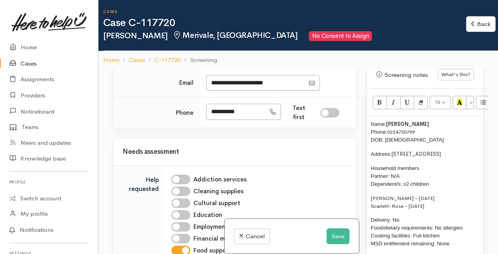
click at [263, 51] on div "Not specified" at bounding box center [245, 46] width 69 height 9
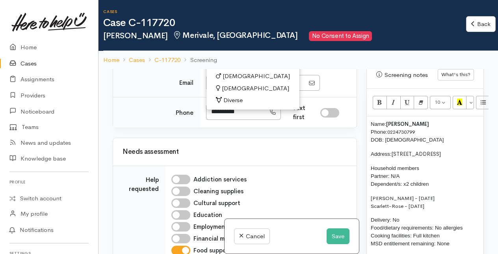
drag, startPoint x: 233, startPoint y: 189, endPoint x: 278, endPoint y: 170, distance: 48.2
click at [233, 93] on span "[DEMOGRAPHIC_DATA]" at bounding box center [255, 88] width 67 height 9
select select "[DEMOGRAPHIC_DATA]"
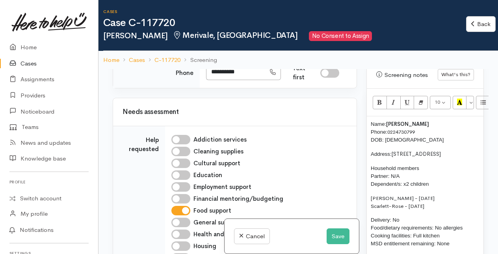
scroll to position [749, 0]
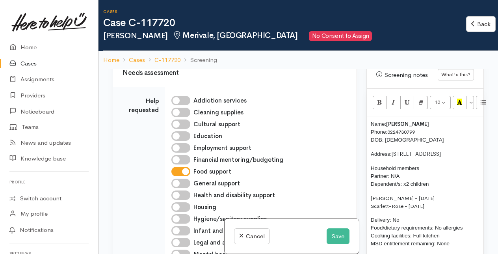
drag, startPoint x: 212, startPoint y: 134, endPoint x: 252, endPoint y: 131, distance: 40.8
click at [252, 41] on input "**********" at bounding box center [236, 33] width 60 height 16
click at [253, 41] on input "**********" at bounding box center [236, 33] width 60 height 16
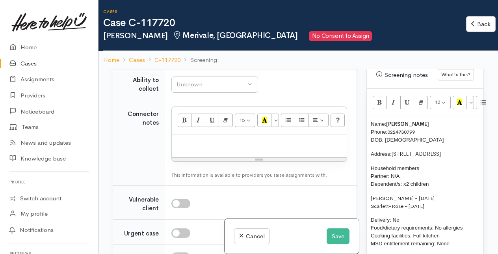
scroll to position [1065, 0]
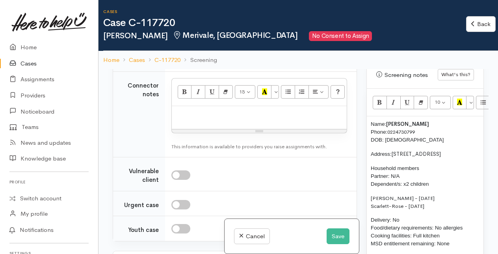
click at [441, 152] on span "6B Twelfth Avenue, Tauranga South" at bounding box center [416, 154] width 49 height 7
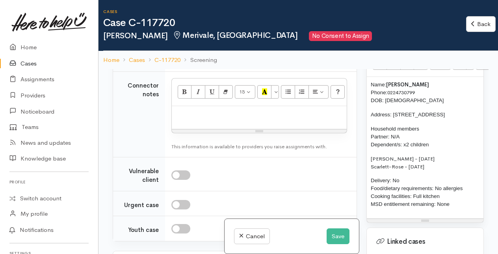
scroll to position [631, 0]
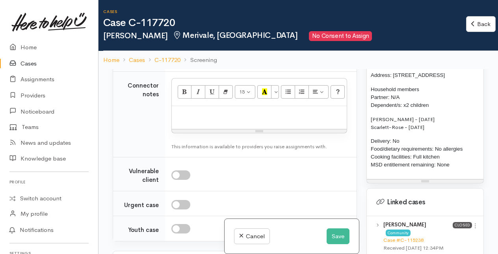
click at [443, 154] on p "Delivery: No Food/dietary requirements: No allergies Cooking facilities: Full k…" at bounding box center [425, 153] width 109 height 32
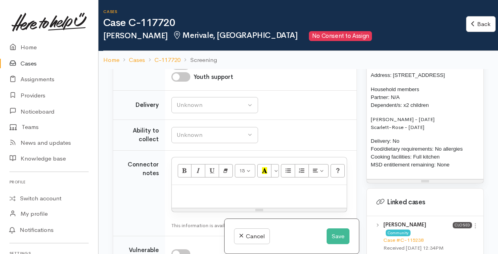
scroll to position [1065, 0]
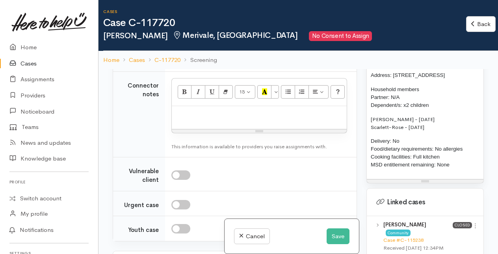
click at [225, 31] on div "Unknown" at bounding box center [211, 26] width 69 height 9
click at [189, 106] on link "No" at bounding box center [215, 99] width 86 height 12
select select "1"
click at [195, 61] on div "Unknown" at bounding box center [211, 56] width 69 height 9
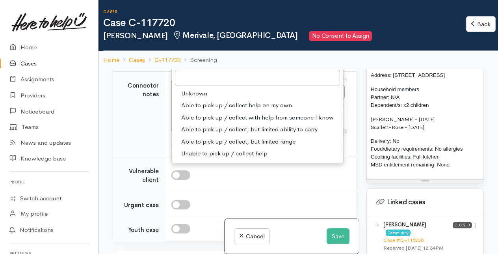
click at [192, 110] on span "Able to pick up / collect help on my own" at bounding box center [236, 105] width 111 height 9
select select "2"
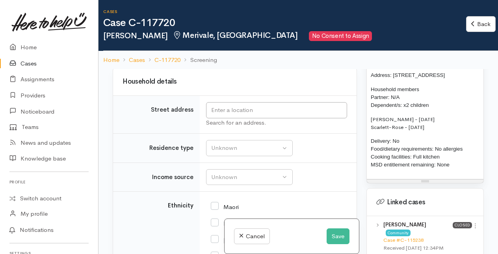
scroll to position [1341, 0]
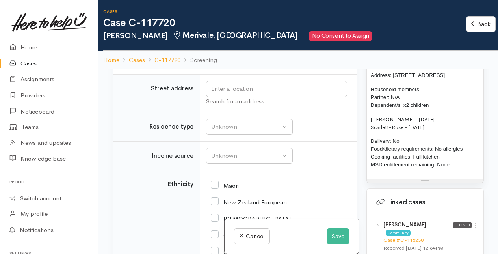
click at [234, 22] on div "Choose..." at bounding box center [237, 17] width 55 height 9
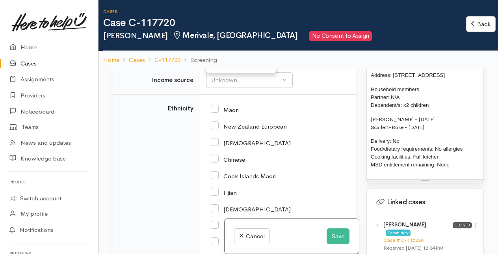
scroll to position [1420, 0]
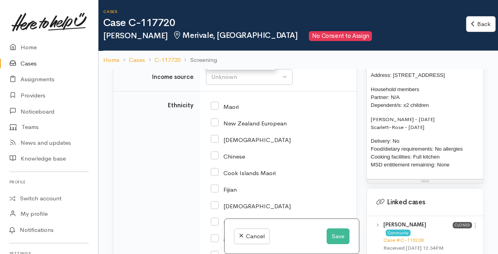
click at [303, 91] on td "Unknown ACC Maternity leave MSD - Away from Home Allowance MSD - Child Disabili…" at bounding box center [278, 76] width 157 height 29
click at [262, 52] on div "Unknown" at bounding box center [245, 47] width 69 height 9
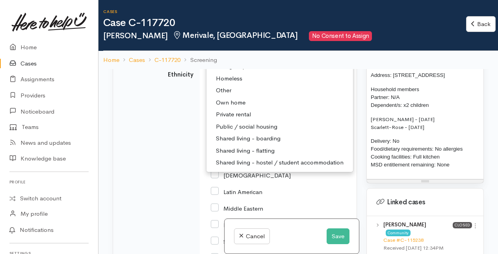
scroll to position [1499, 0]
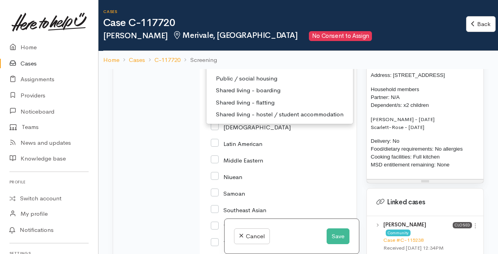
click at [185, 134] on td "Ethnicity" at bounding box center [156, 193] width 87 height 360
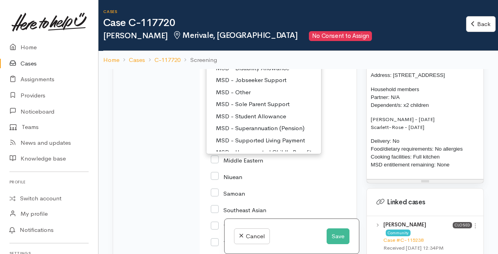
scroll to position [39, 0]
click at [250, 97] on span "MSD - Sole Parent Support" at bounding box center [253, 92] width 74 height 9
select select "7"
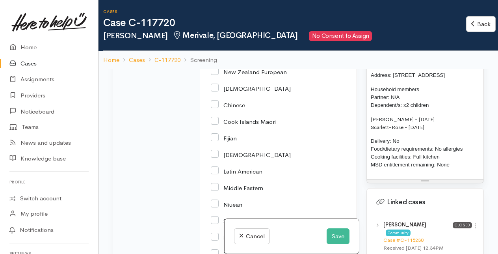
scroll to position [1459, 0]
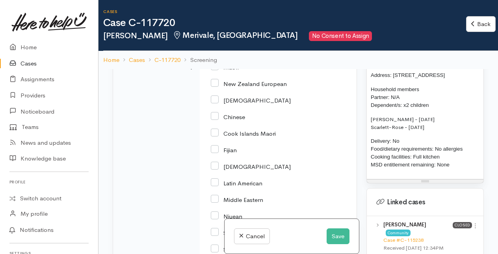
click at [236, 13] on div "Unknown" at bounding box center [245, 8] width 69 height 9
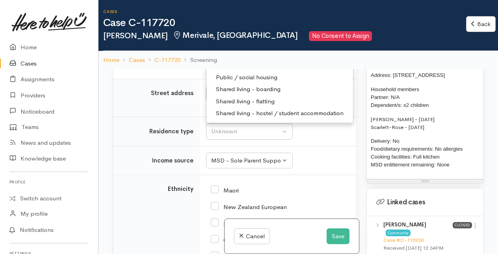
scroll to position [1346, 0]
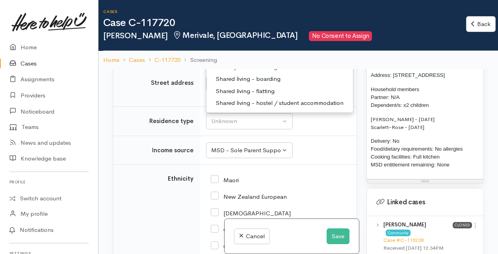
click at [237, 60] on span "Private rental" at bounding box center [233, 54] width 35 height 9
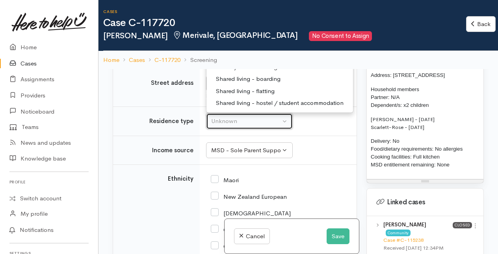
select select "2"
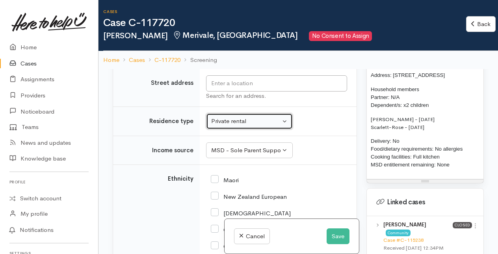
click at [233, 17] on div "Choose..." at bounding box center [237, 11] width 55 height 9
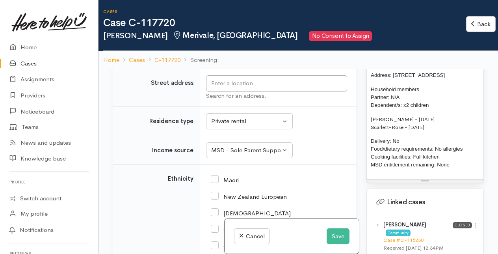
click at [229, 20] on div "Choose... Choose..." at bounding box center [241, 12] width 71 height 16
click at [224, 91] on input "text" at bounding box center [276, 83] width 141 height 16
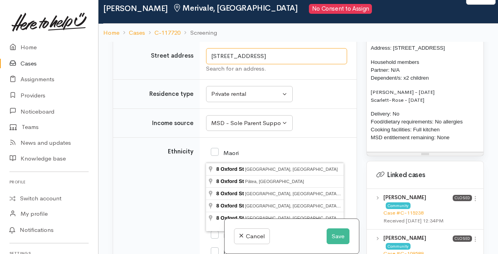
scroll to position [39, 0]
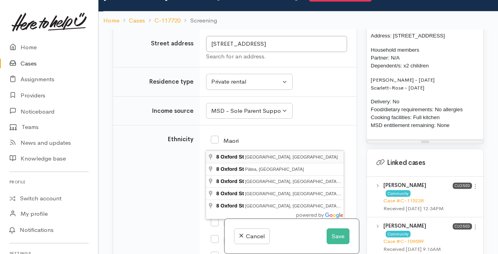
type input "8 Oxford St, Papamoa, New Zealand"
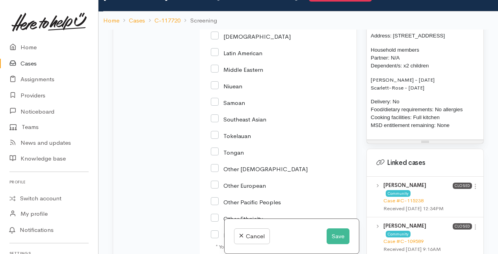
scroll to position [1504, 0]
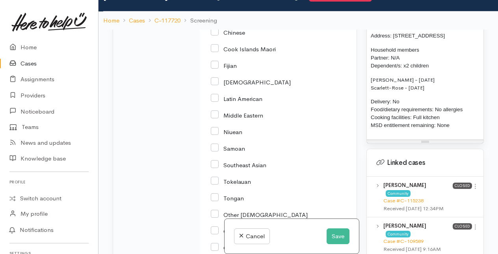
checkbox input "true"
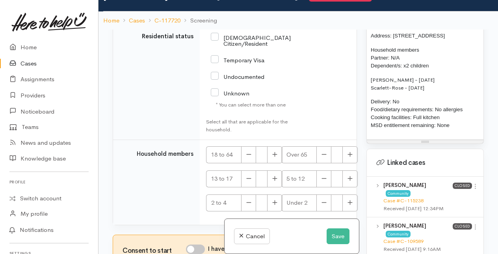
scroll to position [1820, 0]
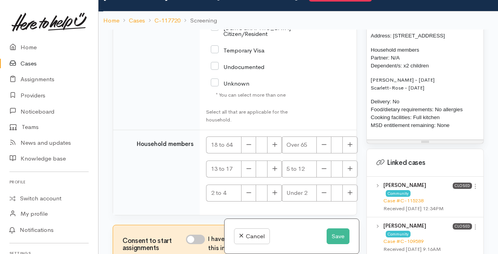
drag, startPoint x: 211, startPoint y: 121, endPoint x: 235, endPoint y: 125, distance: 24.7
click at [213, 37] on input "[DEMOGRAPHIC_DATA] Citizen/Resident" at bounding box center [251, 30] width 80 height 13
checkbox input "true"
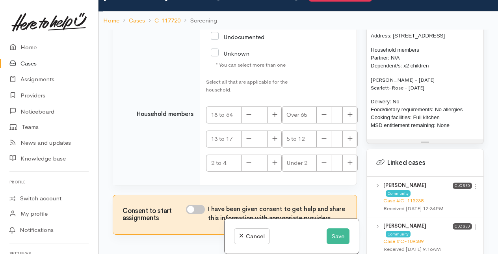
scroll to position [1898, 0]
click at [272, 123] on button "button" at bounding box center [274, 114] width 15 height 17
type input "1"
click at [348, 138] on icon "button" at bounding box center [350, 139] width 5 height 6
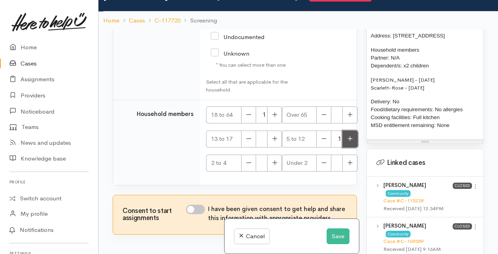
click at [348, 139] on icon "button" at bounding box center [350, 139] width 5 height 6
type input "2"
click at [196, 211] on input "I have been given consent to get help and share this information with appropria…" at bounding box center [195, 209] width 19 height 9
checkbox input "true"
click at [336, 236] on button "Save" at bounding box center [338, 236] width 23 height 16
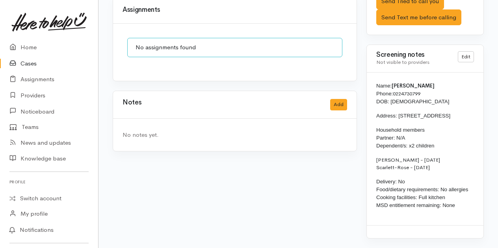
scroll to position [670, 0]
drag, startPoint x: 376, startPoint y: 87, endPoint x: 450, endPoint y: 166, distance: 108.3
click at [450, 166] on div "Name: [PERSON_NAME] Phone: [PHONE_NUMBER] DOB: [DEMOGRAPHIC_DATA] Address: [STR…" at bounding box center [425, 149] width 117 height 153
drag, startPoint x: 450, startPoint y: 166, endPoint x: 394, endPoint y: 141, distance: 60.9
copy div "Name: [PERSON_NAME] Phone: [PHONE_NUMBER] DOB: [DEMOGRAPHIC_DATA] Address: [STR…"
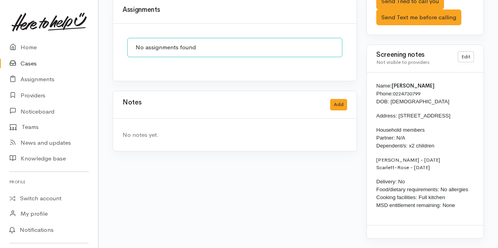
click at [430, 161] on p "[PERSON_NAME] - [DATE] Scarlett-Rose - [DATE]" at bounding box center [426, 163] width 98 height 15
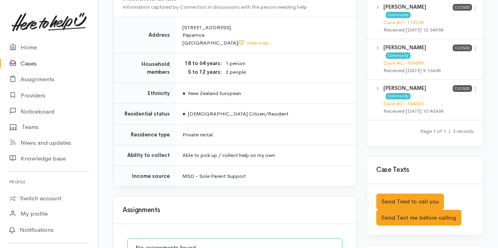
scroll to position [394, 0]
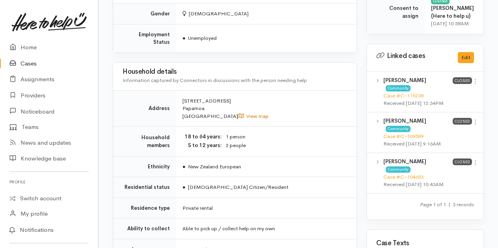
click at [238, 113] on link "View map" at bounding box center [253, 116] width 31 height 7
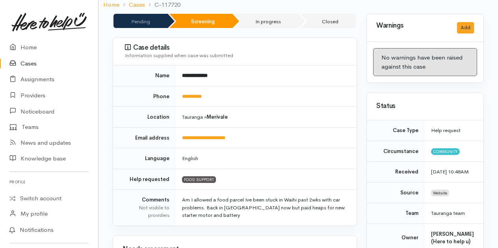
scroll to position [0, 0]
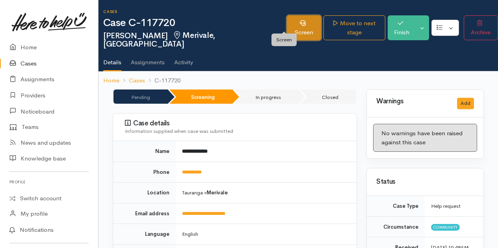
click at [288, 23] on link "Screen" at bounding box center [304, 27] width 34 height 25
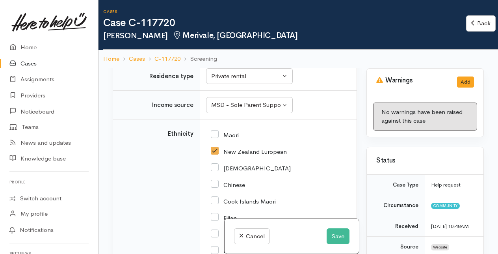
scroll to position [1420, 0]
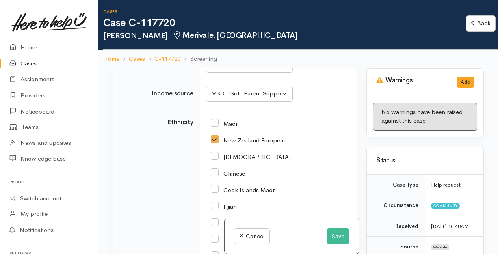
click at [244, 44] on button "Change address" at bounding box center [228, 37] width 45 height 11
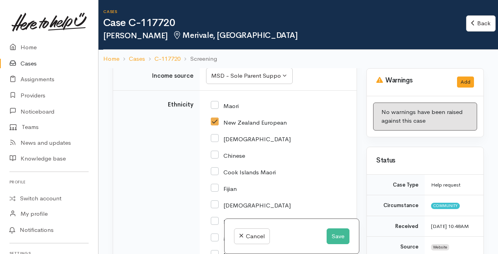
click at [228, 17] on input "text" at bounding box center [276, 9] width 141 height 16
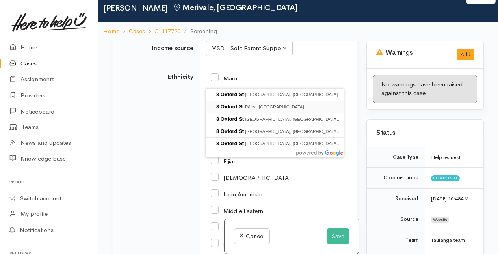
scroll to position [39, 0]
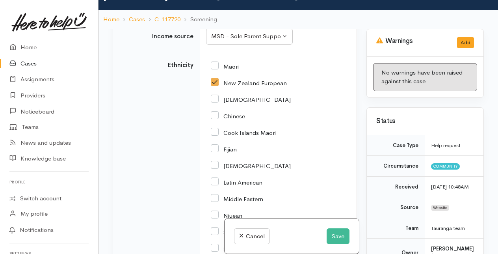
type input "8 Oxford St, Papamoa, New Zealand"
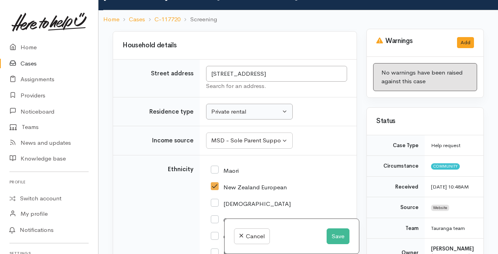
scroll to position [1420, 0]
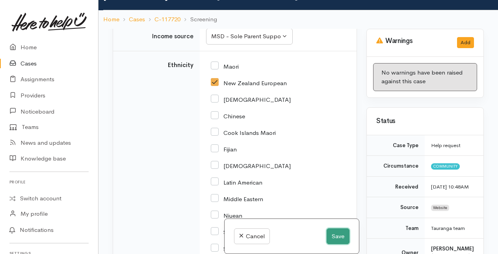
click at [335, 237] on button "Save" at bounding box center [338, 236] width 23 height 16
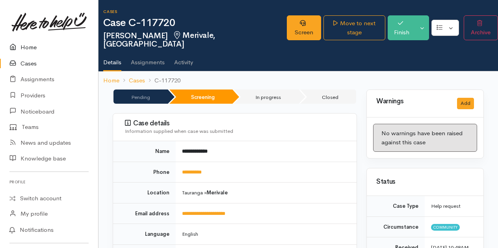
click at [34, 44] on link "Home" at bounding box center [49, 47] width 98 height 16
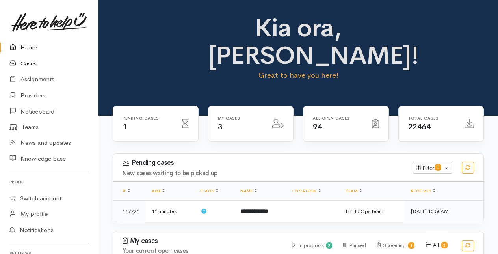
click at [31, 64] on link "Cases" at bounding box center [49, 64] width 98 height 16
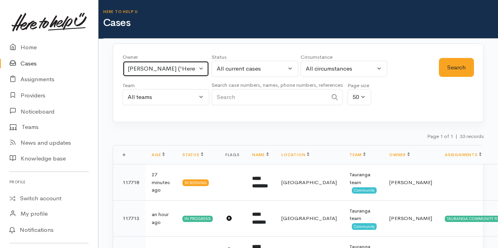
click at [200, 69] on button "[PERSON_NAME] ('Here to help u')" at bounding box center [166, 69] width 87 height 16
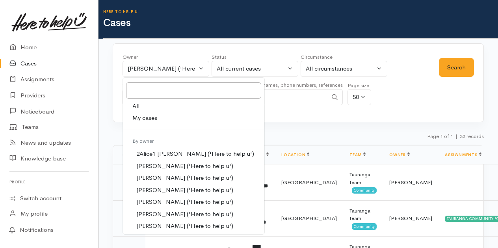
click at [151, 118] on span "My cases" at bounding box center [145, 118] width 25 height 9
select select "205"
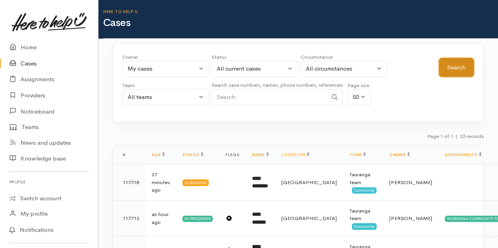
click at [450, 66] on button "Search" at bounding box center [456, 67] width 35 height 19
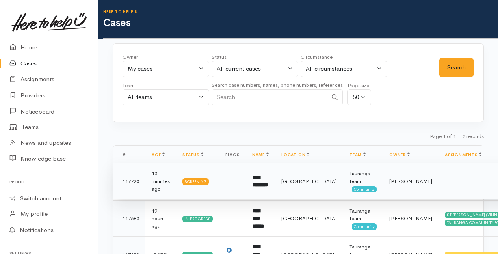
click at [268, 183] on b "**********" at bounding box center [260, 181] width 16 height 13
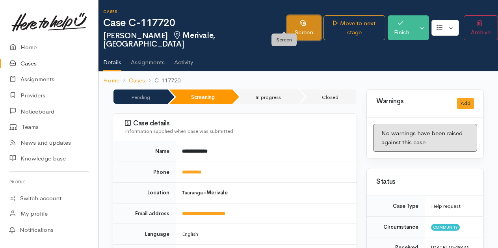
click at [287, 25] on link "Screen" at bounding box center [304, 27] width 34 height 25
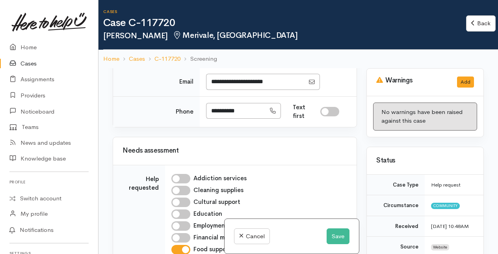
scroll to position [749, 0]
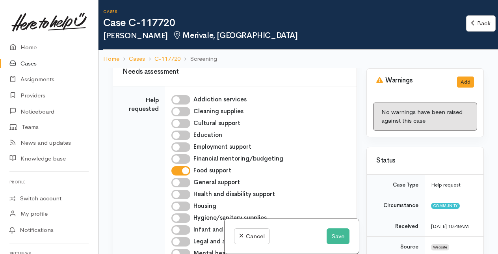
drag, startPoint x: 211, startPoint y: 133, endPoint x: 251, endPoint y: 133, distance: 39.4
click at [251, 40] on input "**********" at bounding box center [236, 32] width 60 height 16
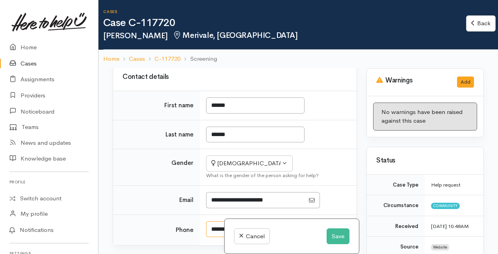
scroll to position [552, 0]
click at [209, 32] on input "I have been given consent to capture screening information" at bounding box center [205, 27] width 19 height 9
checkbox input "true"
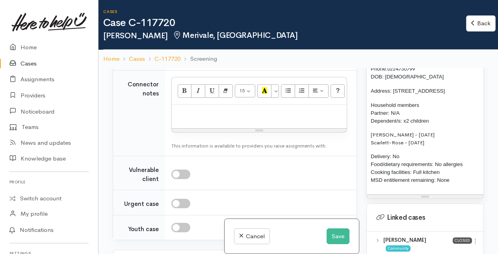
scroll to position [631, 0]
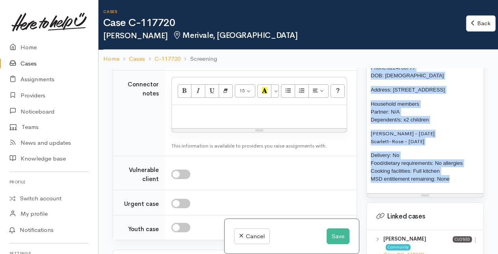
drag, startPoint x: 371, startPoint y: 78, endPoint x: 457, endPoint y: 203, distance: 151.9
click at [457, 194] on div "Name: Amanda Dawson Phone: 0224730799 DOB: 12/10/1980 Address: 8 Oxford St Meri…" at bounding box center [425, 123] width 117 height 142
copy div "Name: Amanda Dawson Phone: 0224730799 DOB: 12/10/1980 Address: 8 Oxford St Meri…"
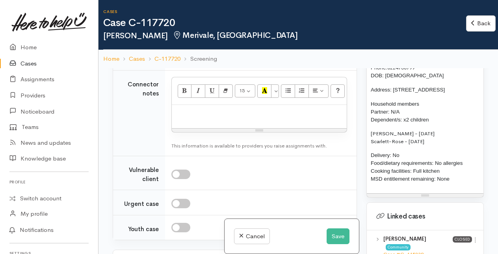
click at [189, 118] on p at bounding box center [259, 113] width 167 height 9
paste div
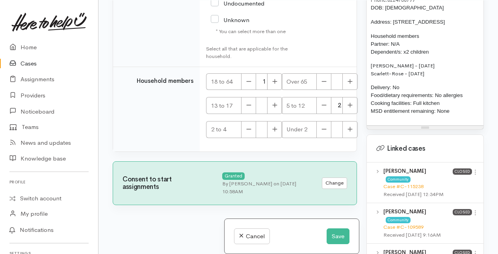
scroll to position [2126, 0]
click at [334, 236] on button "Save" at bounding box center [338, 236] width 23 height 16
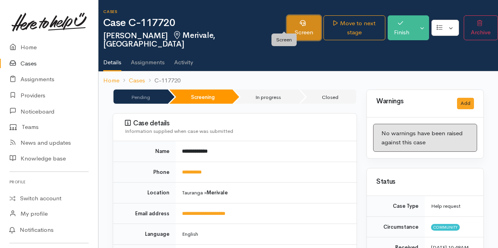
drag, startPoint x: 287, startPoint y: 24, endPoint x: 282, endPoint y: 28, distance: 6.2
click at [287, 24] on link "Screen" at bounding box center [304, 27] width 34 height 25
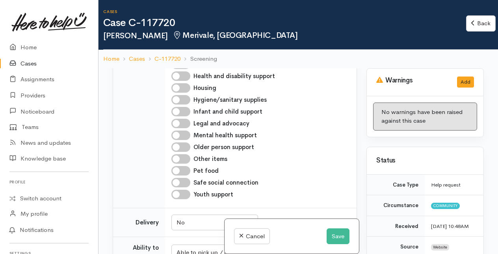
scroll to position [868, 0]
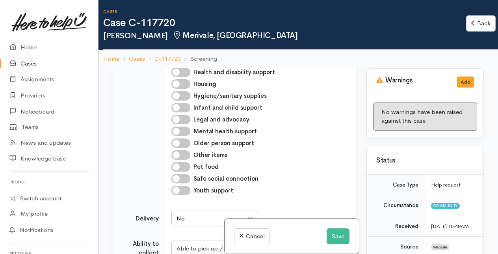
drag, startPoint x: 181, startPoint y: 204, endPoint x: 203, endPoint y: 196, distance: 23.3
click at [181, 101] on input "Hygiene/sanitary supplies" at bounding box center [181, 95] width 19 height 9
checkbox input "true"
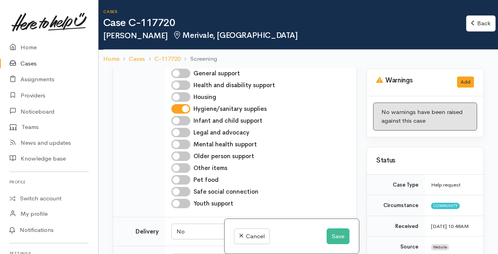
scroll to position [828, 0]
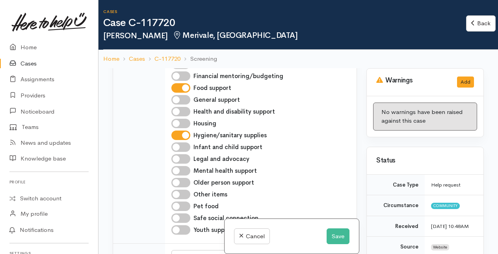
click at [179, 34] on input "Cleaning supplies" at bounding box center [181, 28] width 19 height 9
checkbox input "true"
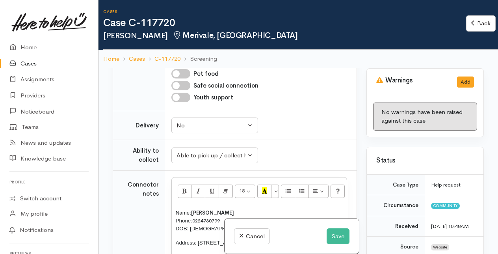
scroll to position [986, 0]
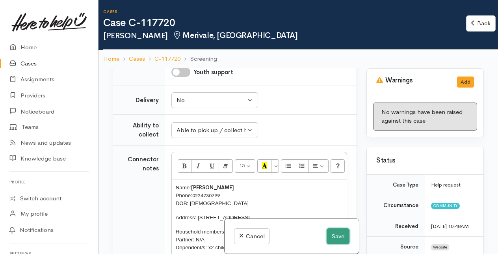
click at [334, 233] on button "Save" at bounding box center [338, 236] width 23 height 16
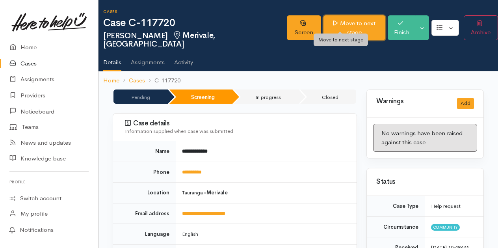
click at [327, 28] on link "Move to next stage" at bounding box center [355, 27] width 62 height 25
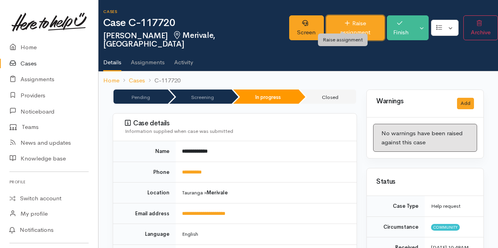
click at [330, 22] on link "Raise assignment" at bounding box center [356, 27] width 58 height 25
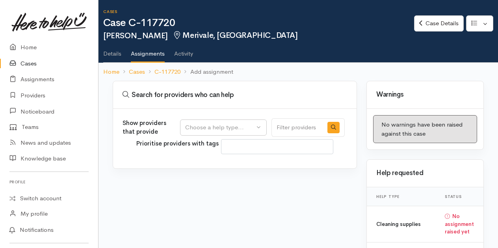
select select
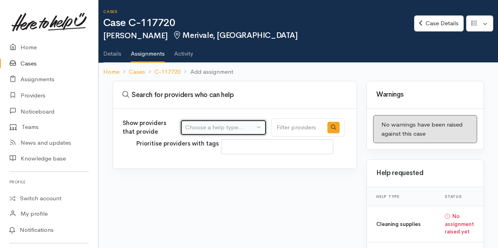
click at [234, 127] on div "Choose a help type..." at bounding box center [219, 127] width 69 height 9
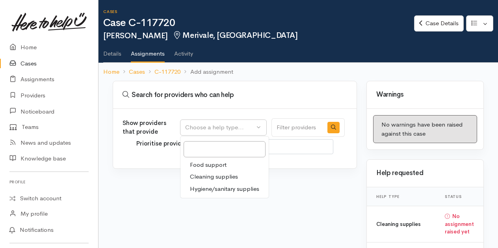
click at [209, 162] on span "Food support" at bounding box center [208, 165] width 37 height 9
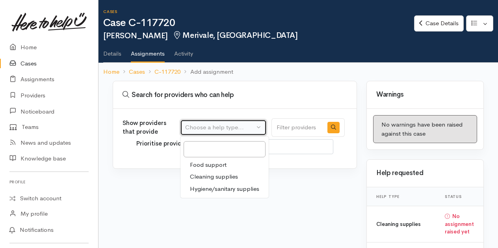
select select "3"
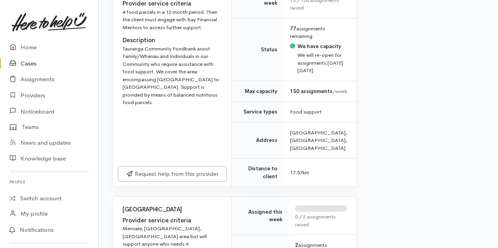
scroll to position [868, 0]
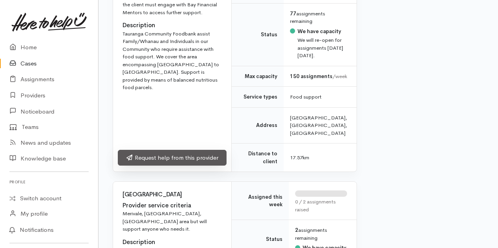
click at [167, 166] on link "Request help from this provider" at bounding box center [172, 158] width 109 height 16
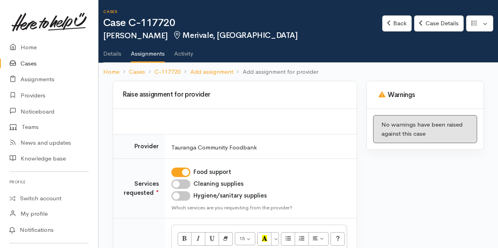
click at [187, 182] on input "Cleaning supplies" at bounding box center [181, 183] width 19 height 9
checkbox input "true"
drag, startPoint x: 185, startPoint y: 198, endPoint x: 205, endPoint y: 187, distance: 23.5
click at [185, 198] on input "Hygiene/sanitary supplies" at bounding box center [181, 195] width 19 height 9
checkbox input "true"
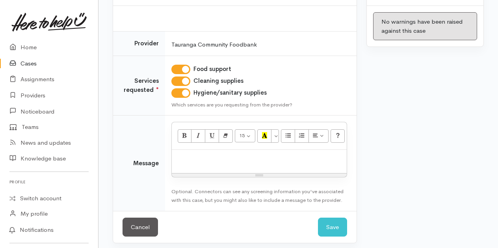
scroll to position [106, 0]
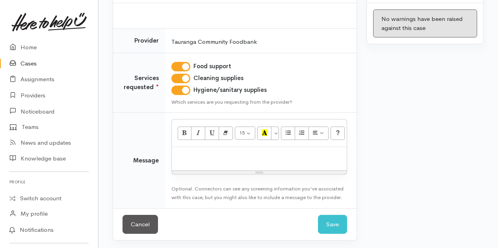
drag, startPoint x: 188, startPoint y: 150, endPoint x: 202, endPoint y: 158, distance: 15.9
click at [194, 155] on p at bounding box center [259, 155] width 167 height 9
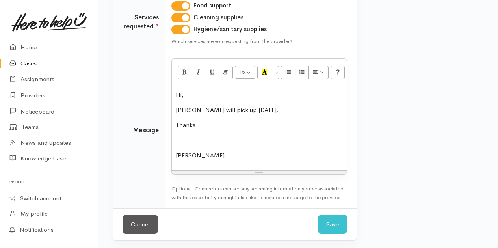
scroll to position [166, 0]
click at [338, 222] on button "Save" at bounding box center [332, 224] width 29 height 19
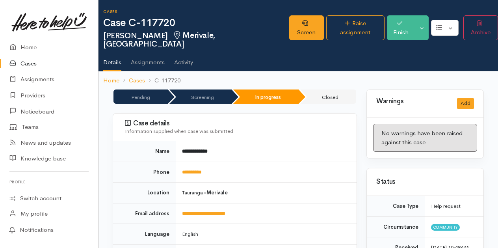
click at [28, 64] on link "Cases" at bounding box center [49, 64] width 98 height 16
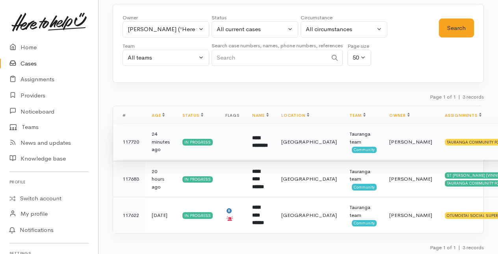
scroll to position [40, 0]
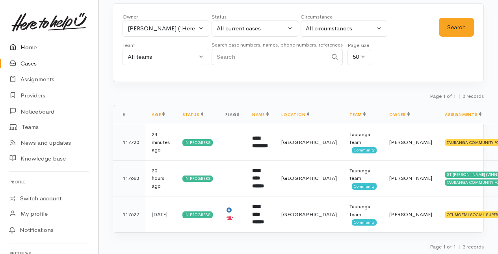
click at [30, 48] on link "Home" at bounding box center [49, 47] width 98 height 16
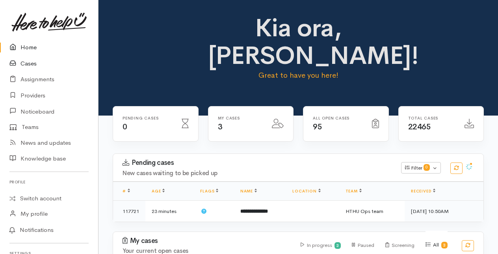
click at [26, 63] on link "Cases" at bounding box center [49, 64] width 98 height 16
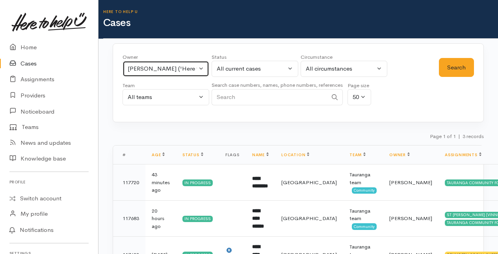
click at [202, 67] on button "Amanda Gabb ('Here to help u')" at bounding box center [166, 69] width 87 height 16
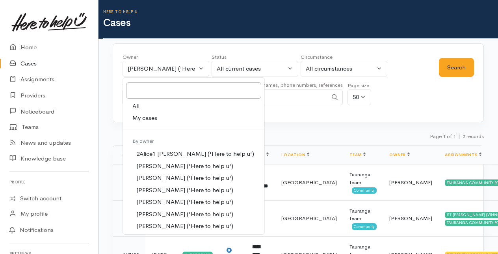
drag, startPoint x: 136, startPoint y: 103, endPoint x: 245, endPoint y: 72, distance: 112.9
click at [141, 101] on link "All" at bounding box center [194, 106] width 142 height 12
select select "-1"
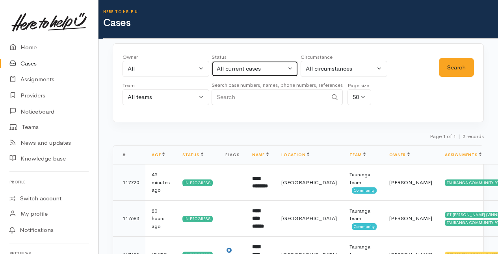
click at [291, 67] on button "All current cases" at bounding box center [255, 69] width 87 height 16
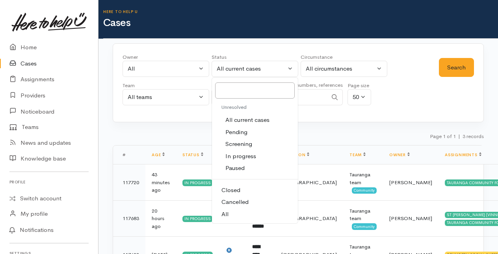
drag, startPoint x: 224, startPoint y: 211, endPoint x: 226, endPoint y: 157, distance: 53.3
click at [229, 208] on link "All" at bounding box center [255, 214] width 86 height 12
select select "All"
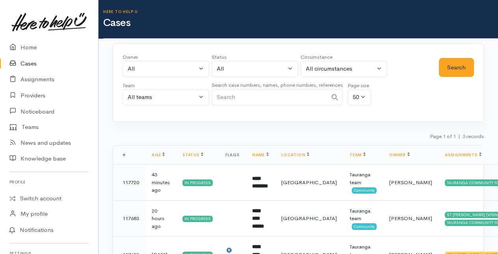
click at [222, 93] on input "Search" at bounding box center [270, 97] width 116 height 16
type input "02041399189"
click at [451, 58] on button "Search" at bounding box center [456, 67] width 35 height 19
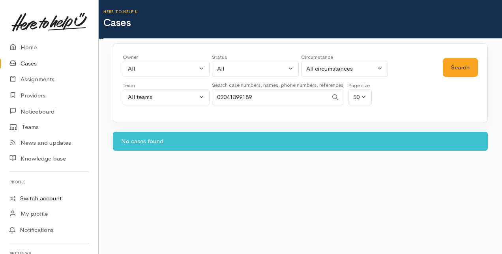
click at [33, 199] on link "Switch account" at bounding box center [49, 198] width 98 height 15
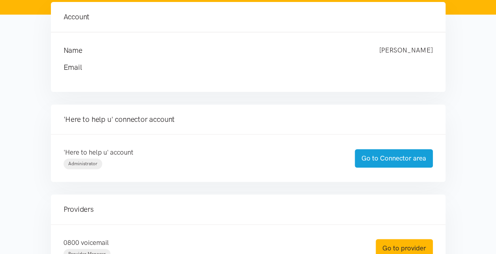
scroll to position [118, 0]
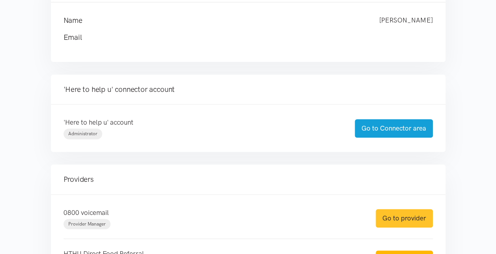
click at [404, 216] on link "Go to provider" at bounding box center [403, 218] width 57 height 19
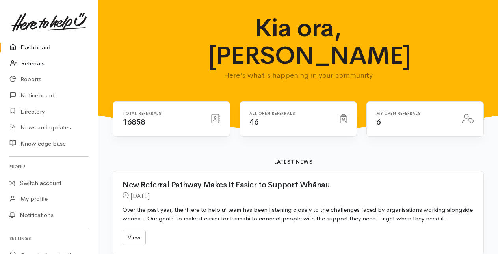
click at [30, 63] on link "Referrals" at bounding box center [49, 64] width 98 height 16
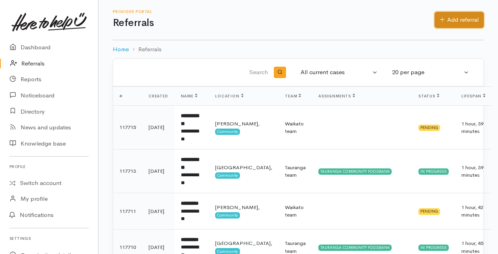
click at [470, 15] on link "Add referral" at bounding box center [459, 20] width 49 height 16
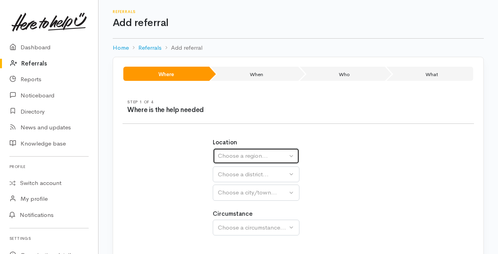
click at [229, 155] on div "Choose a region..." at bounding box center [252, 155] width 69 height 9
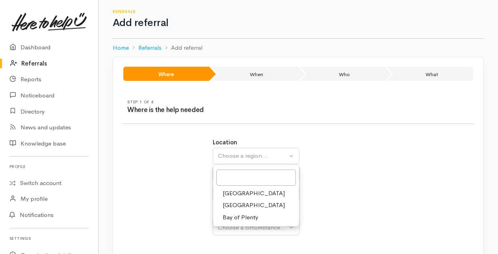
drag, startPoint x: 233, startPoint y: 217, endPoint x: 238, endPoint y: 201, distance: 16.6
click at [234, 215] on span "Bay of Plenty" at bounding box center [240, 217] width 35 height 9
select select "4"
select select
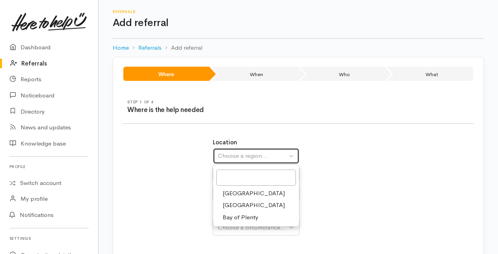
select select
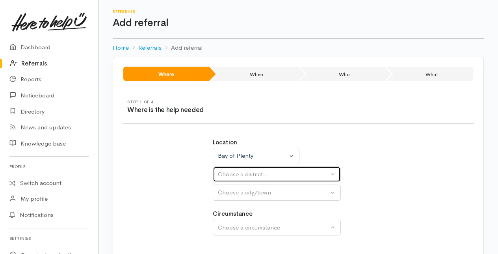
click at [235, 173] on div "Choose a district..." at bounding box center [273, 174] width 111 height 9
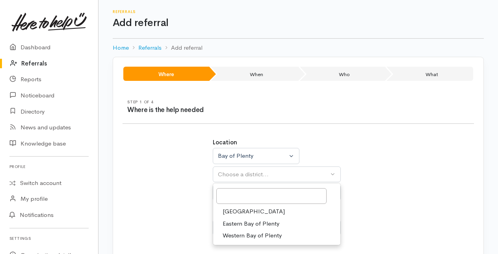
click at [231, 210] on span "[GEOGRAPHIC_DATA]" at bounding box center [254, 211] width 62 height 9
select select "6"
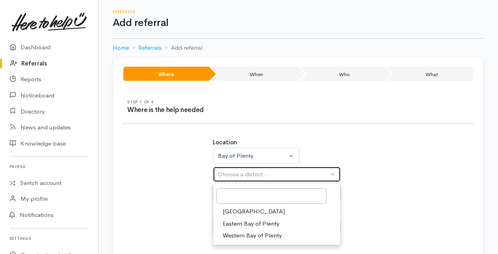
select select
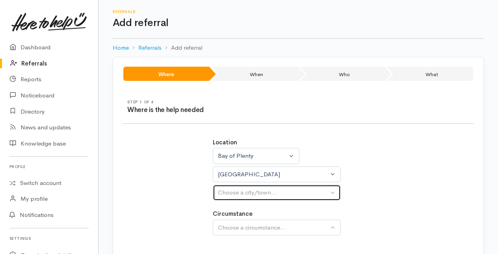
drag, startPoint x: 229, startPoint y: 194, endPoint x: 229, endPoint y: 203, distance: 9.1
click at [229, 195] on div "Choose a city/town..." at bounding box center [273, 192] width 111 height 9
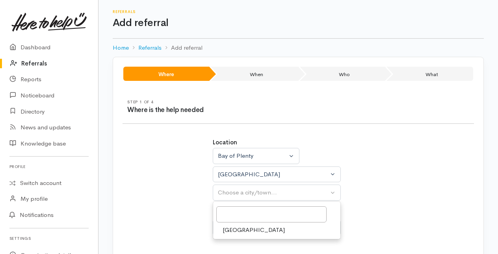
click at [233, 227] on span "[GEOGRAPHIC_DATA]" at bounding box center [254, 230] width 62 height 9
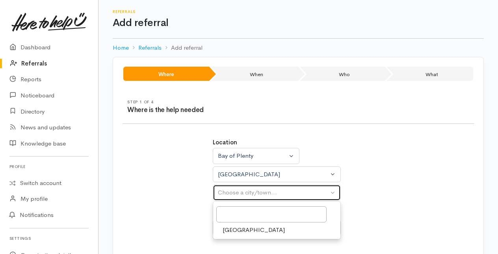
select select "4"
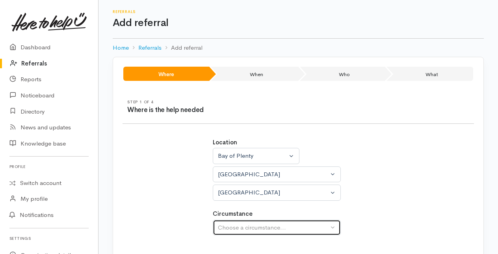
click at [237, 230] on div "Choose a circumstance..." at bounding box center [273, 227] width 111 height 9
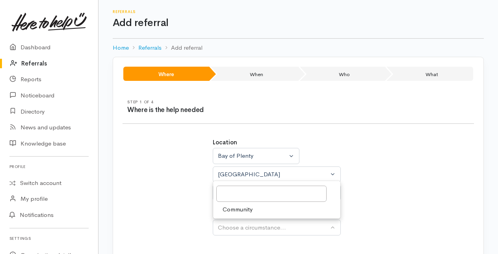
click at [229, 207] on span "Community" at bounding box center [238, 209] width 30 height 9
select select "2"
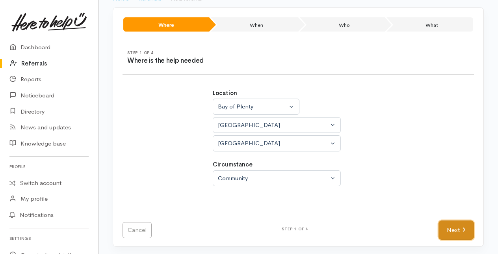
click at [459, 228] on link "Next" at bounding box center [456, 229] width 35 height 19
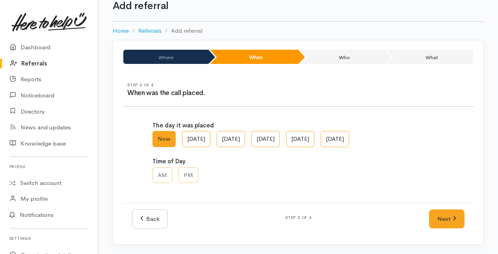
scroll to position [16, 0]
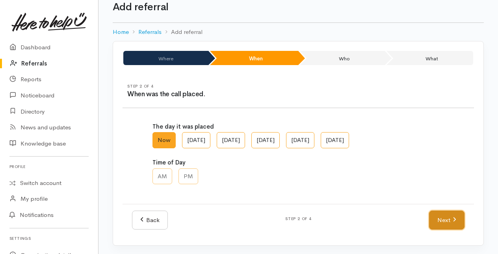
drag, startPoint x: 444, startPoint y: 222, endPoint x: 414, endPoint y: 212, distance: 31.6
click at [444, 222] on link "Next" at bounding box center [446, 220] width 35 height 19
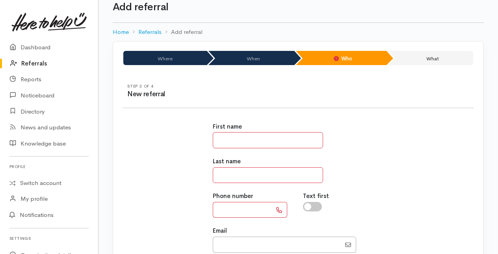
click at [220, 136] on input "text" at bounding box center [268, 140] width 110 height 16
type input "******"
click at [232, 175] on input "text" at bounding box center [268, 175] width 110 height 16
type input "*****"
click at [230, 209] on input "text" at bounding box center [242, 210] width 59 height 16
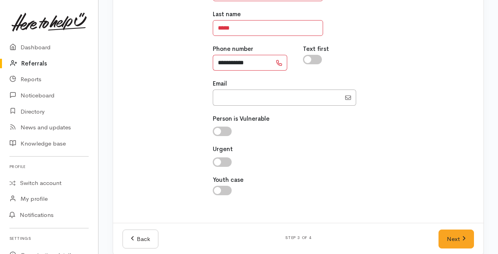
scroll to position [172, 0]
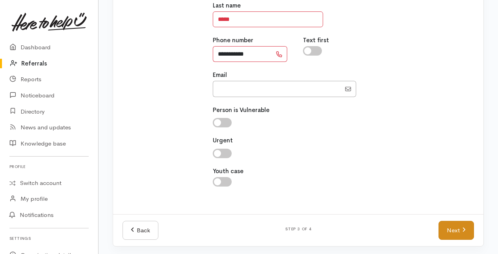
type input "**********"
click at [456, 229] on link "Next" at bounding box center [456, 230] width 35 height 19
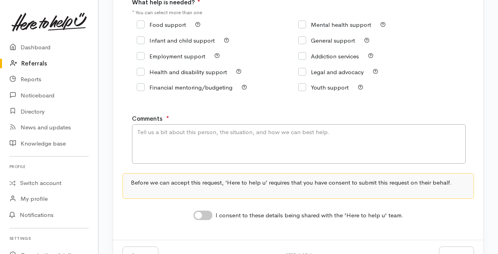
scroll to position [118, 0]
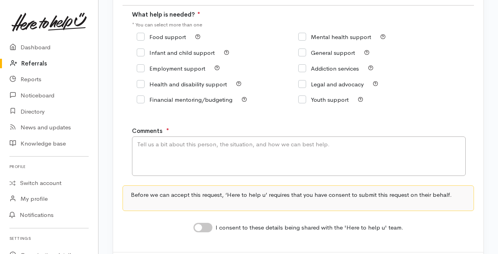
click at [142, 33] on icon at bounding box center [141, 37] width 8 height 8
click at [150, 149] on textarea "Comments" at bounding box center [299, 155] width 334 height 39
type textarea "Food support"
click at [205, 228] on input "I consent to these details being shared with the 'Here to help u' team." at bounding box center [203, 227] width 19 height 9
checkbox input "true"
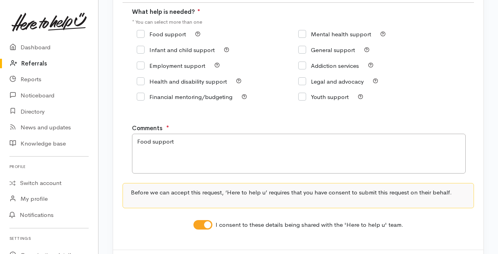
scroll to position [158, 0]
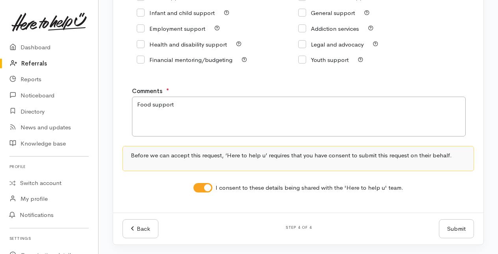
click at [454, 226] on button "Submit" at bounding box center [456, 228] width 35 height 19
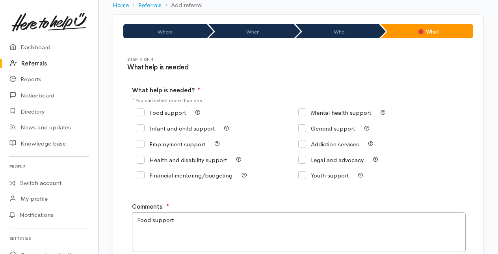
scroll to position [40, 0]
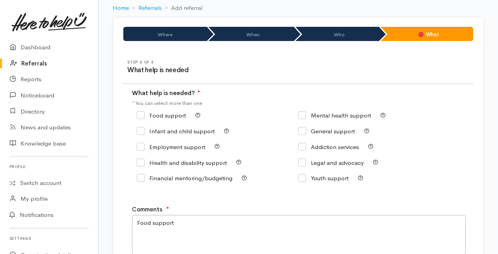
click at [140, 114] on input "Food support" at bounding box center [161, 115] width 49 height 6
checkbox input "true"
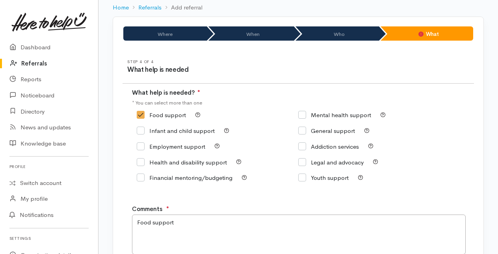
scroll to position [158, 0]
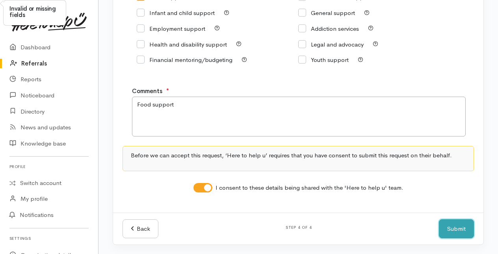
click at [448, 230] on button "Submit" at bounding box center [456, 228] width 35 height 19
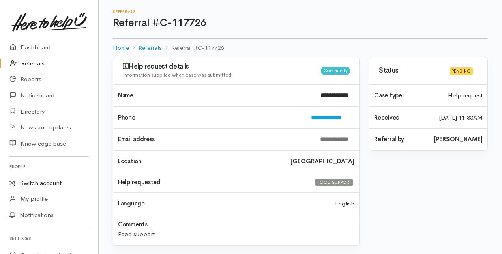
click at [31, 183] on link "Switch account" at bounding box center [49, 182] width 98 height 15
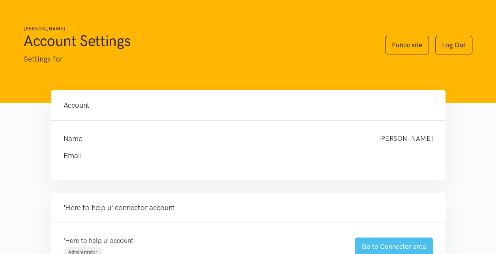
click at [385, 246] on link "Go to Connector area" at bounding box center [394, 246] width 78 height 19
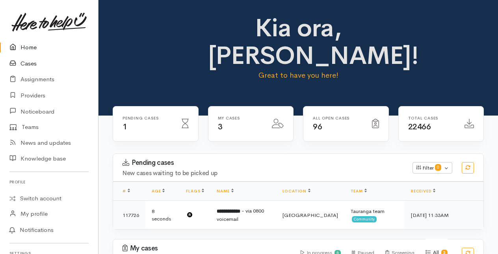
click at [29, 64] on link "Cases" at bounding box center [49, 64] width 98 height 16
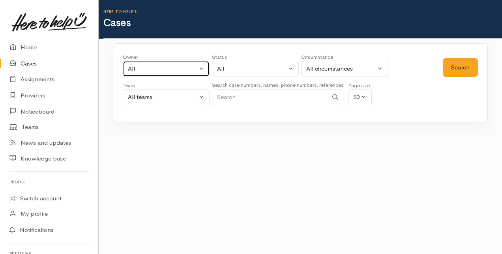
click at [207, 69] on button "All" at bounding box center [166, 69] width 87 height 16
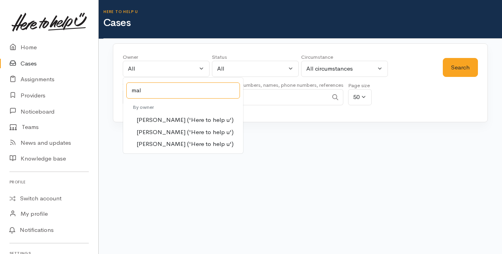
type input "mal"
click at [162, 129] on span "[PERSON_NAME] ('Here to help u')" at bounding box center [184, 132] width 97 height 9
select select "1613"
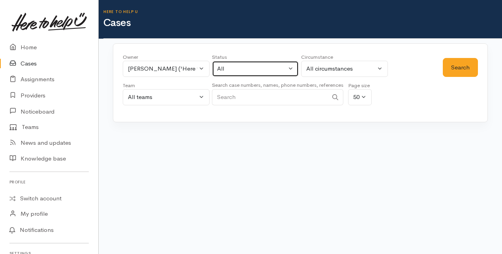
click at [292, 67] on button "All" at bounding box center [255, 69] width 87 height 16
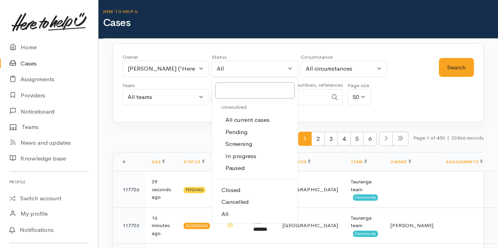
click at [253, 117] on span "All current cases" at bounding box center [248, 120] width 44 height 9
select select "Unresolved"
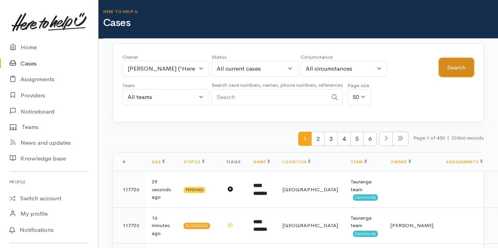
click at [459, 69] on button "Search" at bounding box center [456, 67] width 35 height 19
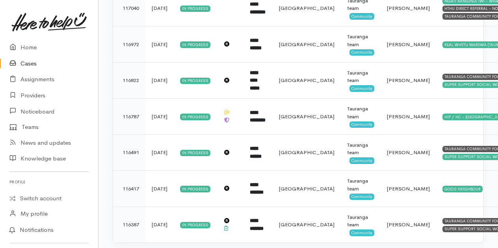
scroll to position [816, 0]
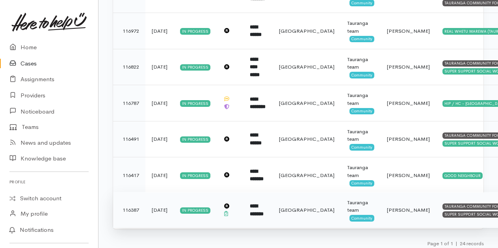
click at [264, 210] on b "**********" at bounding box center [257, 209] width 14 height 13
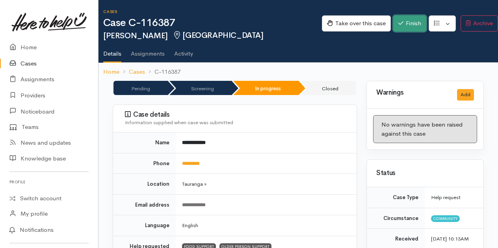
click at [403, 22] on button "Finish" at bounding box center [410, 23] width 33 height 16
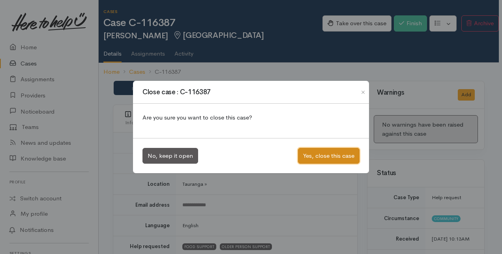
click at [336, 155] on button "Yes, close this case" at bounding box center [329, 156] width 62 height 16
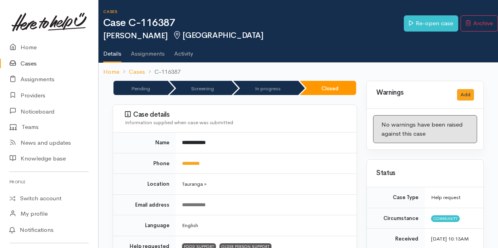
click at [29, 65] on link "Cases" at bounding box center [49, 64] width 98 height 16
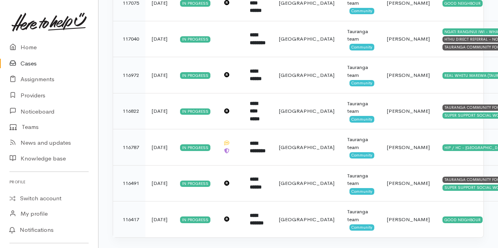
scroll to position [781, 0]
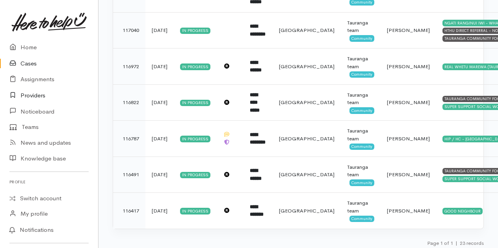
click at [36, 95] on link "Providers" at bounding box center [49, 96] width 98 height 16
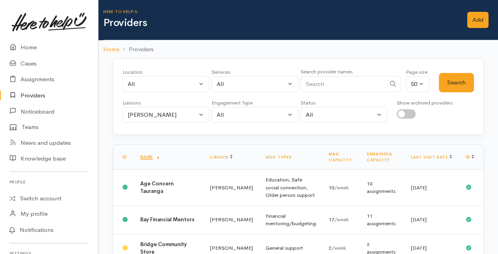
click at [335, 78] on input "Search" at bounding box center [343, 84] width 85 height 16
type input "social"
click at [464, 75] on button "Search" at bounding box center [456, 82] width 35 height 19
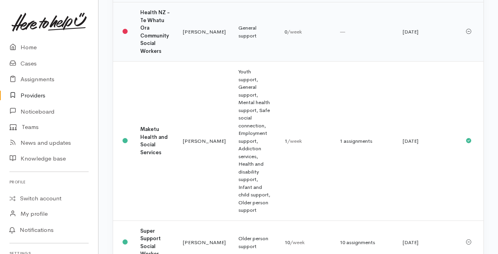
scroll to position [162, 0]
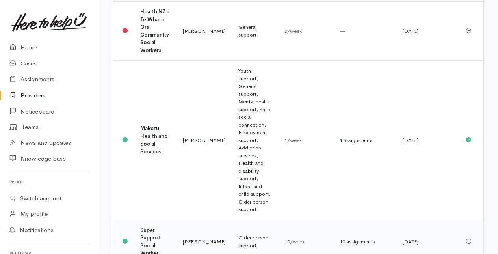
click at [153, 227] on b "Super Support Social Worker" at bounding box center [150, 242] width 21 height 30
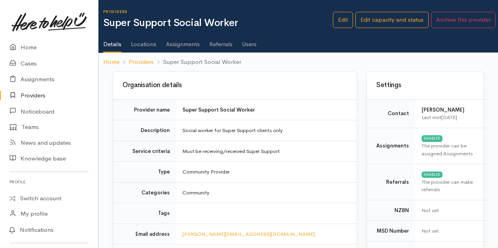
click at [177, 43] on link "Assignments" at bounding box center [183, 41] width 34 height 22
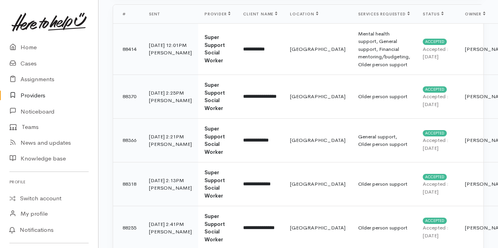
scroll to position [118, 0]
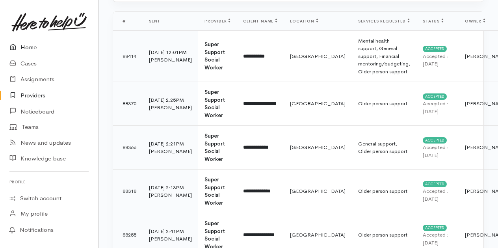
click at [31, 46] on link "Home" at bounding box center [49, 47] width 98 height 16
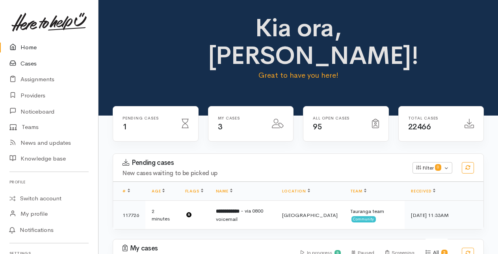
click at [30, 63] on link "Cases" at bounding box center [49, 64] width 98 height 16
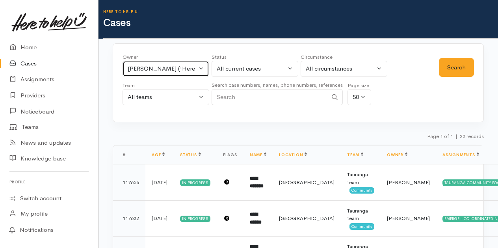
click at [203, 65] on button "Malia Stowers ('Here to help u')" at bounding box center [166, 69] width 87 height 16
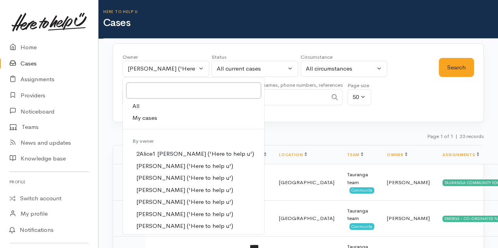
click at [146, 116] on span "My cases" at bounding box center [145, 118] width 25 height 9
select select "205"
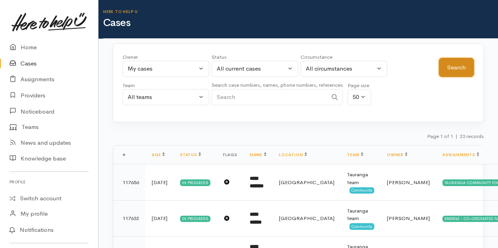
click at [465, 70] on button "Search" at bounding box center [456, 67] width 35 height 19
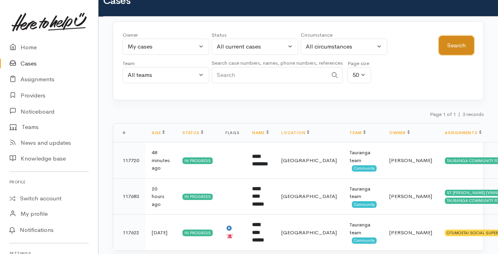
scroll to position [39, 0]
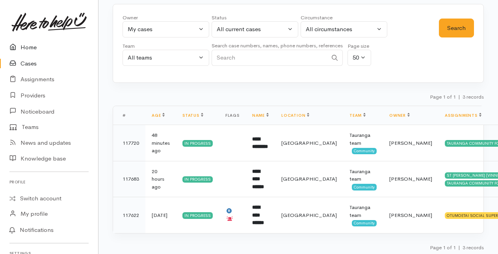
click at [25, 47] on link "Home" at bounding box center [49, 47] width 98 height 16
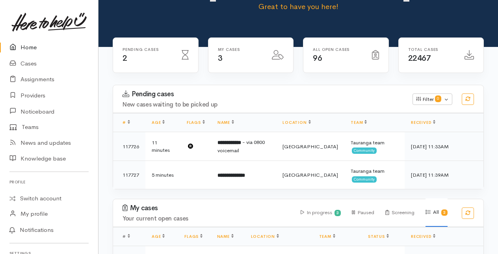
scroll to position [79, 0]
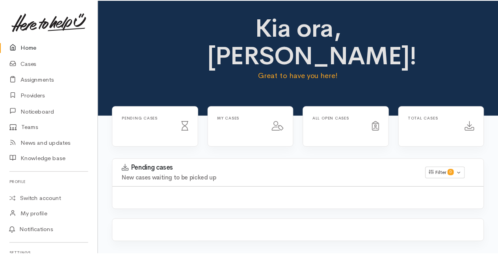
scroll to position [78, 0]
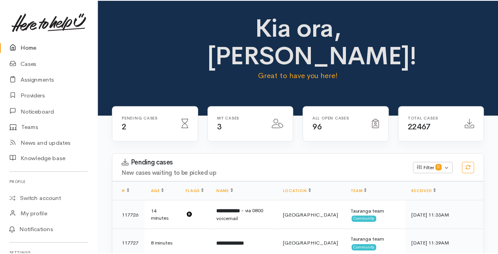
scroll to position [77, 0]
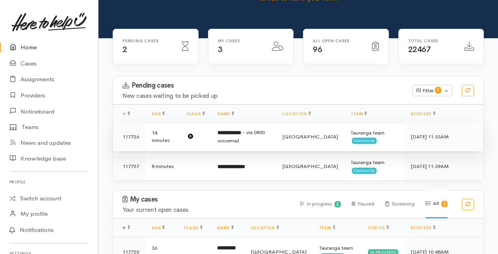
click at [235, 133] on b "**********" at bounding box center [230, 132] width 24 height 5
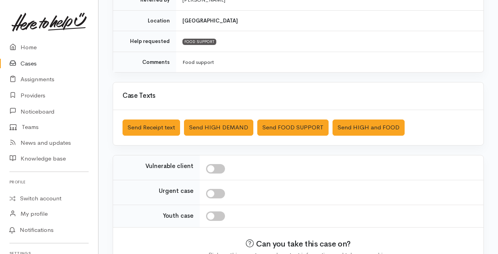
scroll to position [233, 0]
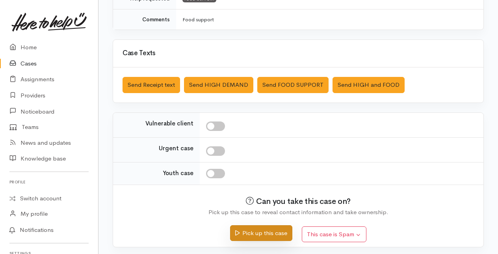
click at [251, 231] on button "Pick up this case" at bounding box center [261, 233] width 62 height 16
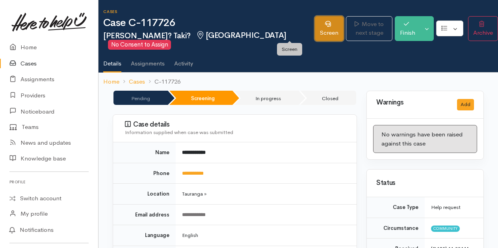
click at [315, 29] on link "Screen" at bounding box center [329, 28] width 29 height 25
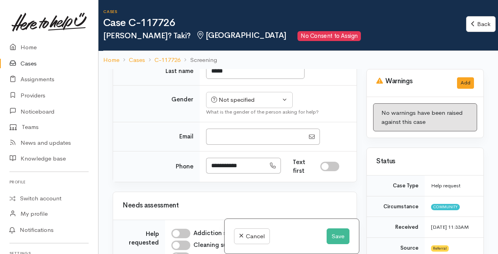
scroll to position [158, 0]
click at [259, 99] on div "Not specified" at bounding box center [245, 99] width 69 height 9
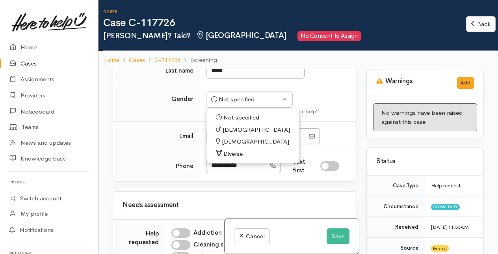
click at [233, 139] on span "[DEMOGRAPHIC_DATA]" at bounding box center [255, 141] width 67 height 9
select select "[DEMOGRAPHIC_DATA]"
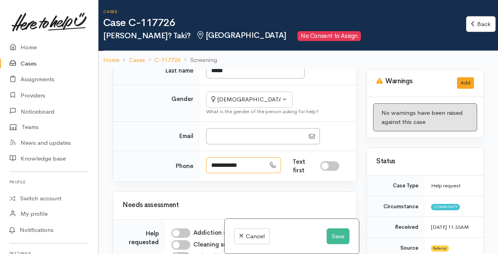
drag, startPoint x: 211, startPoint y: 161, endPoint x: 253, endPoint y: 158, distance: 42.3
click at [253, 158] on input "**********" at bounding box center [236, 165] width 60 height 16
click at [255, 162] on input "**********" at bounding box center [236, 165] width 60 height 16
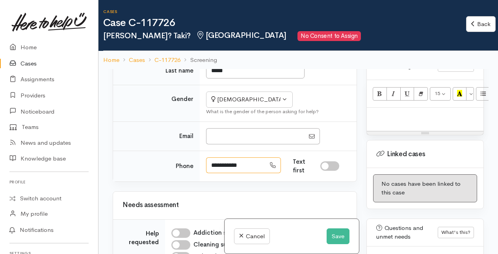
scroll to position [552, 0]
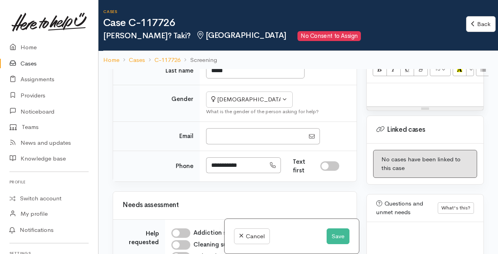
click at [377, 95] on p at bounding box center [425, 91] width 109 height 9
paste div
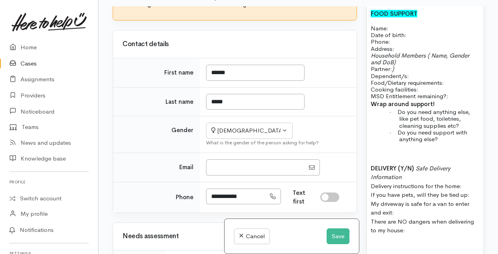
scroll to position [79, 0]
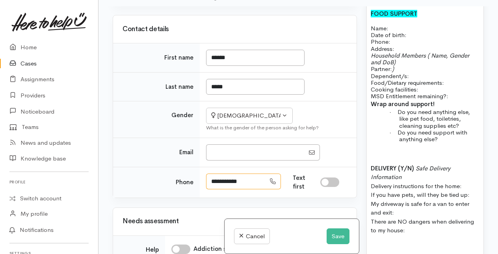
drag, startPoint x: 208, startPoint y: 177, endPoint x: 252, endPoint y: 179, distance: 44.2
click at [252, 179] on input "**********" at bounding box center [236, 182] width 60 height 16
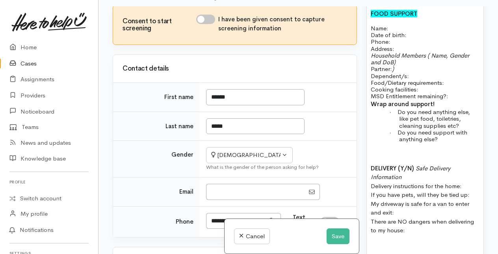
click at [211, 21] on input "I have been given consent to capture screening information" at bounding box center [205, 19] width 19 height 9
checkbox input "true"
click at [244, 95] on input "******" at bounding box center [255, 97] width 99 height 16
type input "*****"
click at [220, 124] on input "*****" at bounding box center [255, 126] width 99 height 16
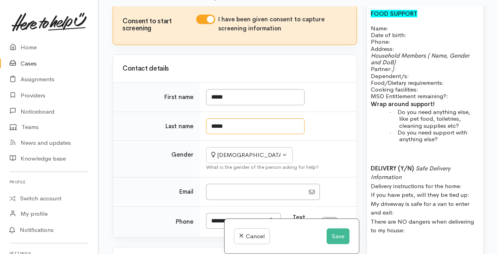
click at [224, 124] on input "*****" at bounding box center [255, 126] width 99 height 16
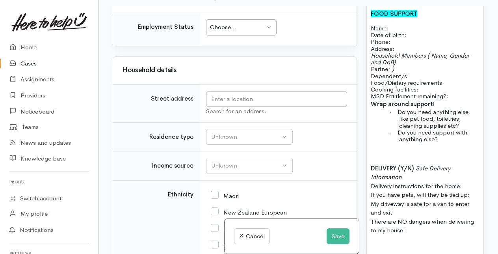
scroll to position [828, 0]
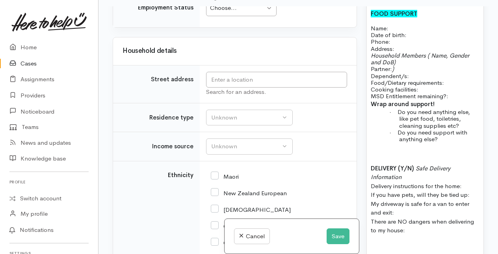
type input "****"
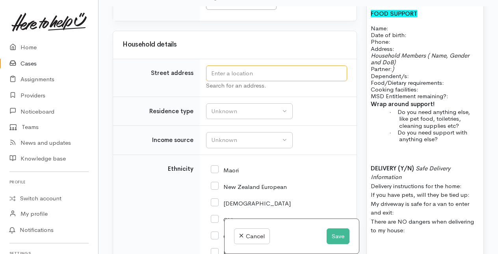
click at [230, 77] on input "text" at bounding box center [276, 73] width 141 height 16
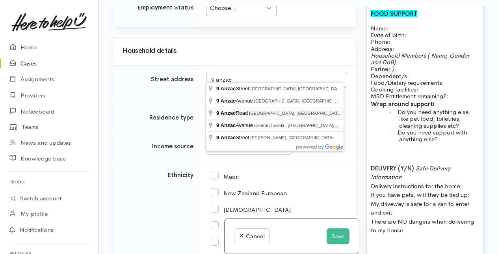
type input "9 Anzac Road, Gate Pa, Tauranga, New Zealand"
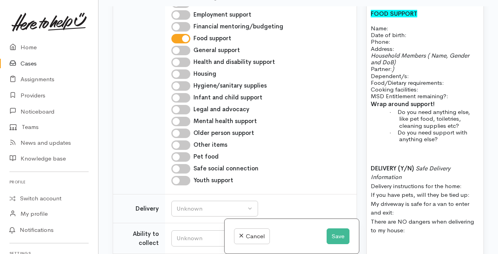
scroll to position [355, 0]
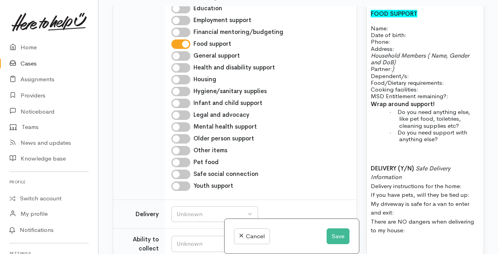
click at [392, 31] on p "Name: Date of birth: Phone:" at bounding box center [425, 35] width 109 height 21
click at [411, 39] on p "Name: Diane Taki Date of birth: Phone:" at bounding box center [425, 35] width 109 height 21
click at [401, 44] on p "Name: Diane Taki Date of birth: Phone:" at bounding box center [425, 35] width 109 height 21
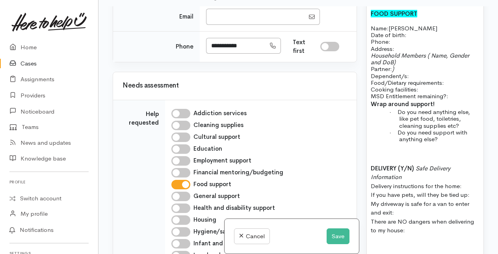
scroll to position [197, 0]
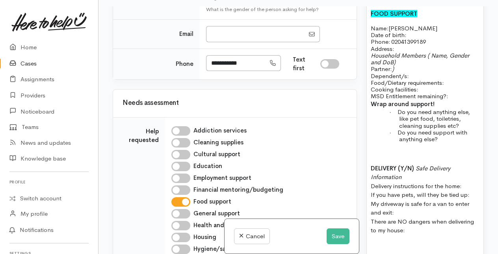
click at [404, 52] on p "Address:" at bounding box center [425, 48] width 109 height 7
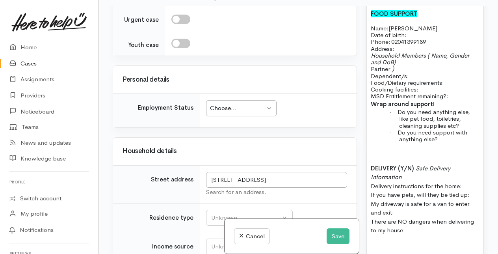
scroll to position [710, 0]
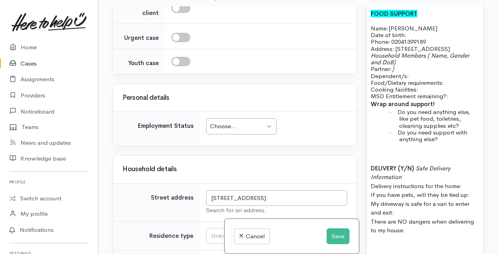
click at [411, 64] on p "Household Members ( Name, Gender and DoB) Partner: ) Dependent/s:" at bounding box center [425, 65] width 109 height 27
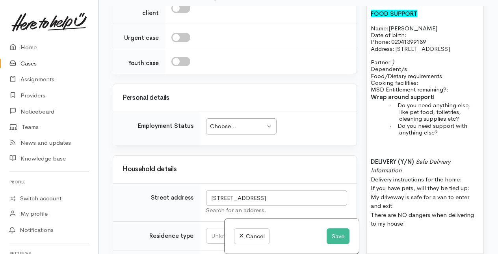
click at [398, 65] on p "Partner: ) Dependent/s:" at bounding box center [425, 62] width 109 height 21
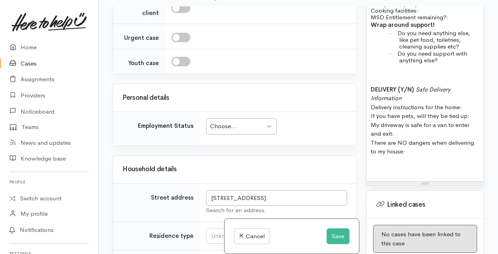
scroll to position [646, 0]
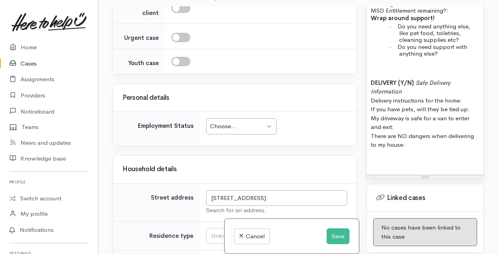
click at [375, 72] on p at bounding box center [425, 67] width 109 height 9
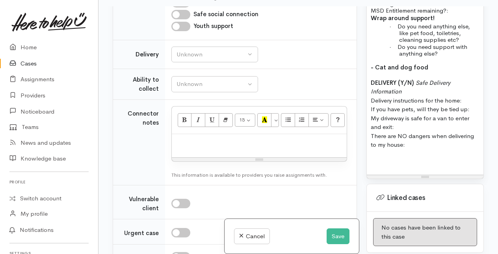
scroll to position [473, 0]
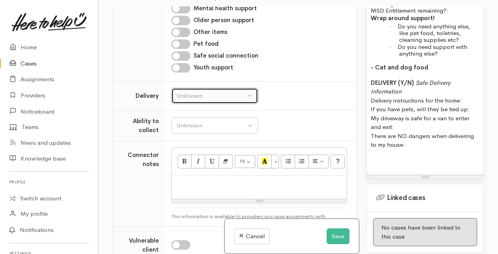
click at [231, 91] on div "Unknown" at bounding box center [211, 95] width 69 height 9
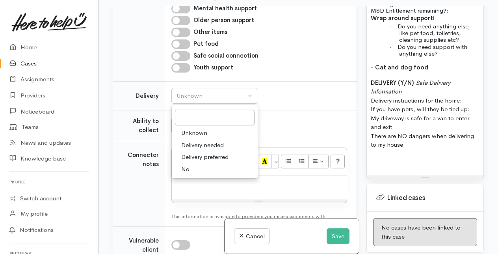
click at [194, 142] on span "Delivery needed" at bounding box center [202, 145] width 43 height 9
select select "3"
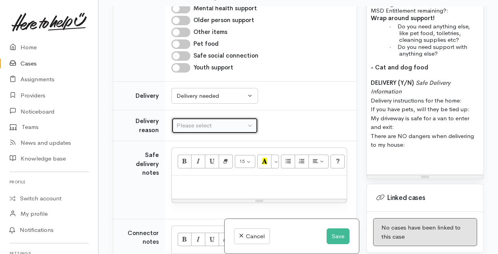
click at [229, 121] on div "Please select" at bounding box center [211, 125] width 69 height 9
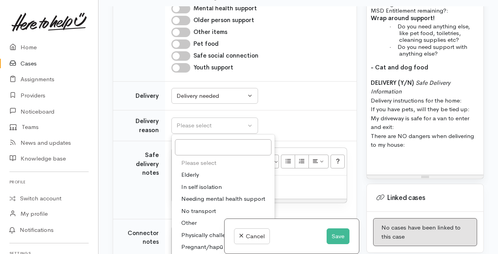
click at [198, 217] on link "Other" at bounding box center [223, 223] width 103 height 12
select select "7"
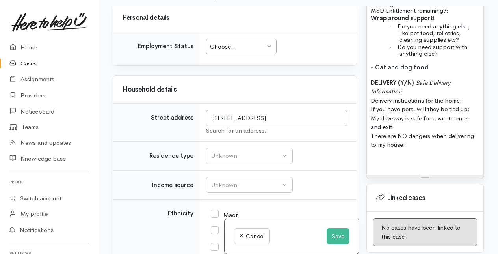
scroll to position [946, 0]
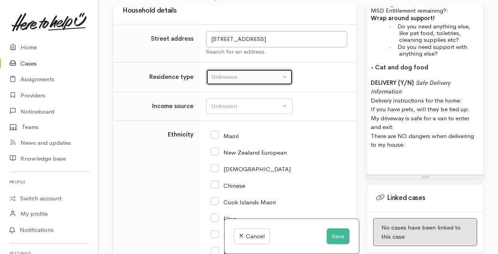
click at [232, 73] on div "Unknown" at bounding box center [245, 77] width 69 height 9
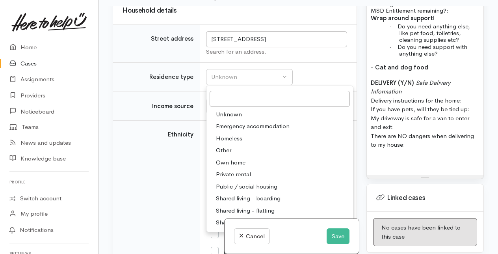
drag, startPoint x: 227, startPoint y: 166, endPoint x: 248, endPoint y: 153, distance: 25.5
click at [228, 170] on span "Private rental" at bounding box center [233, 174] width 35 height 9
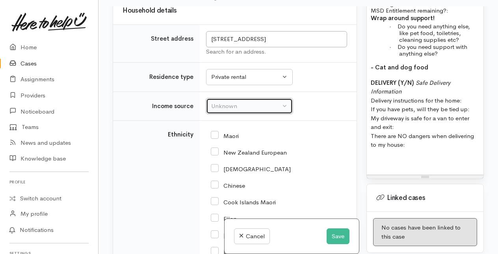
click at [246, 102] on div "Unknown" at bounding box center [245, 106] width 69 height 9
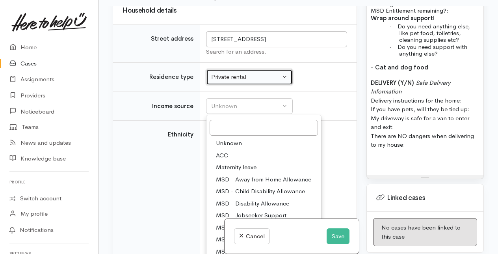
click at [259, 73] on div "Private rental" at bounding box center [245, 77] width 69 height 9
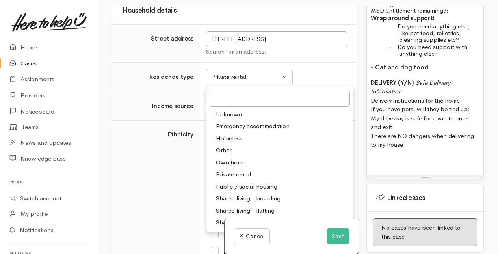
click at [249, 182] on span "Public / social housing" at bounding box center [247, 186] width 62 height 9
select select "3"
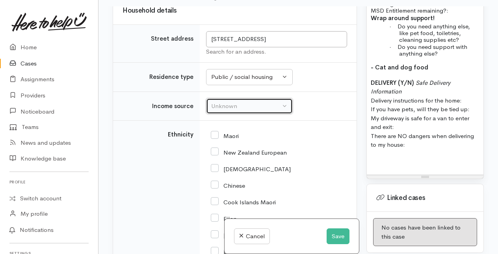
click at [255, 102] on div "Unknown" at bounding box center [245, 106] width 69 height 9
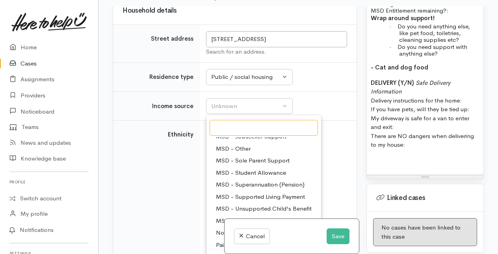
scroll to position [39, 0]
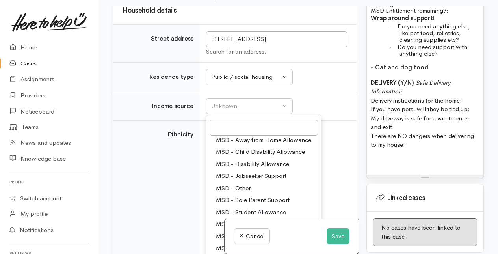
click at [259, 172] on span "MSD - Jobseeker Support" at bounding box center [251, 176] width 71 height 9
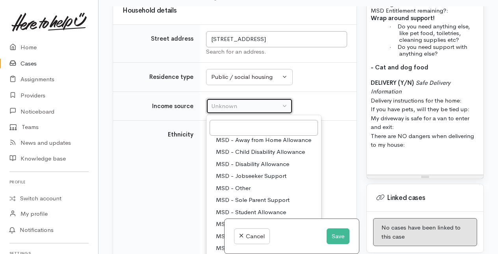
select select "4"
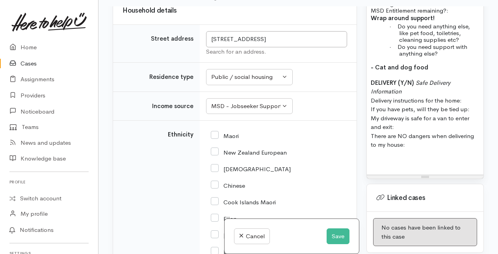
click at [218, 132] on input "Maori" at bounding box center [225, 135] width 28 height 7
checkbox input "true"
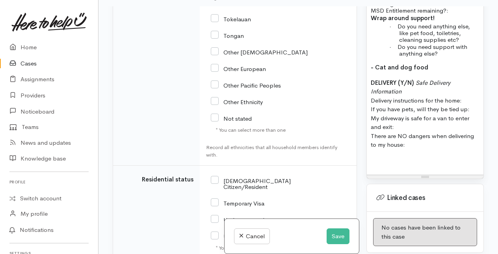
scroll to position [1301, 0]
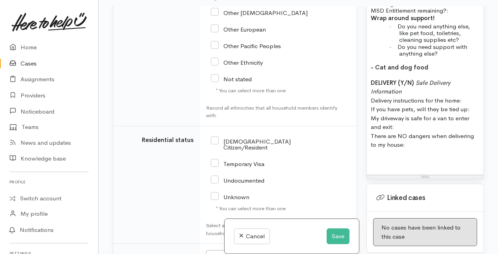
click at [219, 137] on input "[DEMOGRAPHIC_DATA] Citizen/Resident" at bounding box center [251, 143] width 80 height 13
checkbox input "true"
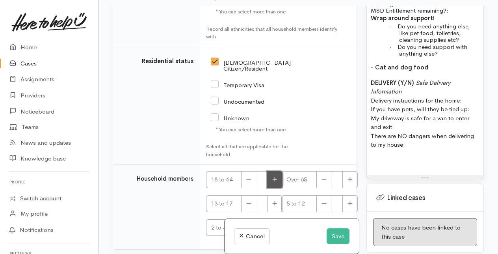
click at [268, 171] on button "button" at bounding box center [274, 179] width 15 height 17
type input "1"
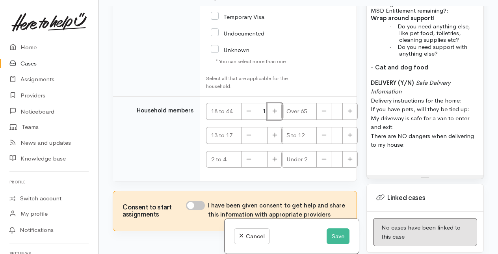
scroll to position [1454, 0]
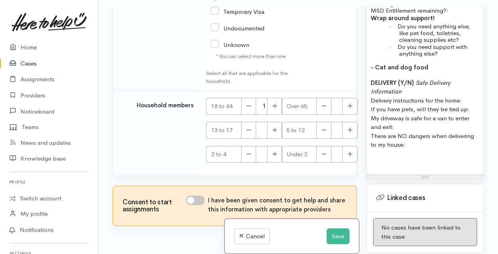
click at [196, 196] on input "I have been given consent to get help and share this information with appropria…" at bounding box center [195, 200] width 19 height 9
checkbox input "true"
click at [340, 236] on button "Save" at bounding box center [338, 236] width 23 height 16
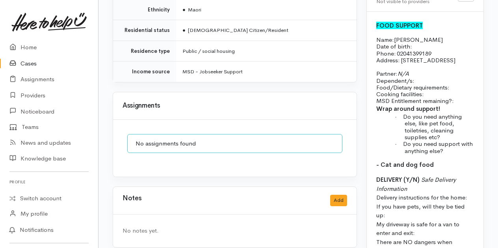
scroll to position [670, 0]
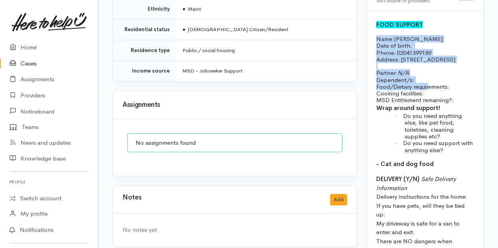
drag, startPoint x: 378, startPoint y: 65, endPoint x: 418, endPoint y: 114, distance: 63.0
click at [420, 114] on div "FOOD SUPPORT Name: [PERSON_NAME] Date of birth: Phone:   02041399189 Address:  …" at bounding box center [425, 148] width 117 height 275
drag, startPoint x: 418, startPoint y: 114, endPoint x: 420, endPoint y: 106, distance: 8.1
click at [420, 83] on p "Partner: N/A Dependent/s:" at bounding box center [426, 73] width 98 height 21
click at [419, 83] on p "Partner: N/A Dependent/s:" at bounding box center [426, 73] width 98 height 21
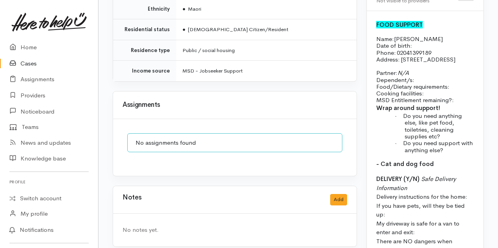
click at [419, 83] on p "Partner: N/A Dependent/s:" at bounding box center [426, 73] width 98 height 21
click at [418, 83] on p "Partner: N/A Dependent/s:" at bounding box center [426, 73] width 98 height 21
click at [413, 84] on span "Dependent/s:" at bounding box center [396, 79] width 38 height 7
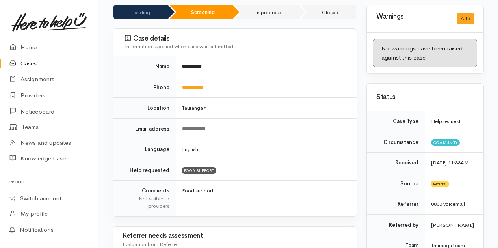
scroll to position [0, 0]
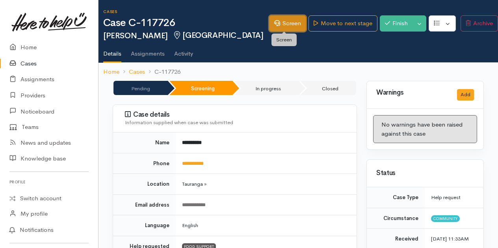
drag, startPoint x: 291, startPoint y: 24, endPoint x: 295, endPoint y: 35, distance: 11.1
click at [291, 24] on link "Screen" at bounding box center [287, 23] width 37 height 16
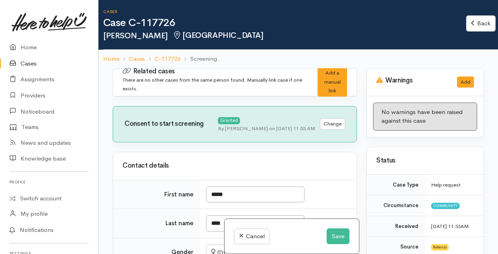
select select "7"
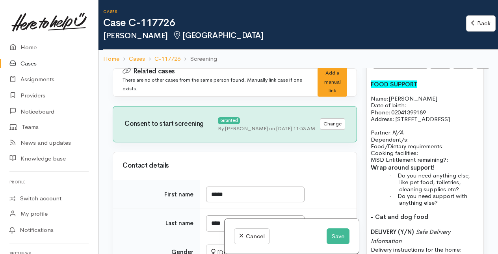
scroll to position [670, 0]
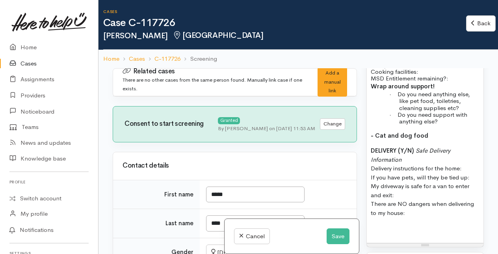
click at [414, 62] on p "Partner: N/A Dependent/s:" at bounding box center [425, 51] width 109 height 21
click at [452, 82] on p "Food/Dietary requirements: Cooking facilities: MSD Entitlement remaining?:" at bounding box center [425, 72] width 109 height 21
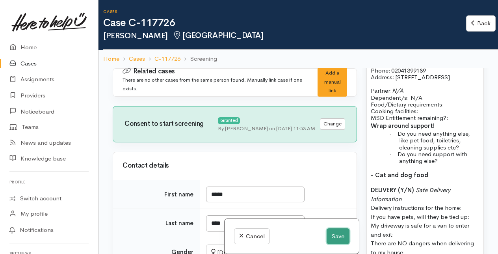
click at [331, 234] on button "Save" at bounding box center [338, 236] width 23 height 16
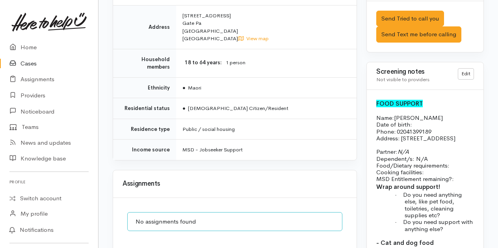
scroll to position [631, 0]
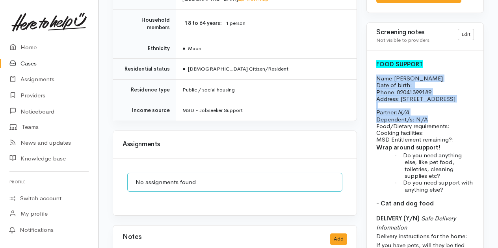
drag, startPoint x: 377, startPoint y: 105, endPoint x: 456, endPoint y: 146, distance: 89.1
click at [456, 146] on div "FOOD SUPPORT Name: [PERSON_NAME] Date of birth: Phone:   02041399189 Address:  …" at bounding box center [425, 187] width 117 height 275
copy div "Name: Diane Taki Date of birth: Phone:   02041399189 Address:   9 Anzac Rd, Gat…"
click at [439, 123] on p "Partner: N/A Dependent/s: N/A" at bounding box center [426, 112] width 98 height 21
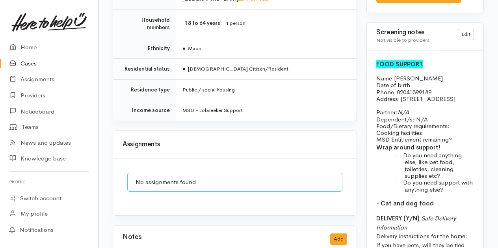
click at [429, 143] on p "Food/Dietary requirements: Cooking facilities: MSD Entitlement remaining?:" at bounding box center [426, 133] width 98 height 21
click at [428, 143] on p "Food/Dietary requirements: Cooking facilities: MSD Entitlement remaining?:" at bounding box center [426, 133] width 98 height 21
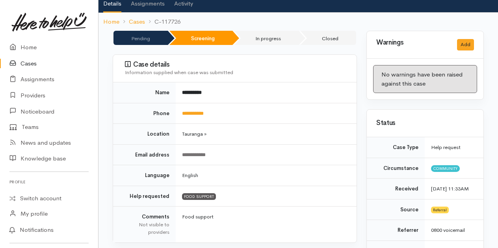
scroll to position [0, 0]
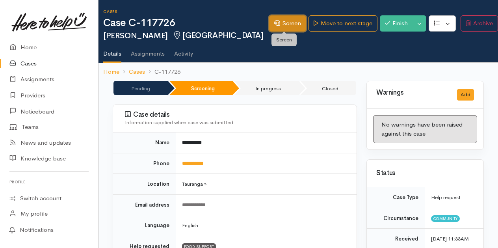
click at [281, 26] on link "Screen" at bounding box center [287, 23] width 37 height 16
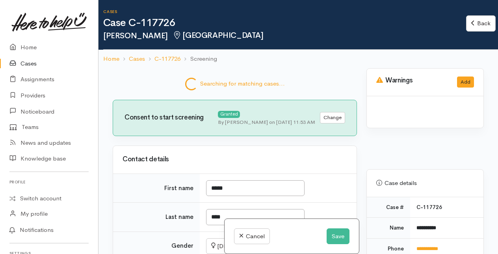
select select "7"
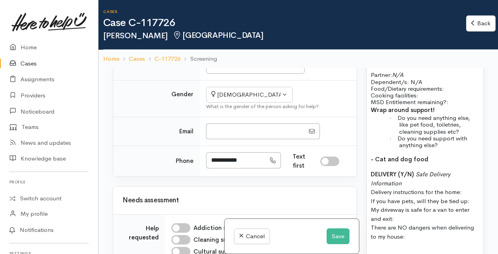
scroll to position [631, 0]
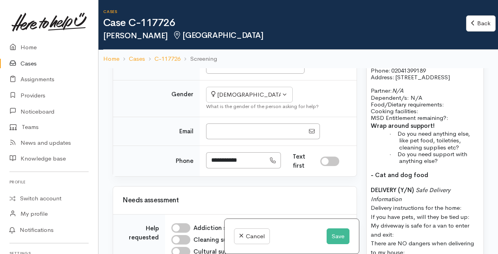
click at [429, 121] on p "Food/Dietary requirements: Cooking facilities: MSD Entitlement remaining?:" at bounding box center [425, 111] width 109 height 21
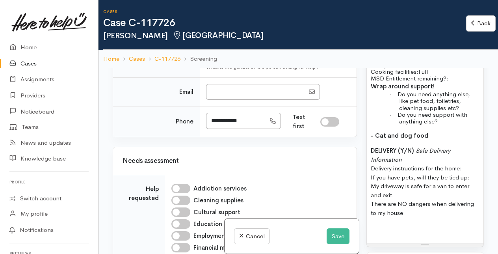
scroll to position [710, 0]
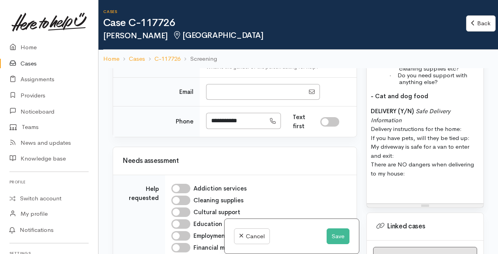
drag, startPoint x: 373, startPoint y: 178, endPoint x: 436, endPoint y: 225, distance: 78.7
click at [436, 178] on p "DELIVERY (Y/N) Safe Delivery Information Delivery instructions for the home: If…" at bounding box center [425, 142] width 109 height 71
copy p "Delivery instructions for the home: If you have pets, will they be tied up: My …"
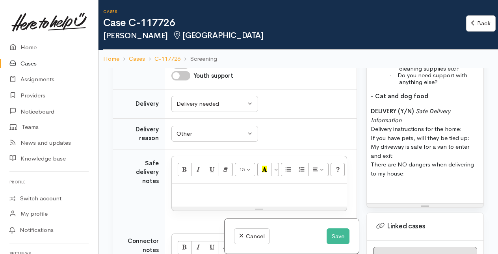
scroll to position [592, 0]
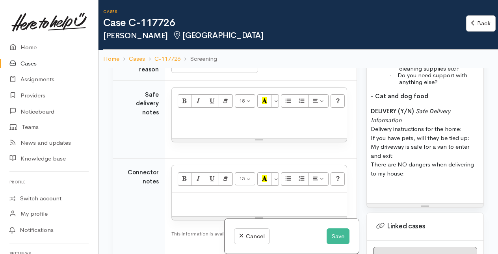
click at [194, 128] on p at bounding box center [259, 123] width 167 height 9
paste div
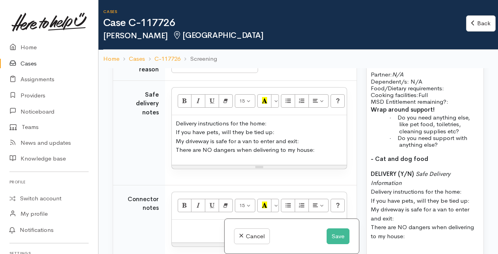
scroll to position [631, 0]
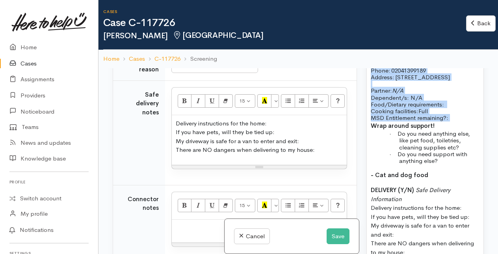
drag, startPoint x: 372, startPoint y: 106, endPoint x: 452, endPoint y: 170, distance: 101.6
click at [452, 170] on div "FOOD SUPPORT Name: Diane Taki Date of birth: Phone:   02041399189 Address:   9 …" at bounding box center [425, 158] width 117 height 248
click at [447, 101] on p "Partner: N/A Dependent/s: N/A" at bounding box center [425, 90] width 109 height 21
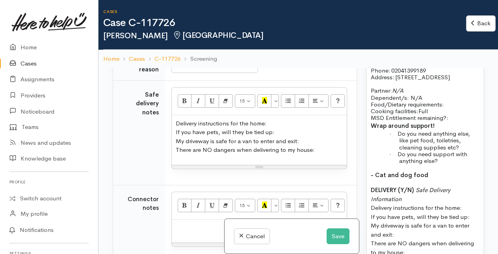
drag, startPoint x: 371, startPoint y: 106, endPoint x: 429, endPoint y: 220, distance: 128.6
click at [429, 220] on div "FOOD SUPPORT Name: Diane Taki Date of birth: Phone:   02041399189 Address:   9 …" at bounding box center [425, 158] width 117 height 248
copy div "Name: Diane Taki Date of birth: Phone:   02041399189 Address:   9 Anzac Rd, Gat…"
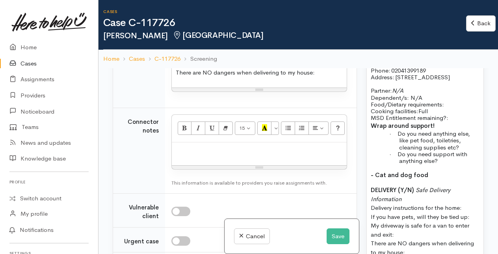
scroll to position [670, 0]
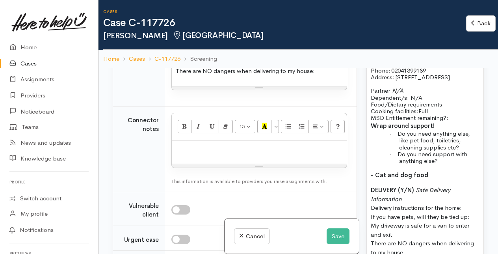
click at [184, 154] on p at bounding box center [259, 149] width 167 height 9
paste div
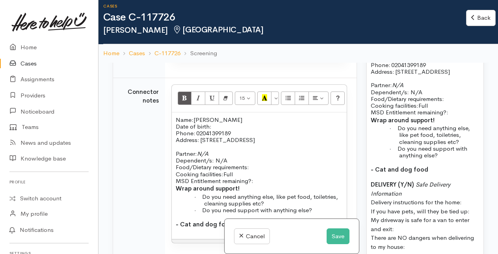
scroll to position [710, 0]
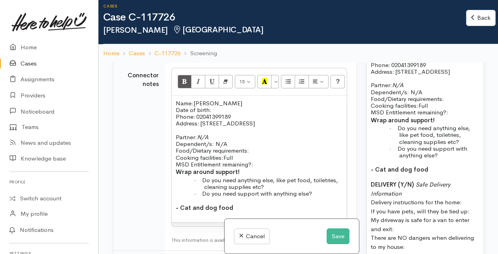
click at [262, 153] on p "Food/Dietary requirements: Cooking facilities: Full MSD Entitlement remaining?:" at bounding box center [259, 157] width 167 height 21
click at [259, 167] on p "Food/Dietary requirements: Cooking facilities: Full MSD Entitlement remaining?:" at bounding box center [259, 157] width 167 height 21
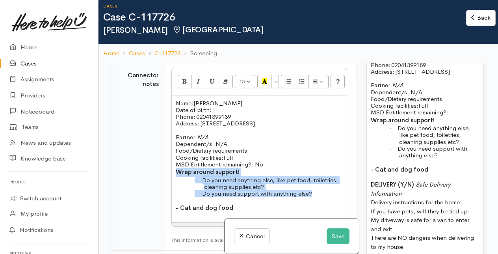
drag, startPoint x: 177, startPoint y: 174, endPoint x: 327, endPoint y: 195, distance: 151.3
click at [327, 195] on div "Name: Diane Taki Date of birth: Phone:   02041399189 Address:   9 Anzac Rd, Gat…" at bounding box center [259, 159] width 175 height 127
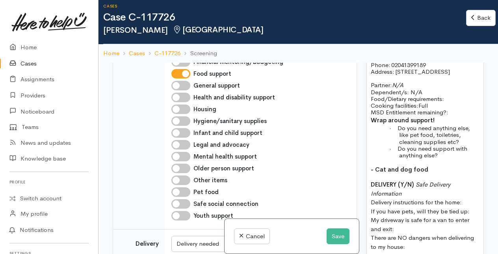
scroll to position [394, 0]
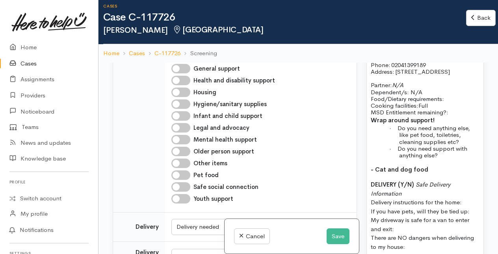
click at [181, 180] on input "Pet food" at bounding box center [181, 174] width 19 height 9
checkbox input "true"
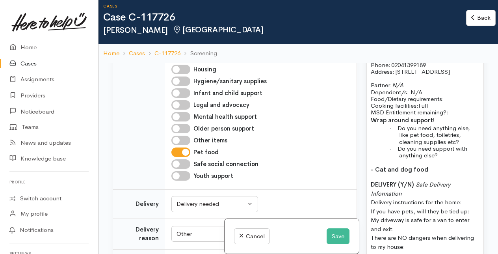
scroll to position [434, 0]
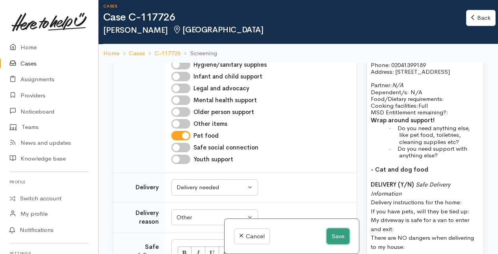
click at [341, 238] on button "Save" at bounding box center [338, 236] width 23 height 16
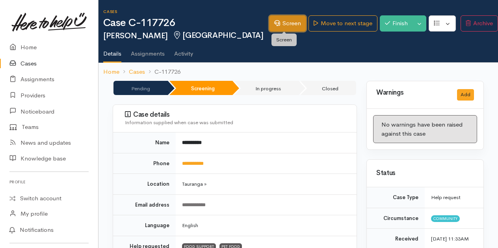
click at [288, 23] on link "Screen" at bounding box center [287, 23] width 37 height 16
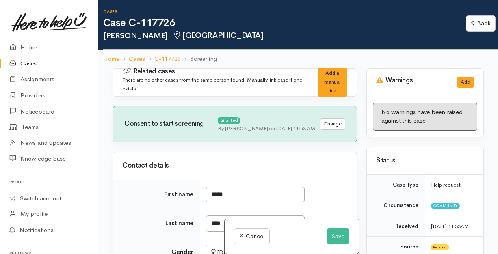
select select "7"
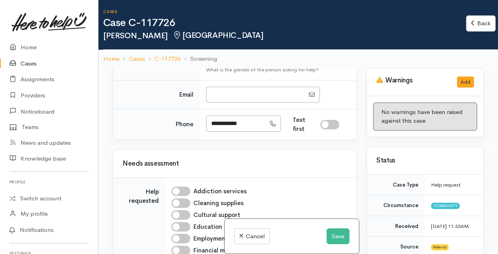
scroll to position [237, 0]
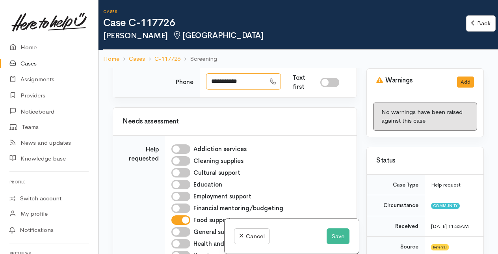
drag, startPoint x: 209, startPoint y: 85, endPoint x: 251, endPoint y: 86, distance: 42.2
click at [251, 86] on input "**********" at bounding box center [236, 81] width 60 height 16
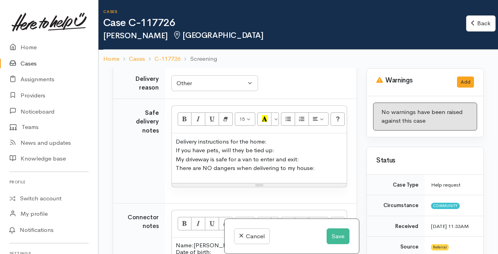
scroll to position [592, 0]
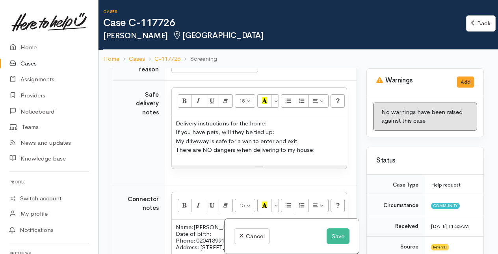
click at [282, 137] on p "Delivery instructions for the home: If you have pets, will they be tied up: My …" at bounding box center [259, 136] width 167 height 35
click at [304, 144] on p "Delivery instructions for the home: If you have pets, will they be tied up: Dog…" at bounding box center [259, 136] width 167 height 35
click at [327, 155] on p "Delivery instructions for the home: If you have pets, will they be tied up: Dog…" at bounding box center [259, 136] width 167 height 35
click at [302, 144] on p "Delivery instructions for the home: If you have pets, will they be tied up: Dog…" at bounding box center [259, 136] width 167 height 35
click at [321, 154] on p "Delivery instructions for the home: If you have pets, will they be tied up: Dog…" at bounding box center [259, 136] width 167 height 35
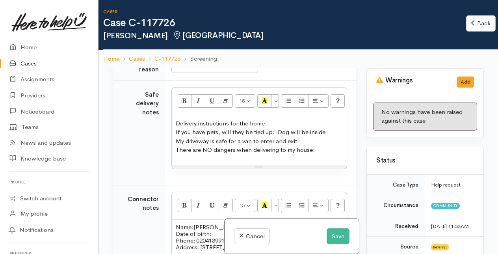
click at [310, 147] on p "Delivery instructions for the home: If you have pets, will they be tied up: Dog…" at bounding box center [259, 136] width 167 height 35
click at [322, 151] on p "Delivery instructions for the home: If you have pets, will they be tied up: Dog…" at bounding box center [259, 136] width 167 height 35
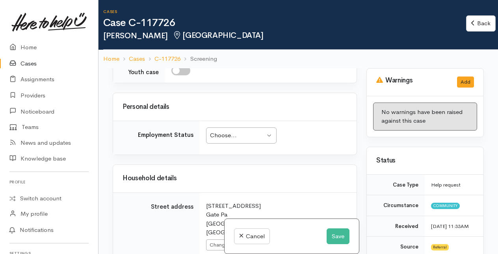
scroll to position [946, 0]
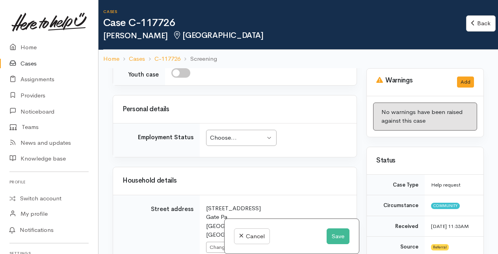
click at [258, 139] on div "Choose..." at bounding box center [237, 137] width 55 height 9
click at [251, 139] on div "Choose..." at bounding box center [237, 137] width 55 height 9
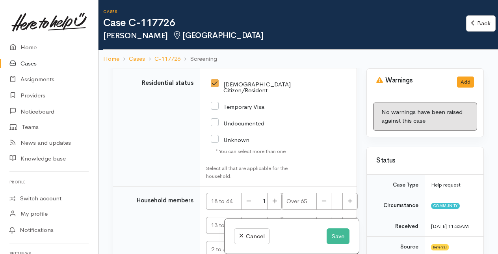
scroll to position [1600, 0]
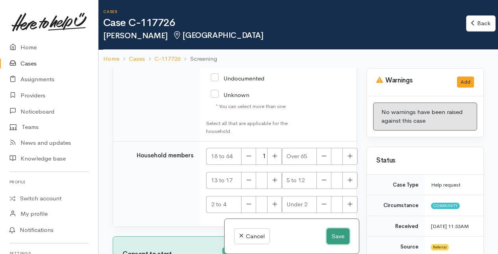
click at [338, 234] on button "Save" at bounding box center [338, 236] width 23 height 16
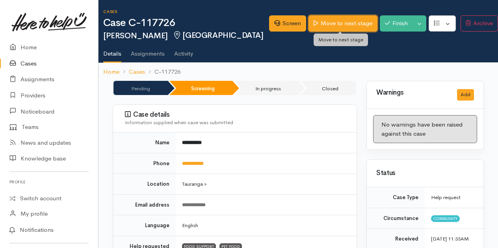
click at [343, 25] on link "Move to next stage" at bounding box center [343, 23] width 69 height 16
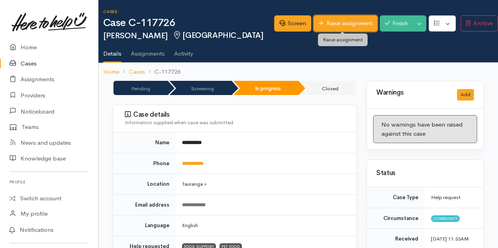
click at [337, 24] on link "Raise assignment" at bounding box center [345, 23] width 63 height 16
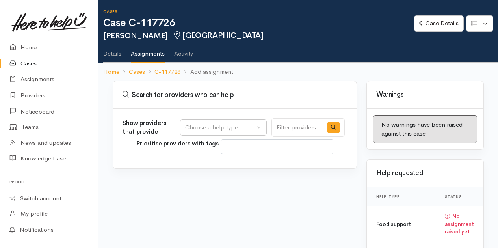
select select
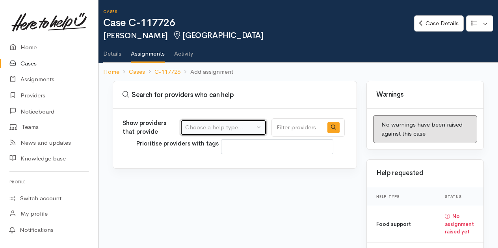
click at [248, 125] on div "Choose a help type..." at bounding box center [219, 127] width 69 height 9
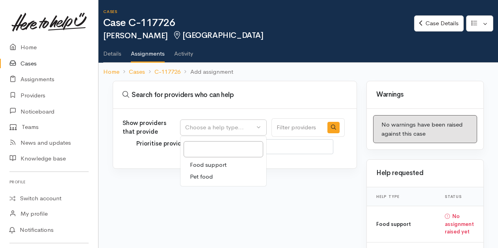
click at [211, 166] on span "Food support" at bounding box center [208, 165] width 37 height 9
select select "3"
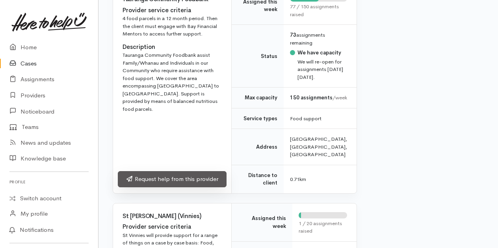
scroll to position [394, 0]
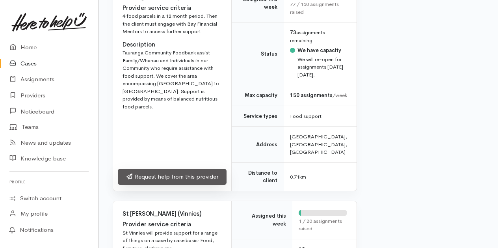
click at [168, 185] on link "Request help from this provider" at bounding box center [172, 177] width 109 height 16
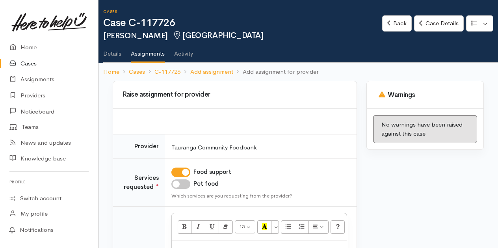
scroll to position [39, 0]
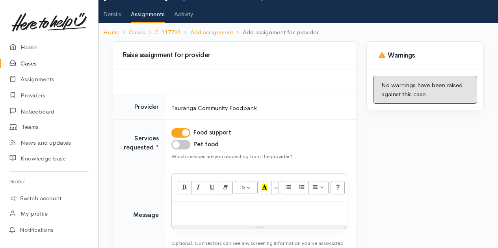
click at [187, 146] on input "Pet food" at bounding box center [181, 144] width 19 height 9
checkbox input "true"
click at [193, 203] on div at bounding box center [259, 213] width 175 height 23
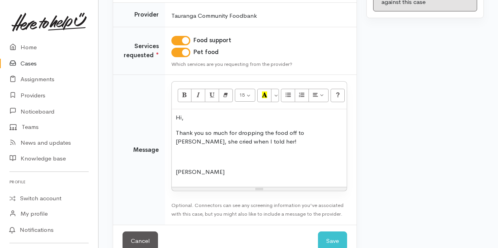
scroll to position [148, 0]
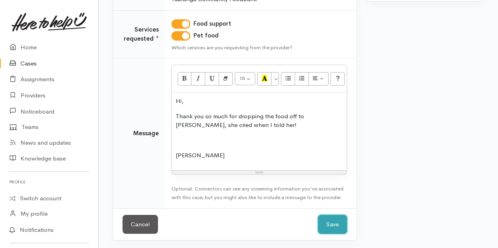
click at [335, 221] on button "Save" at bounding box center [332, 224] width 29 height 19
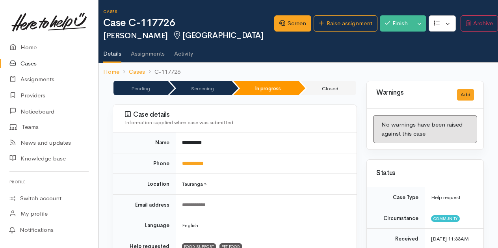
click at [35, 64] on link "Cases" at bounding box center [49, 64] width 98 height 16
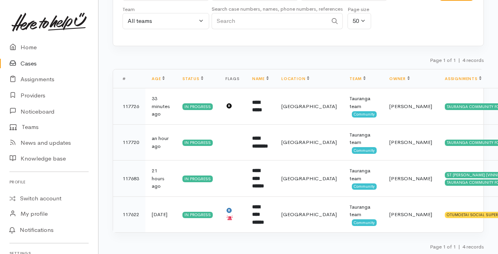
scroll to position [37, 0]
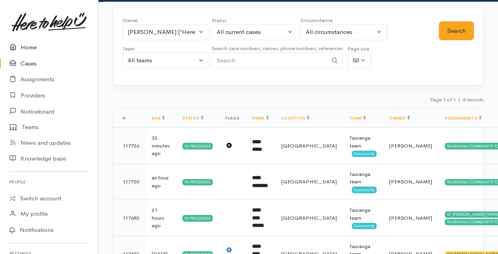
click at [22, 47] on link "Home" at bounding box center [49, 47] width 98 height 16
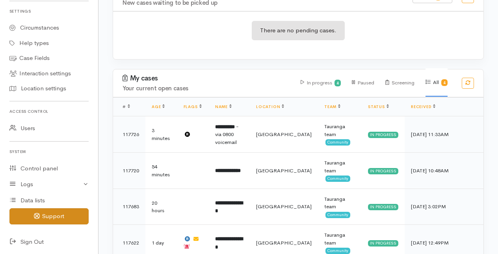
scroll to position [174, 0]
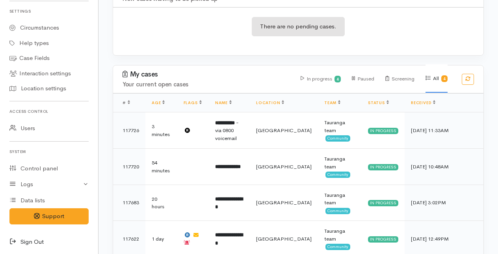
click at [13, 239] on icon at bounding box center [14, 242] width 11 height 10
